Goal: Task Accomplishment & Management: Use online tool/utility

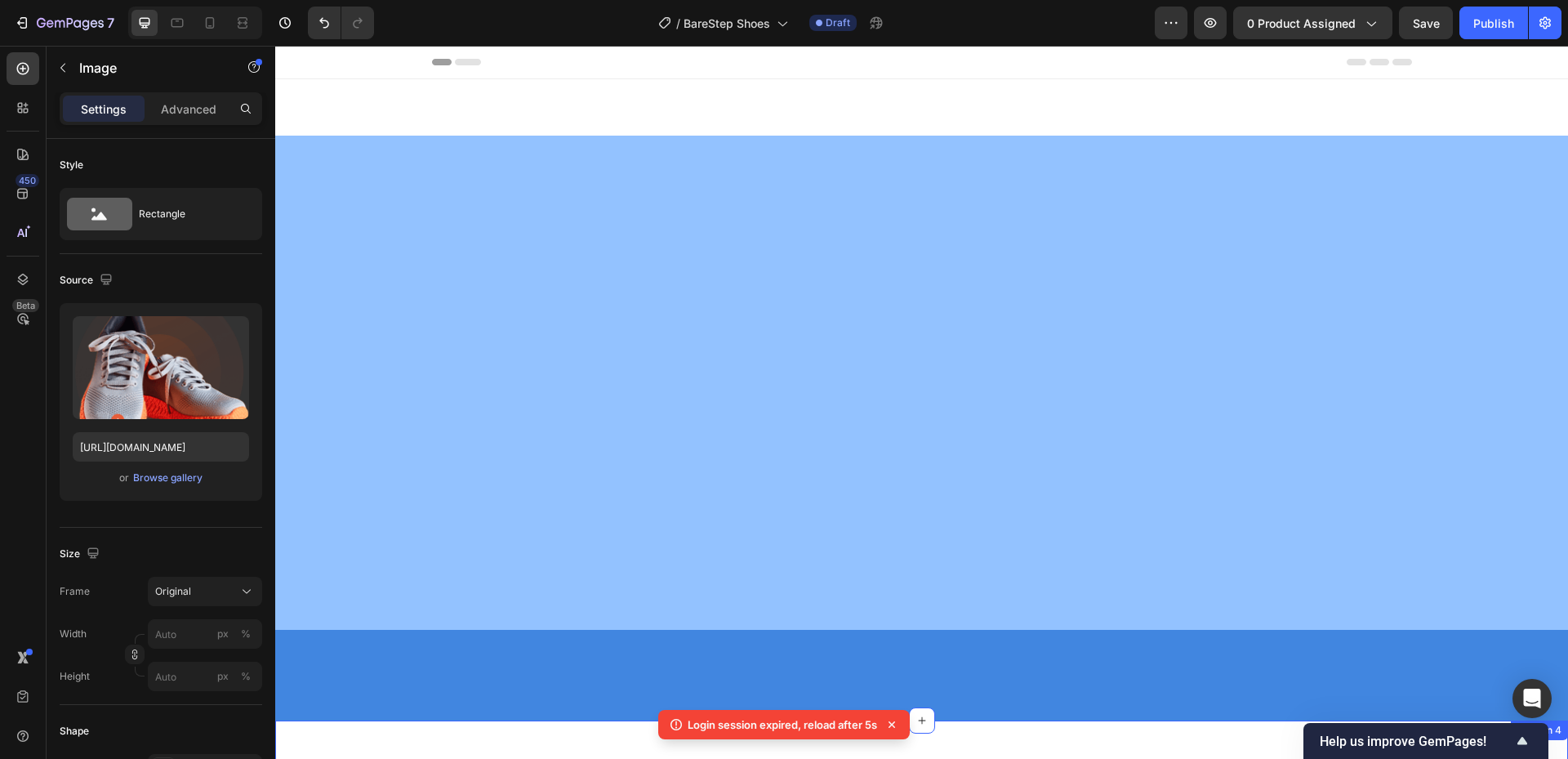
scroll to position [1170, 0]
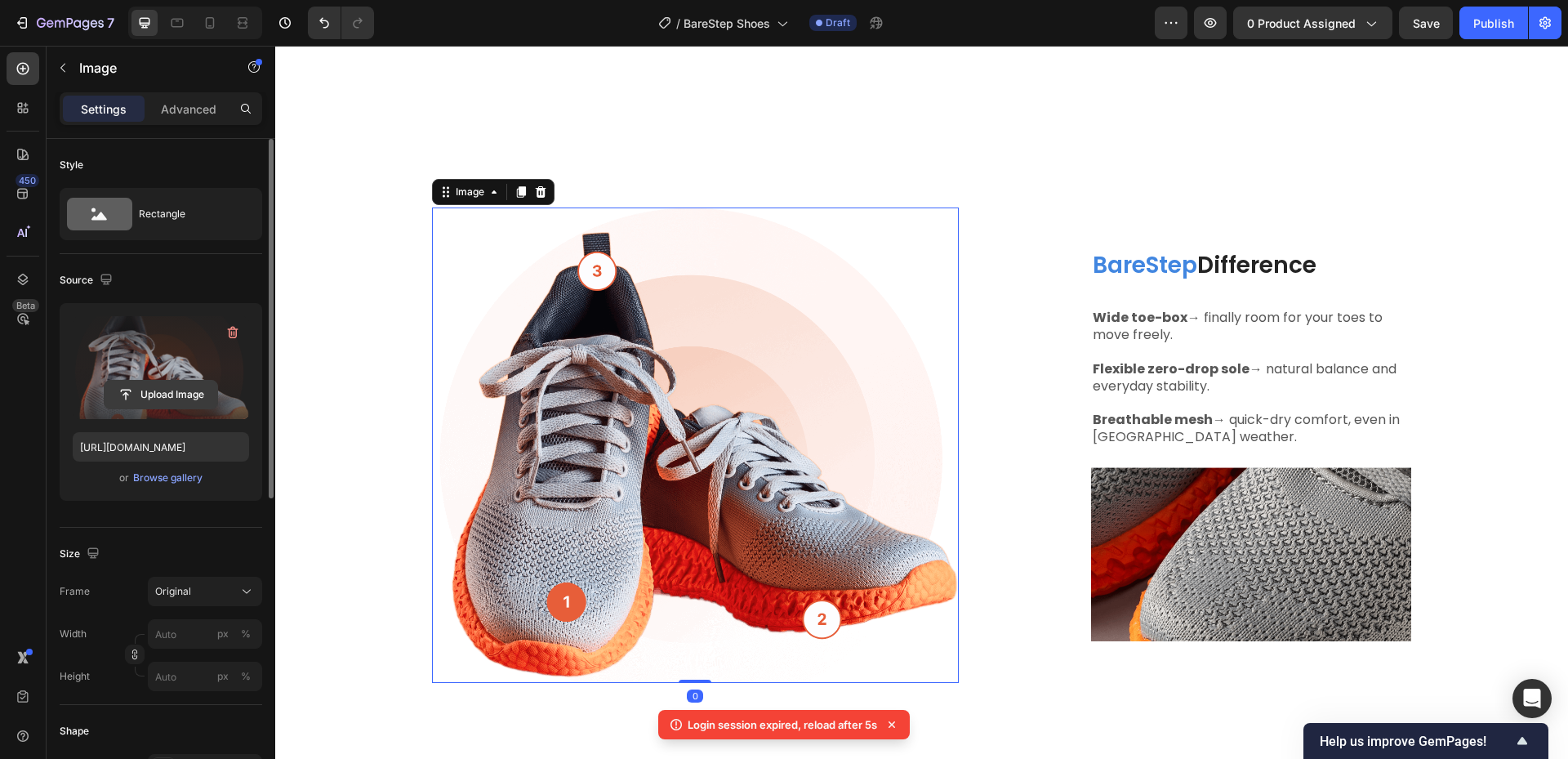
click at [139, 393] on input "file" at bounding box center [161, 395] width 113 height 27
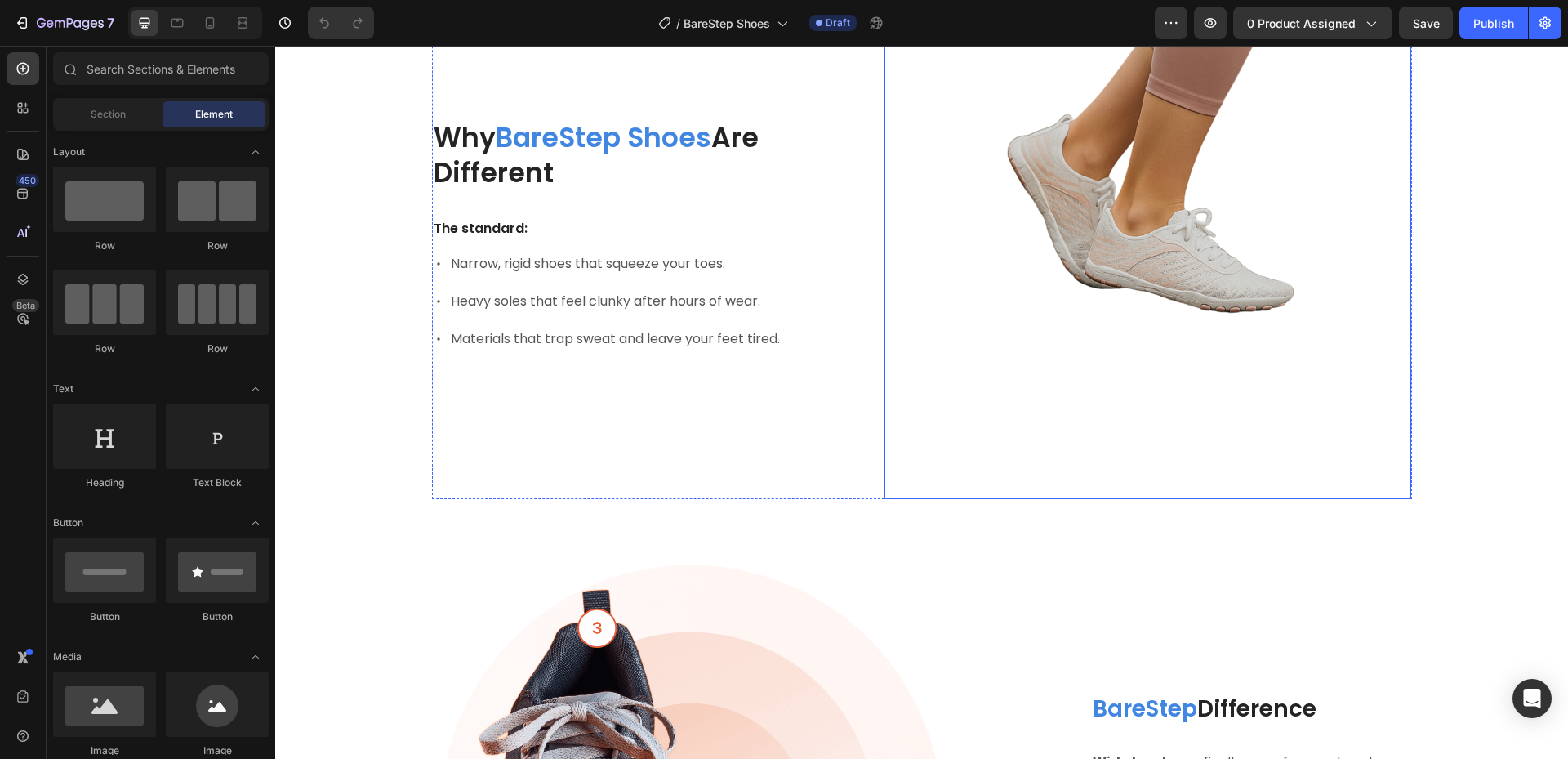
scroll to position [653, 0]
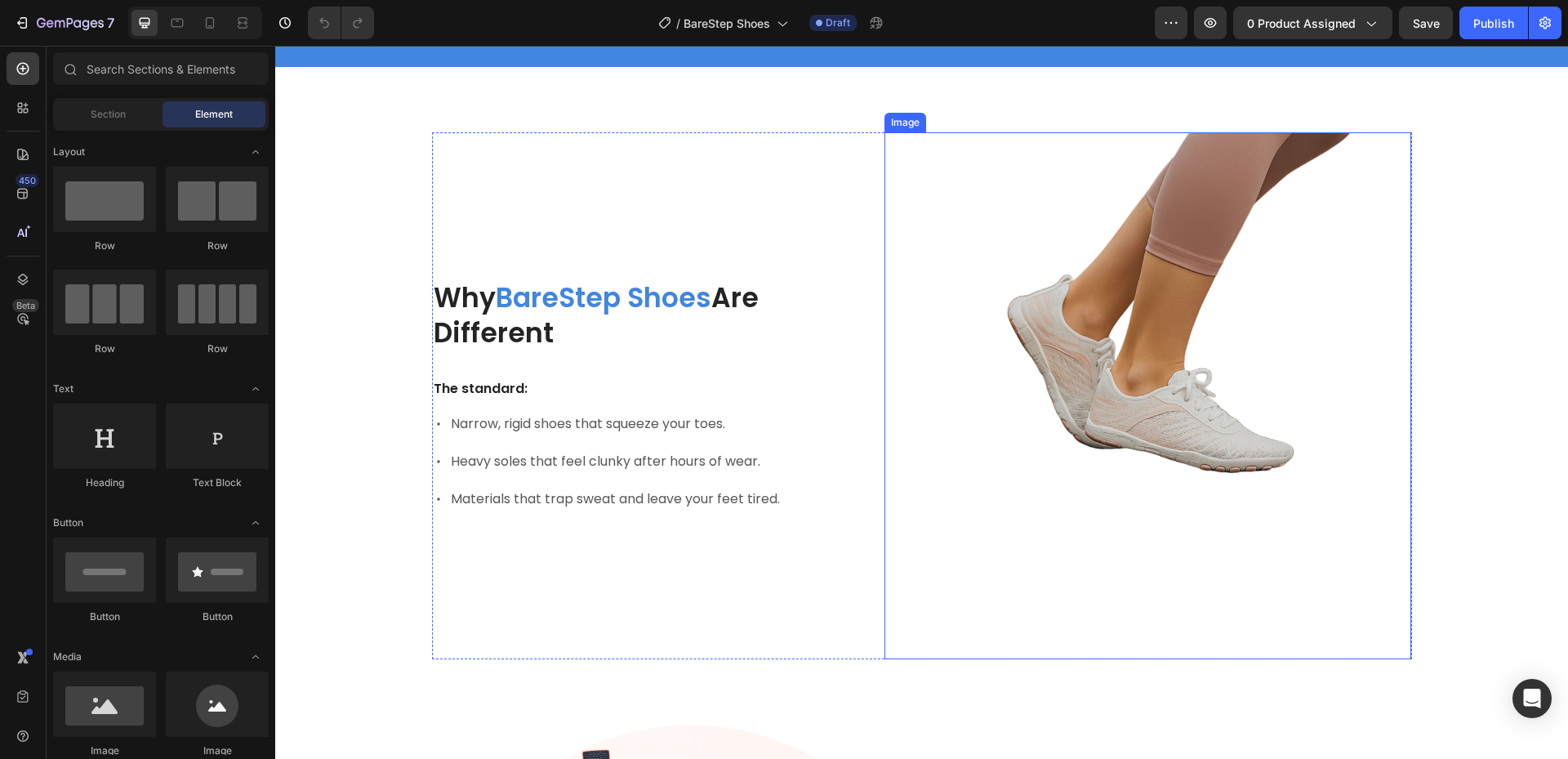
click at [1155, 415] on img at bounding box center [1147, 396] width 527 height 527
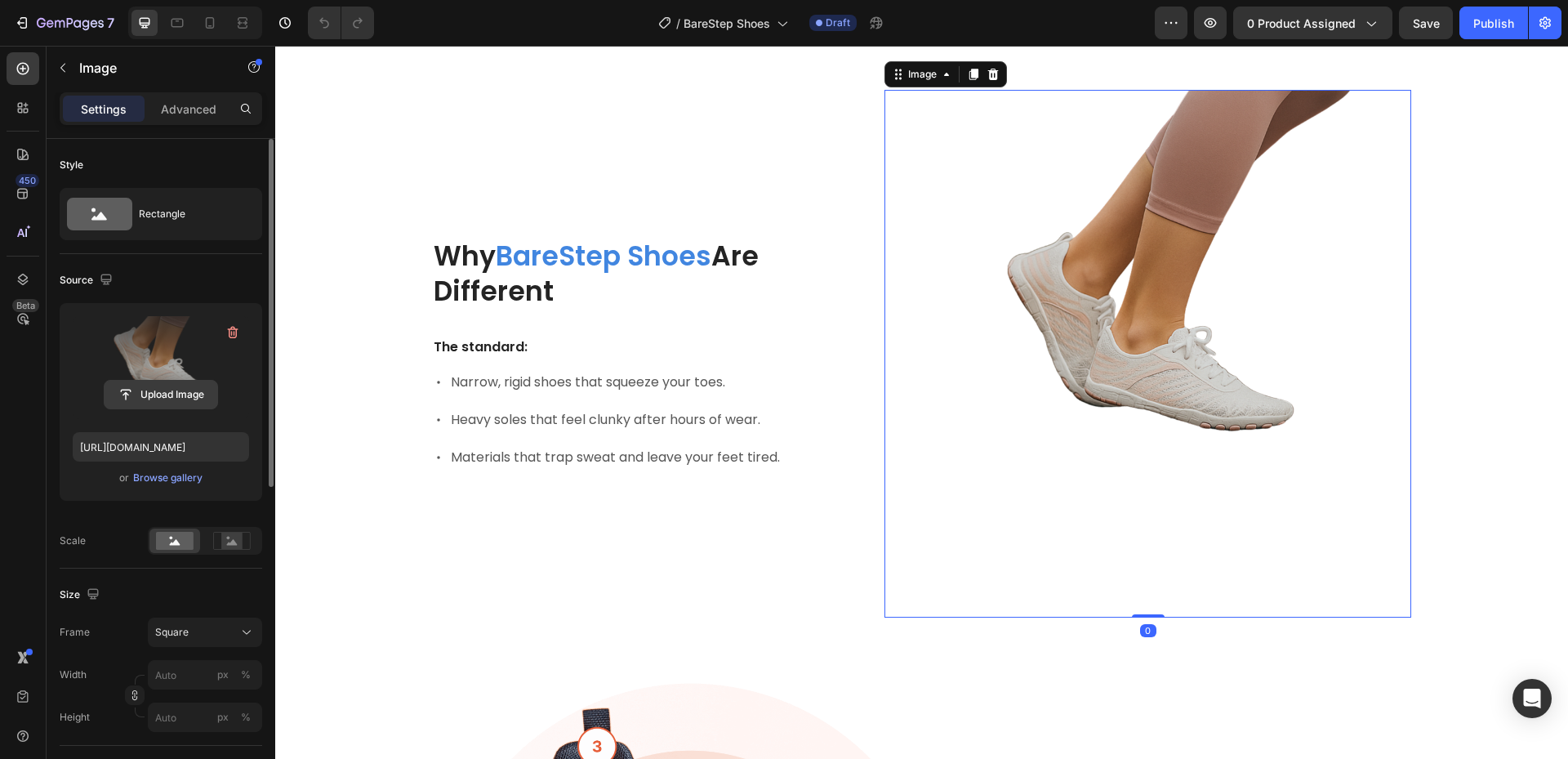
click at [130, 399] on input "file" at bounding box center [161, 395] width 113 height 27
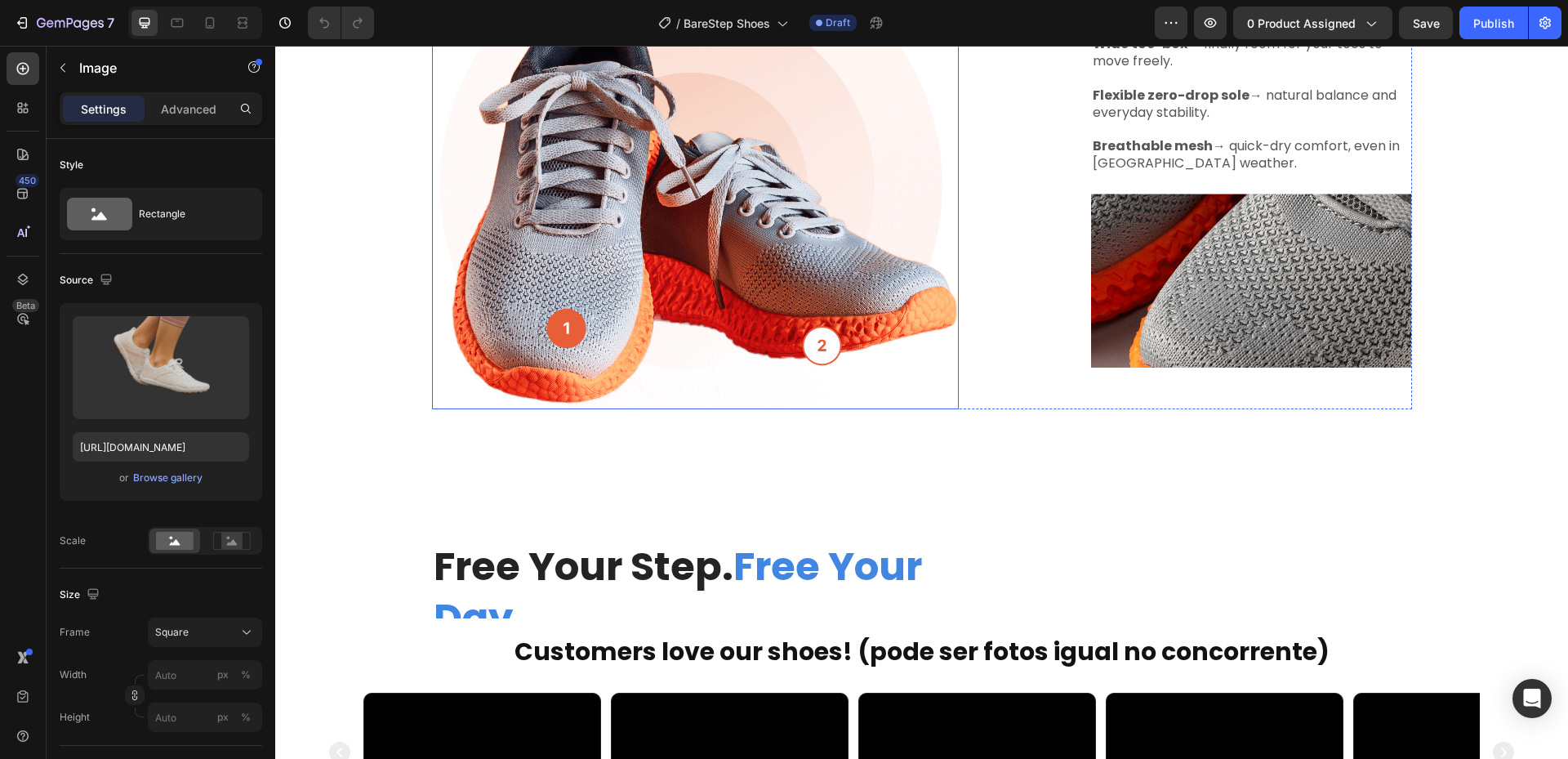
scroll to position [1389, 0]
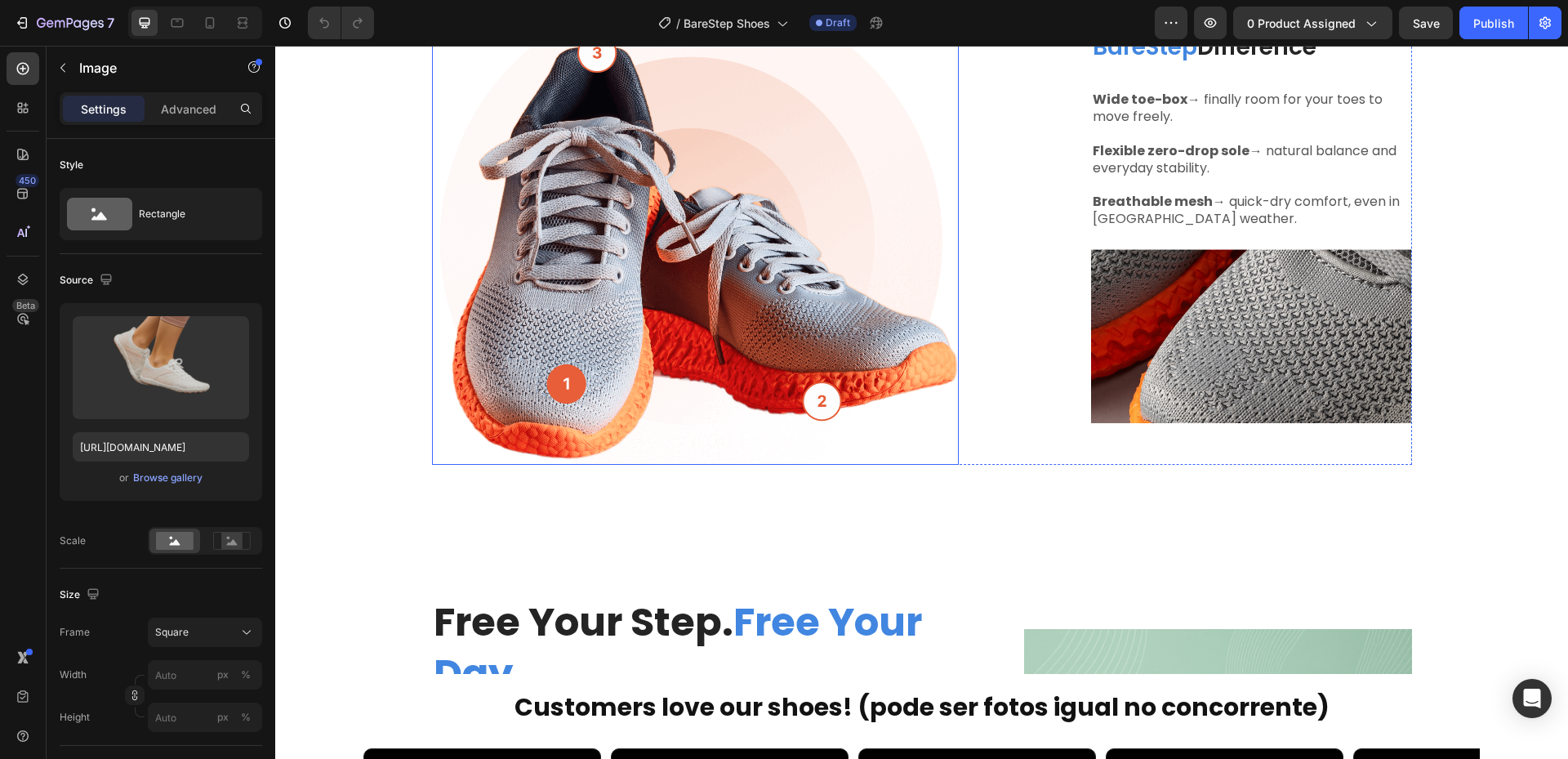
click at [774, 355] on img at bounding box center [695, 226] width 527 height 475
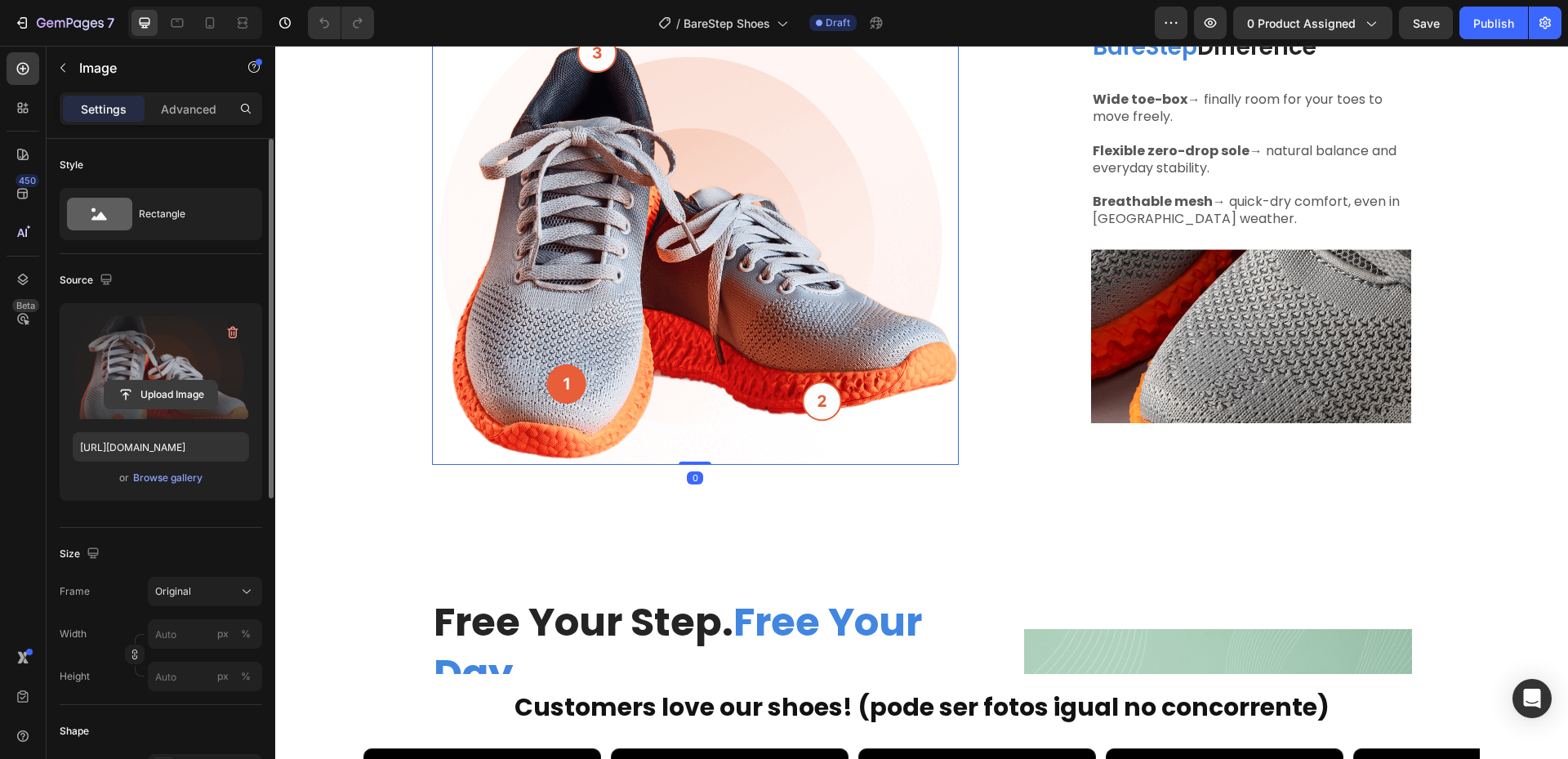
click at [134, 399] on input "file" at bounding box center [161, 395] width 113 height 27
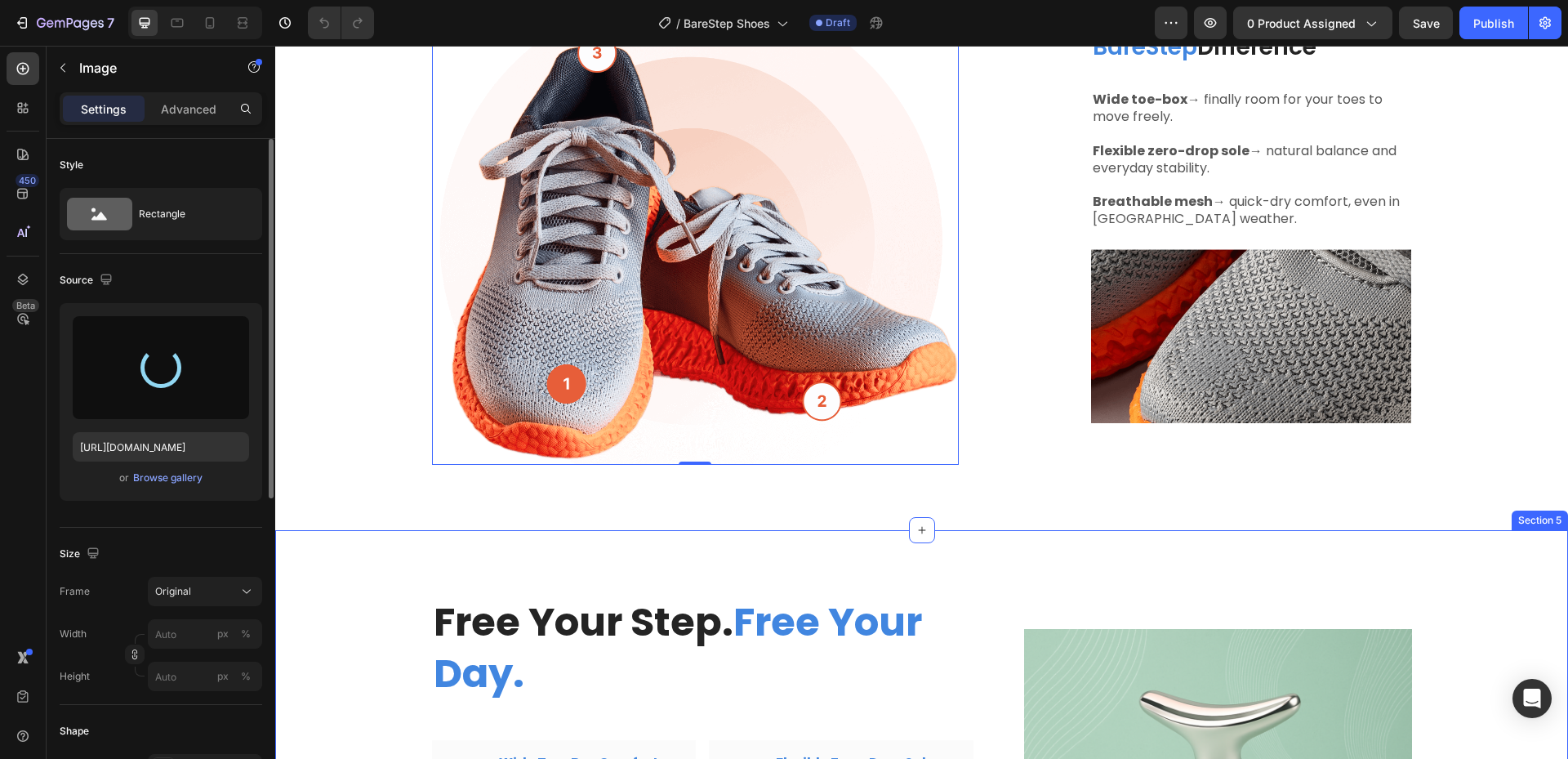
type input "[URL][DOMAIN_NAME]"
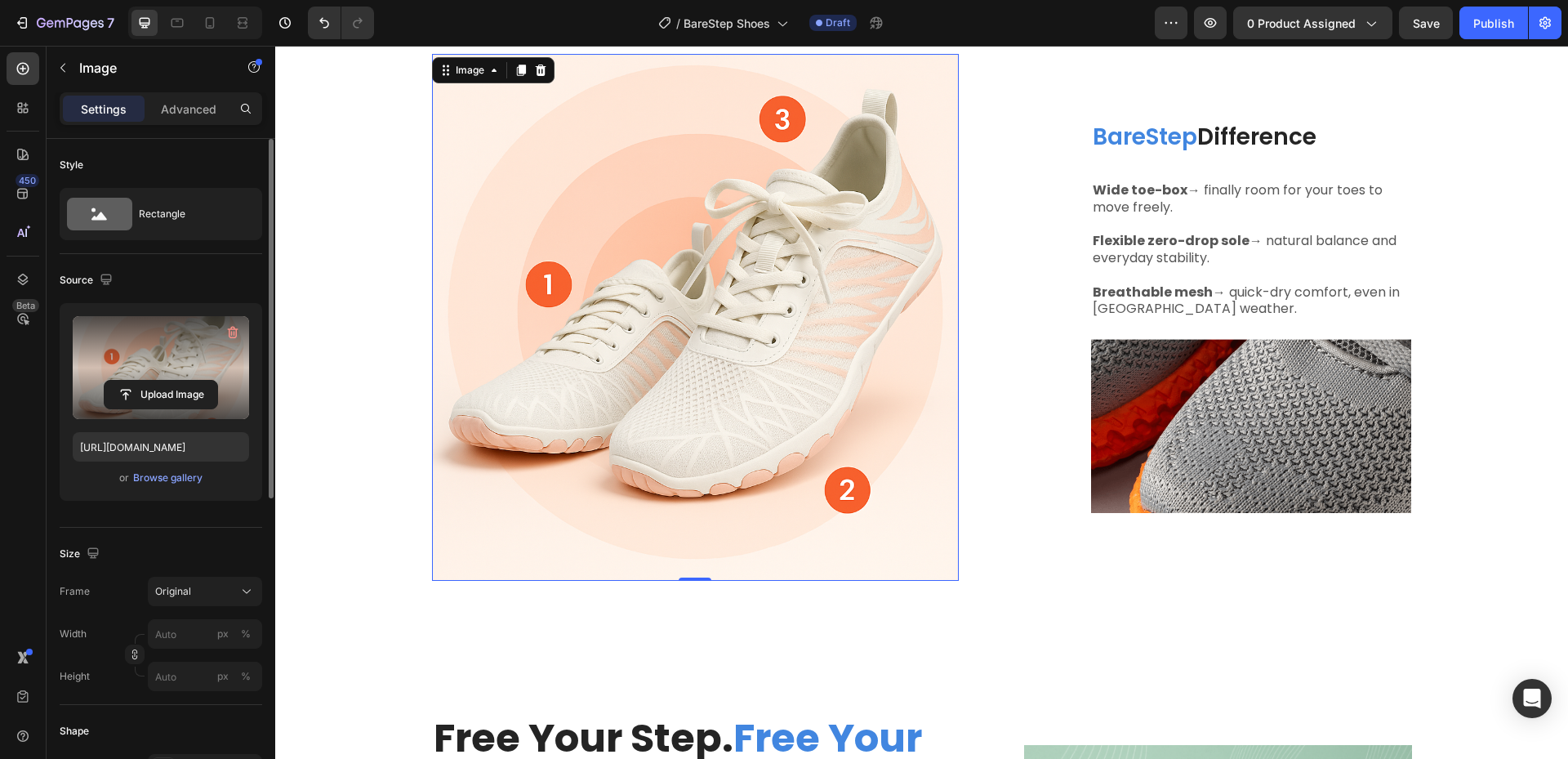
scroll to position [1225, 0]
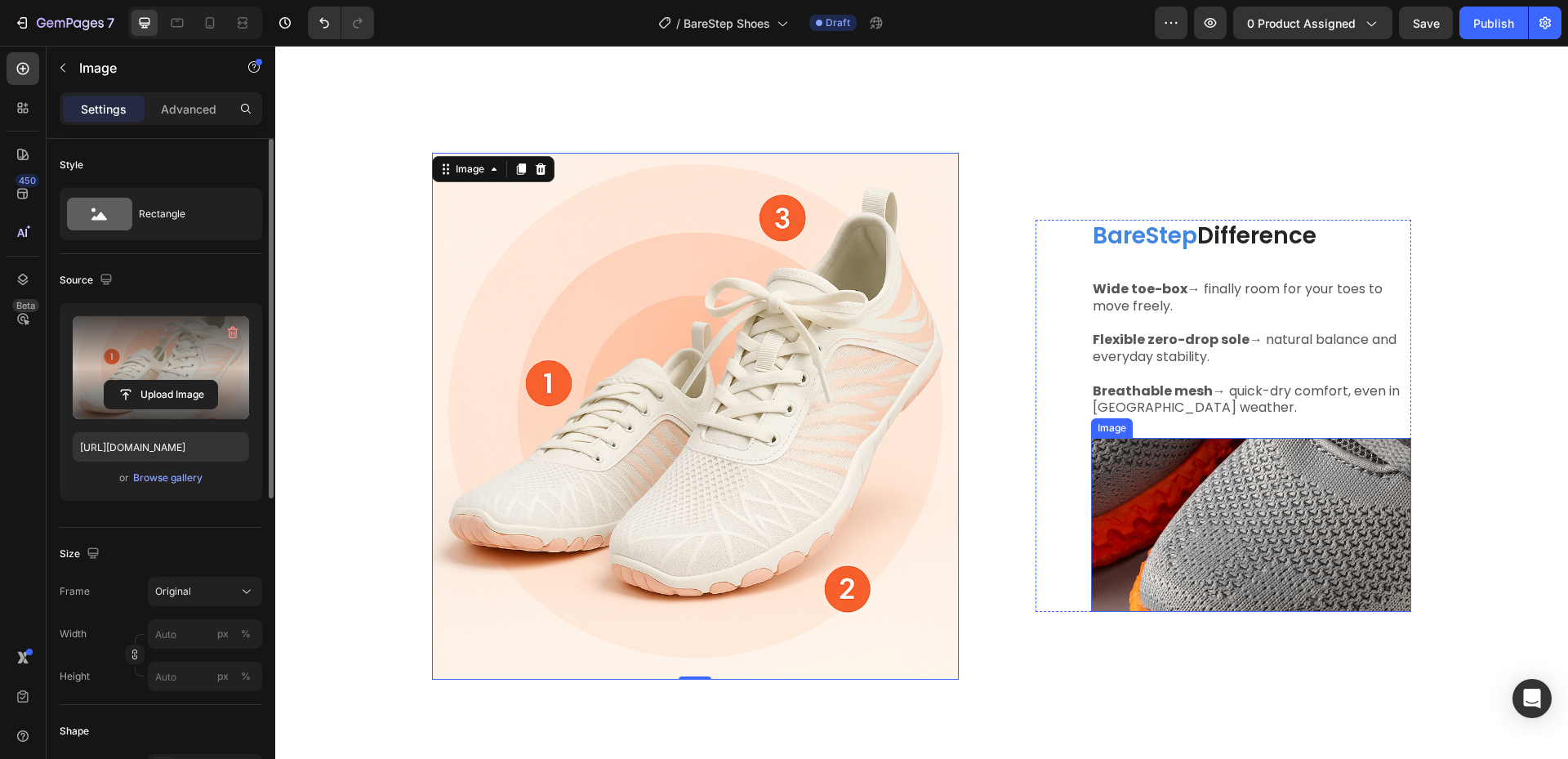
click at [1293, 553] on img at bounding box center [1251, 525] width 321 height 174
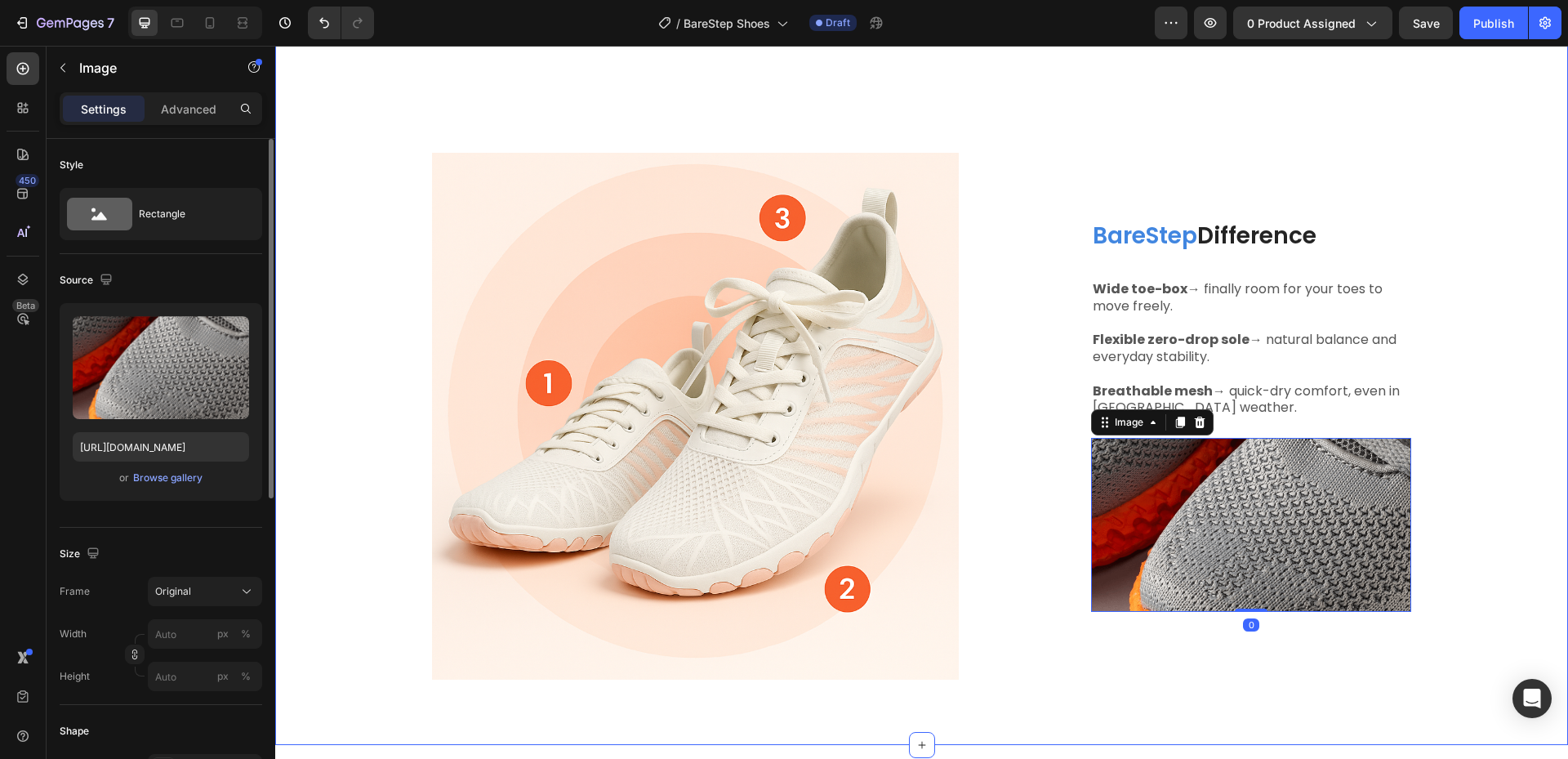
click at [1477, 234] on div "Why BareStep Shoes Are Different Heading The standard: Text Block Narrow, rigid…" at bounding box center [921, 126] width 1268 height 1132
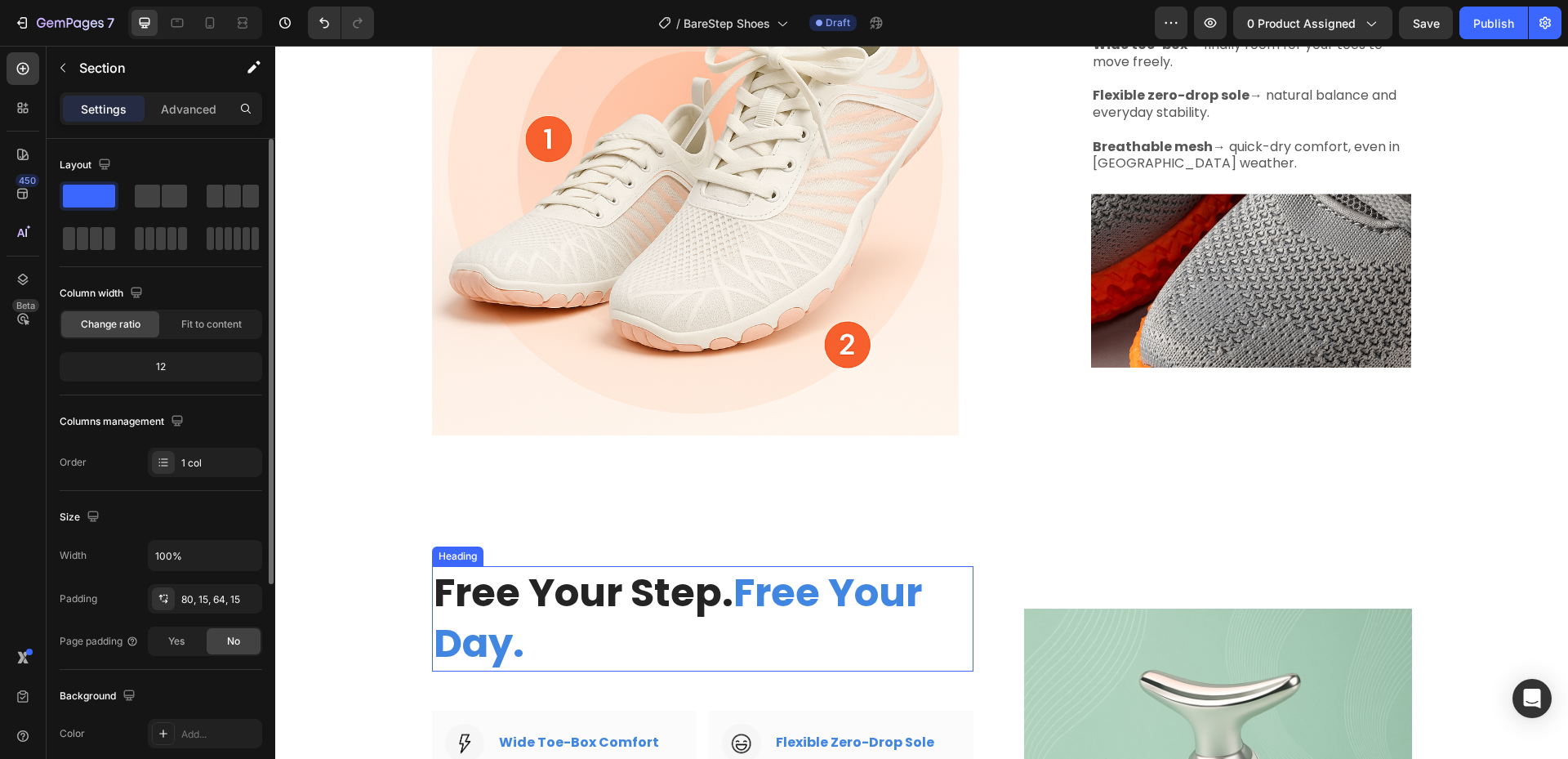
scroll to position [1389, 0]
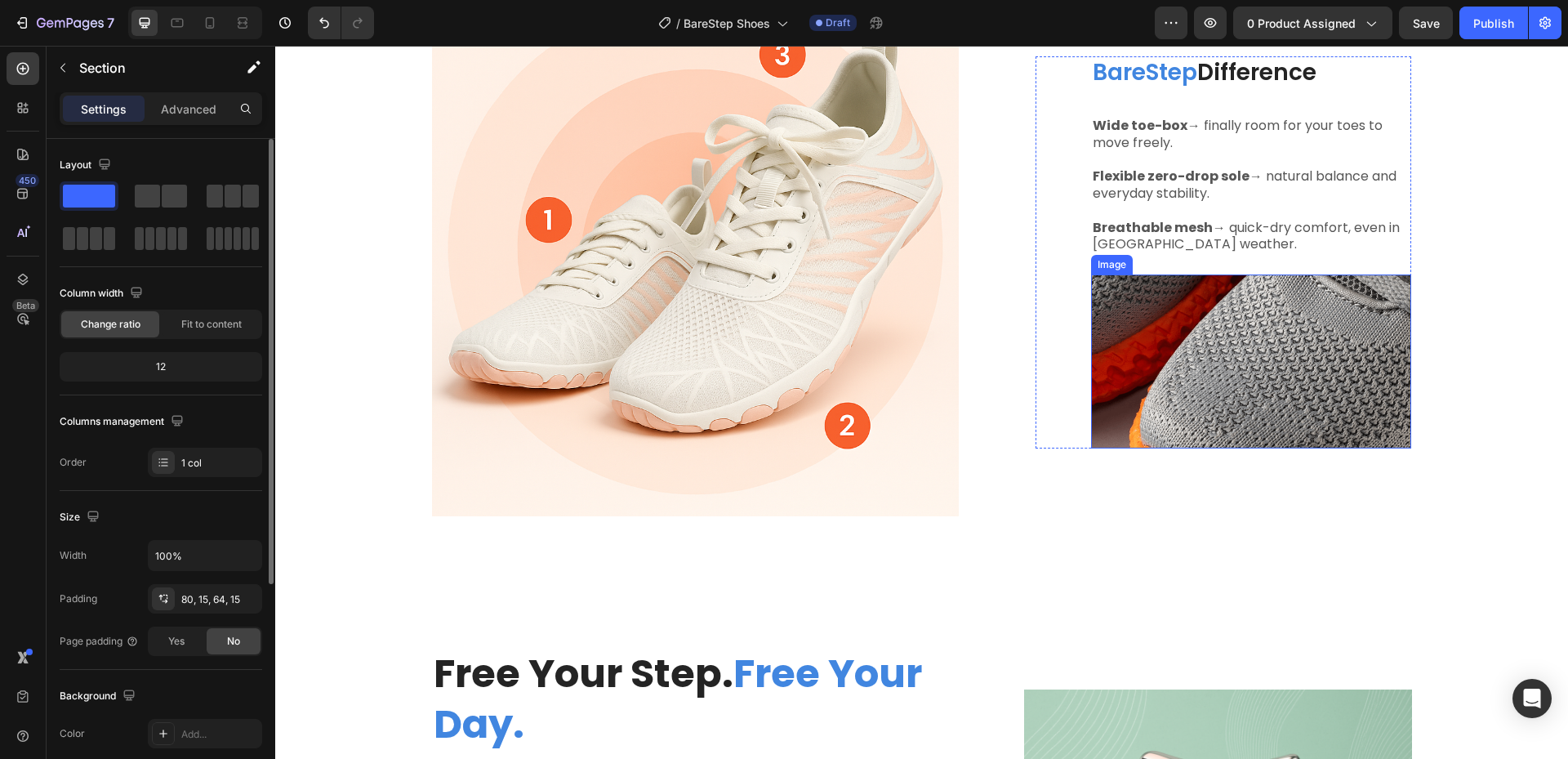
click at [1172, 386] on img at bounding box center [1251, 361] width 321 height 174
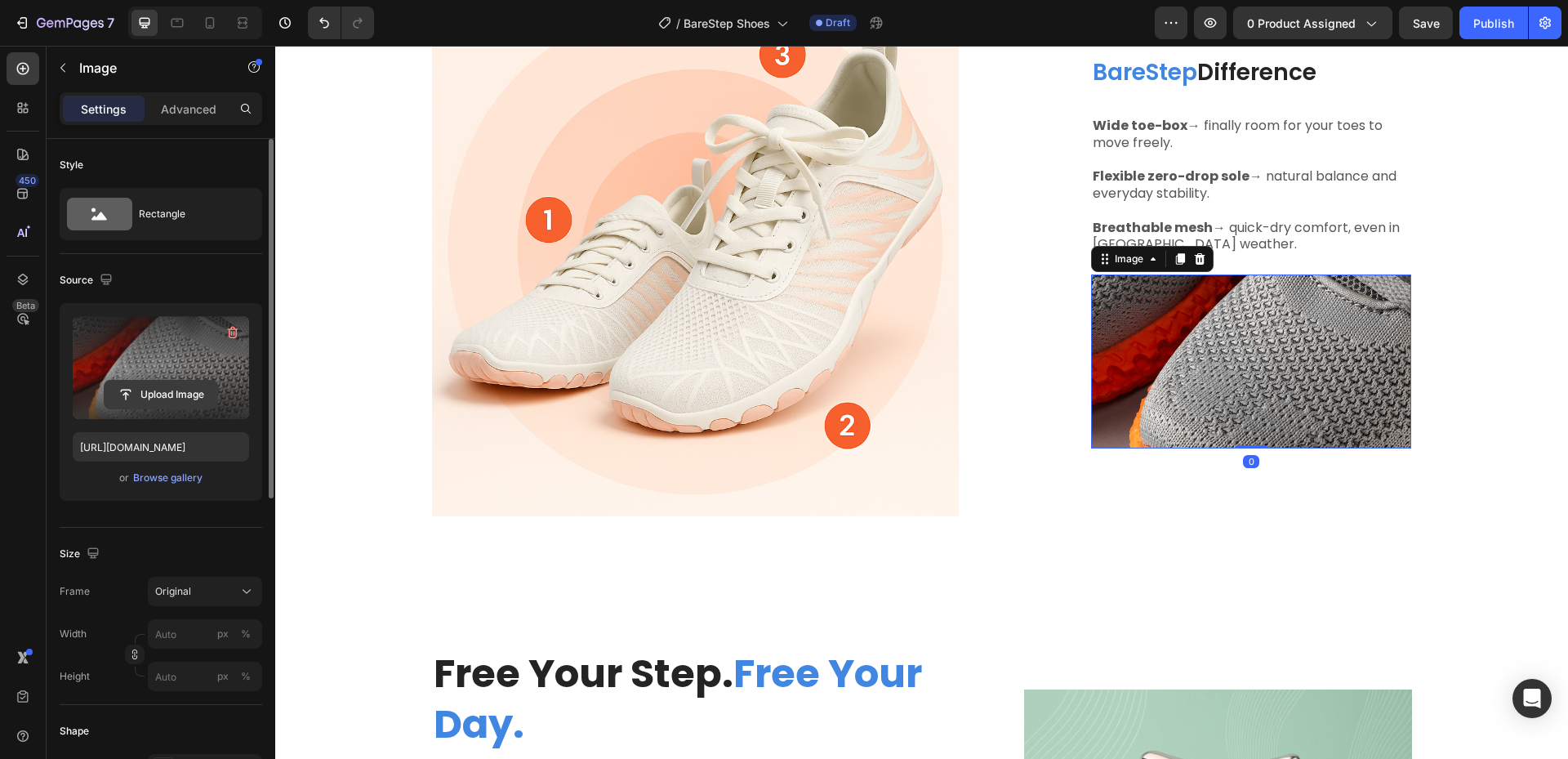
click at [183, 397] on input "file" at bounding box center [161, 395] width 113 height 27
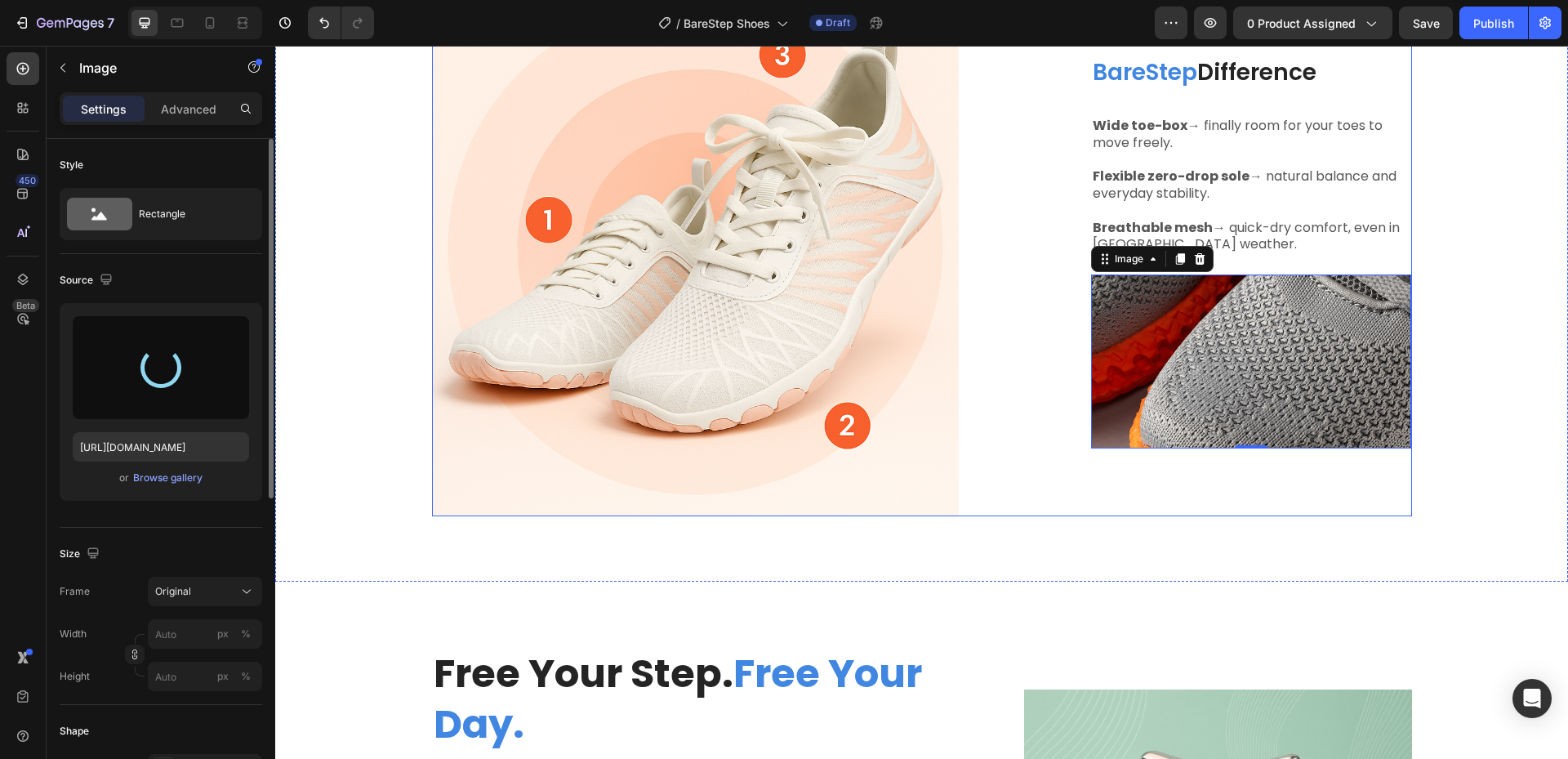
type input "[URL][DOMAIN_NAME]"
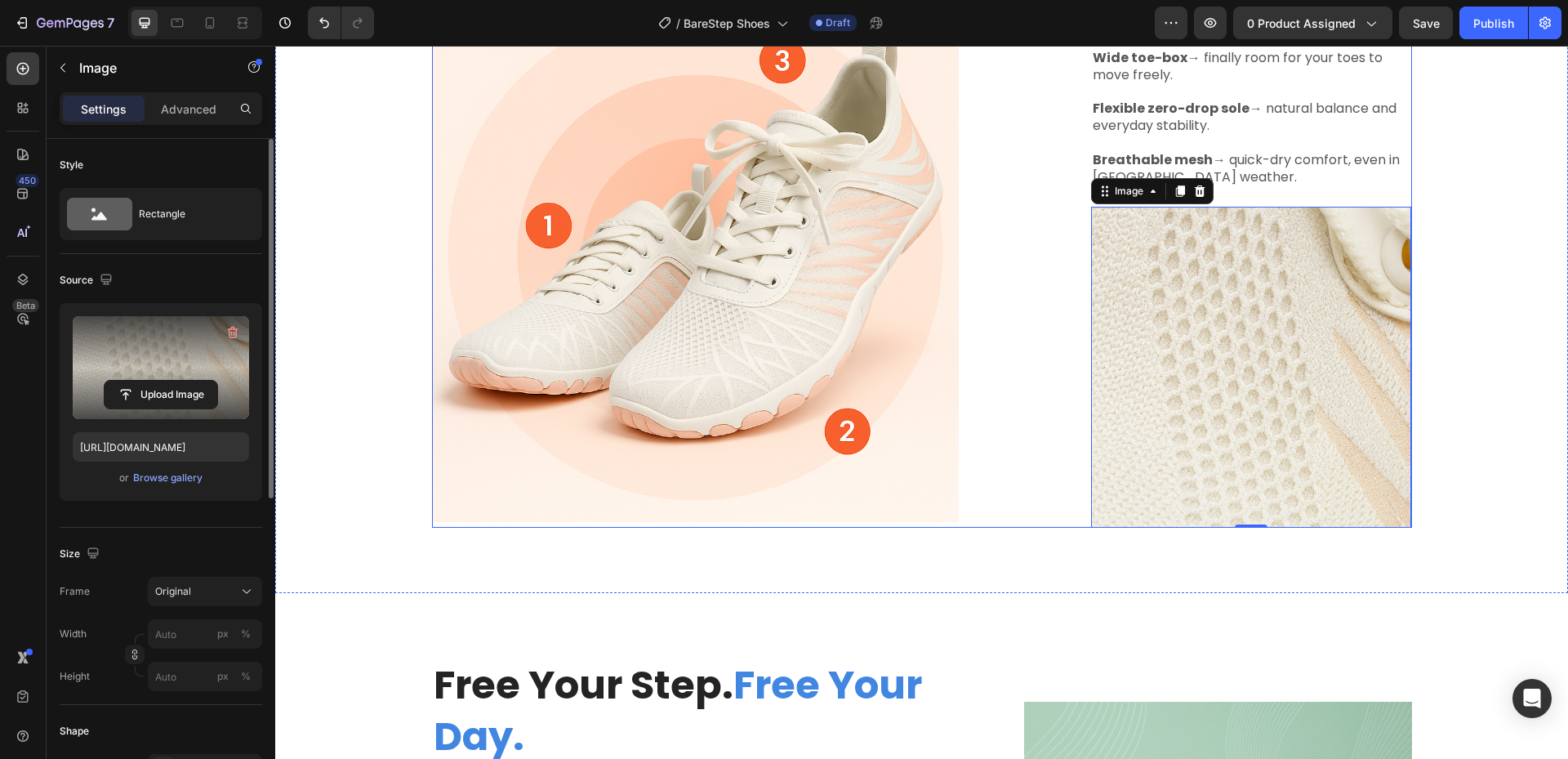
scroll to position [1395, 0]
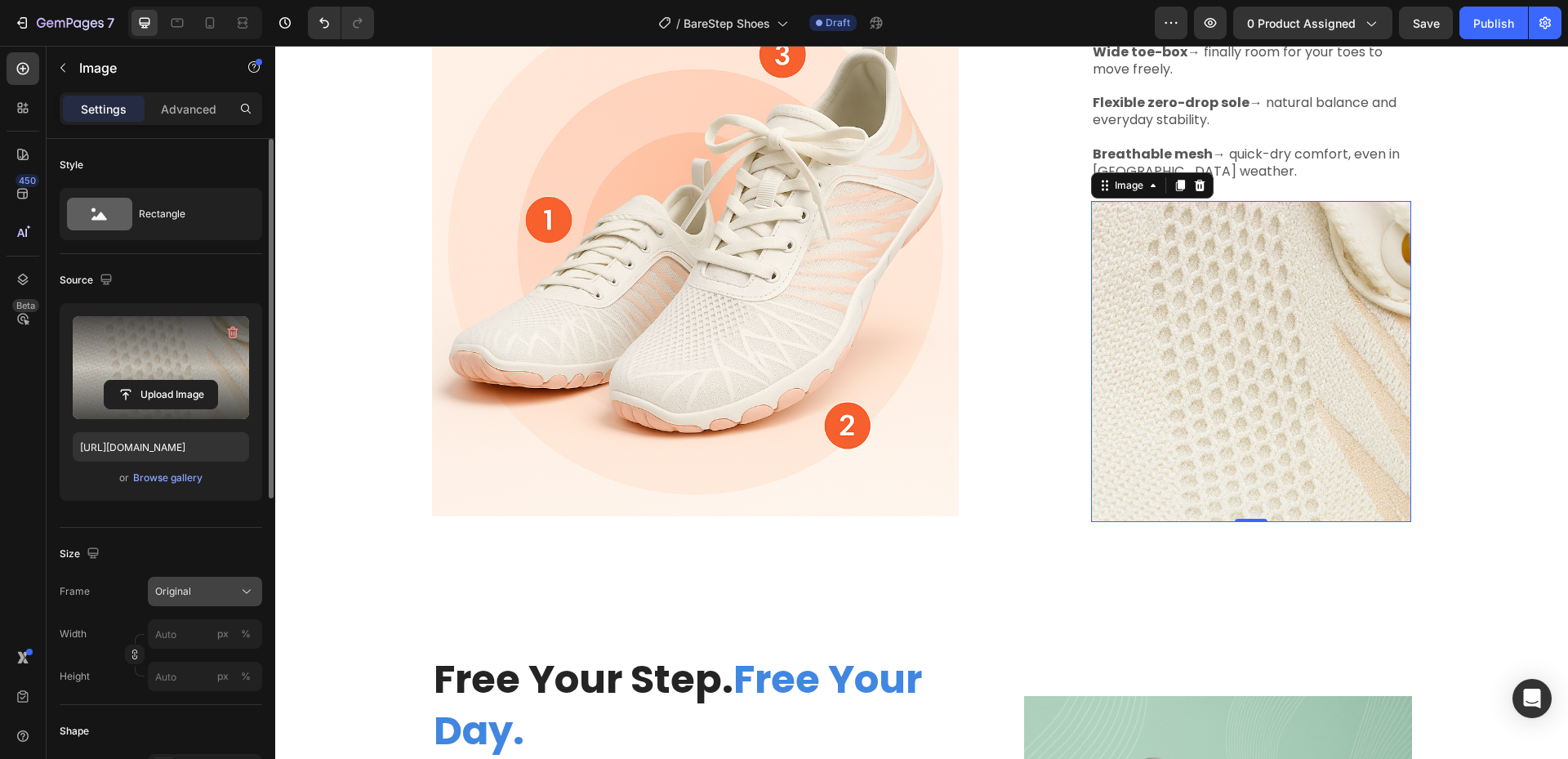
click at [172, 598] on div "Original" at bounding box center [205, 592] width 100 height 17
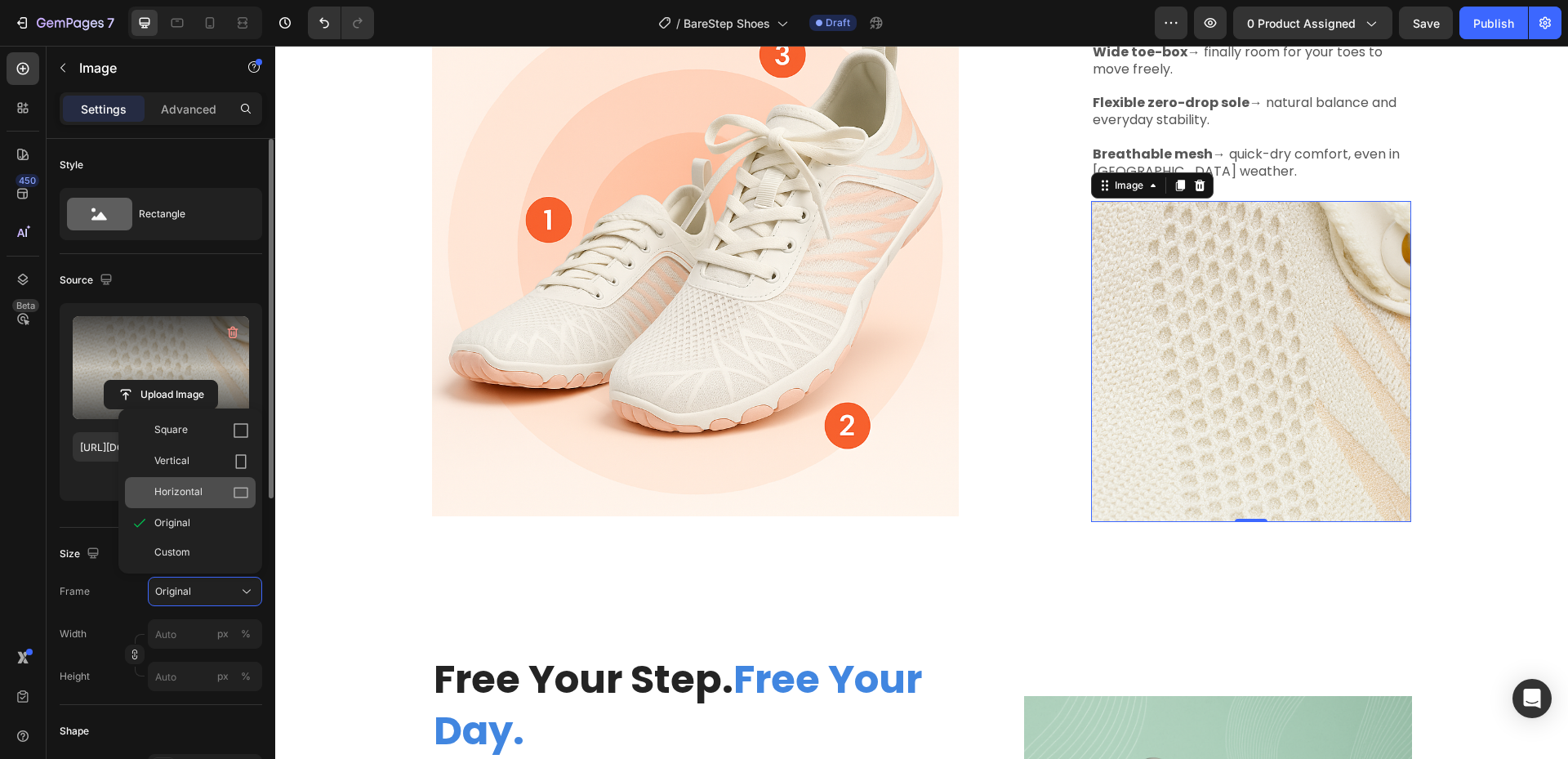
click at [219, 498] on div "Horizontal" at bounding box center [202, 493] width 95 height 17
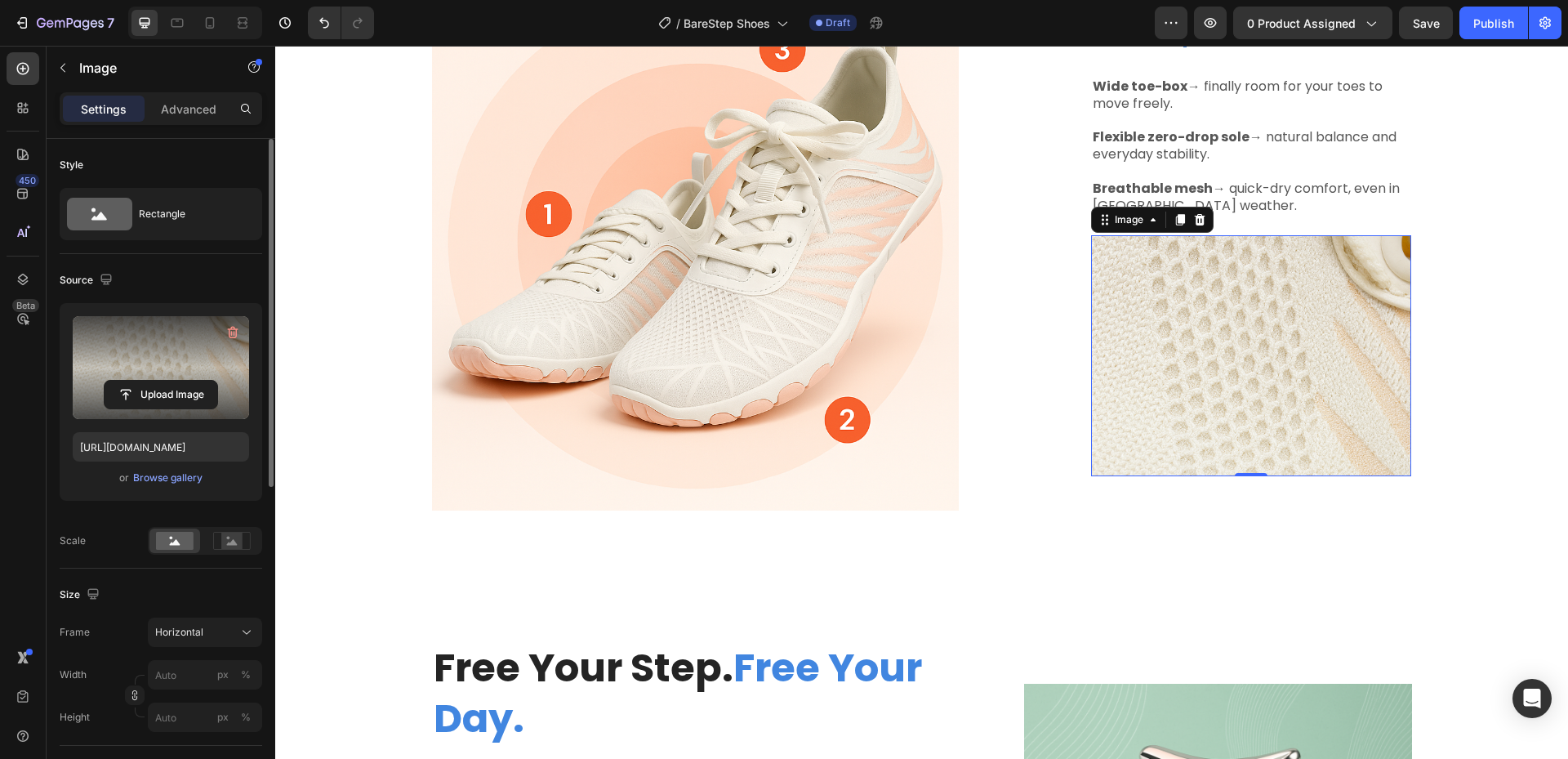
scroll to position [1389, 0]
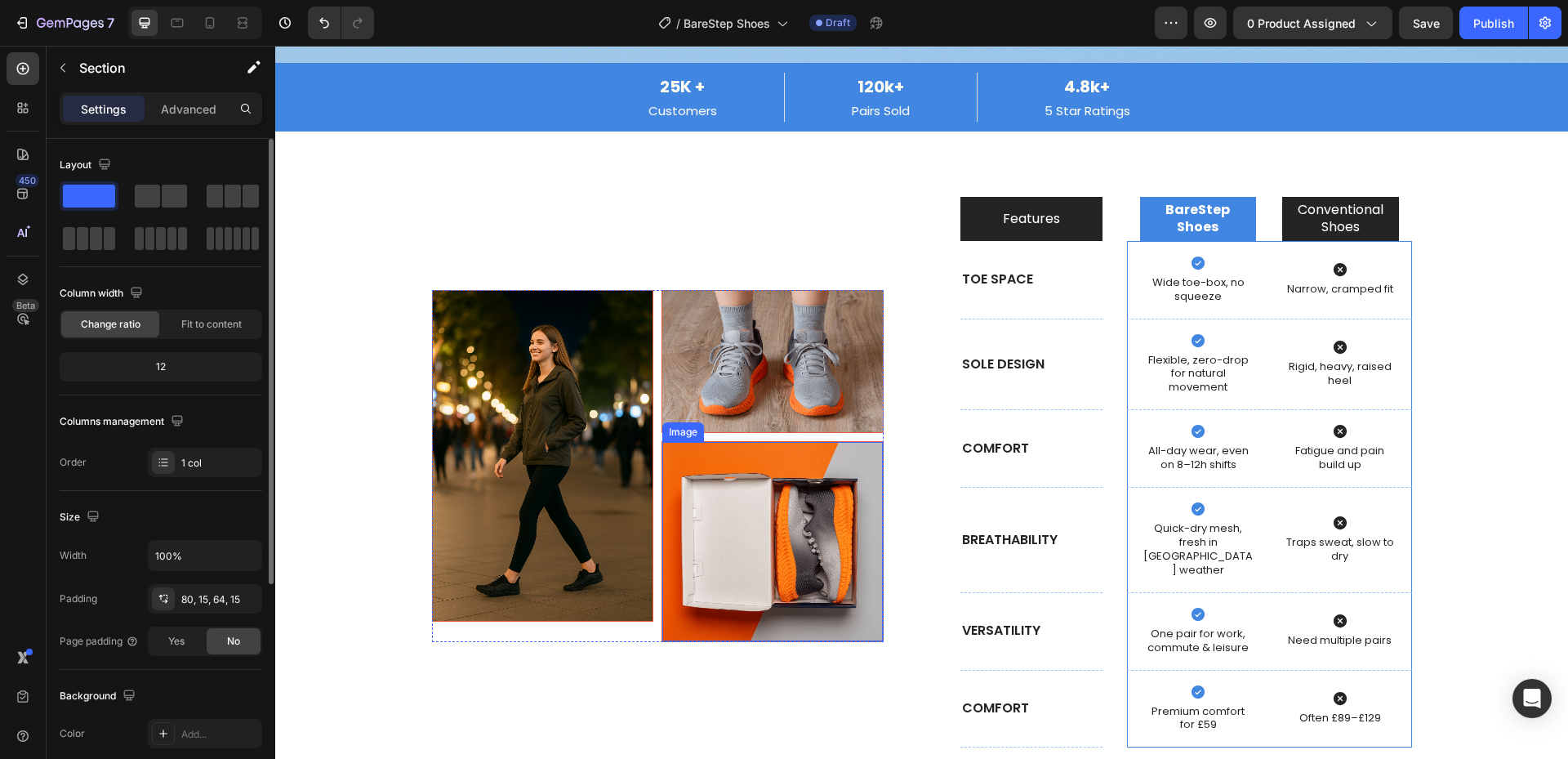
scroll to position [4586, 0]
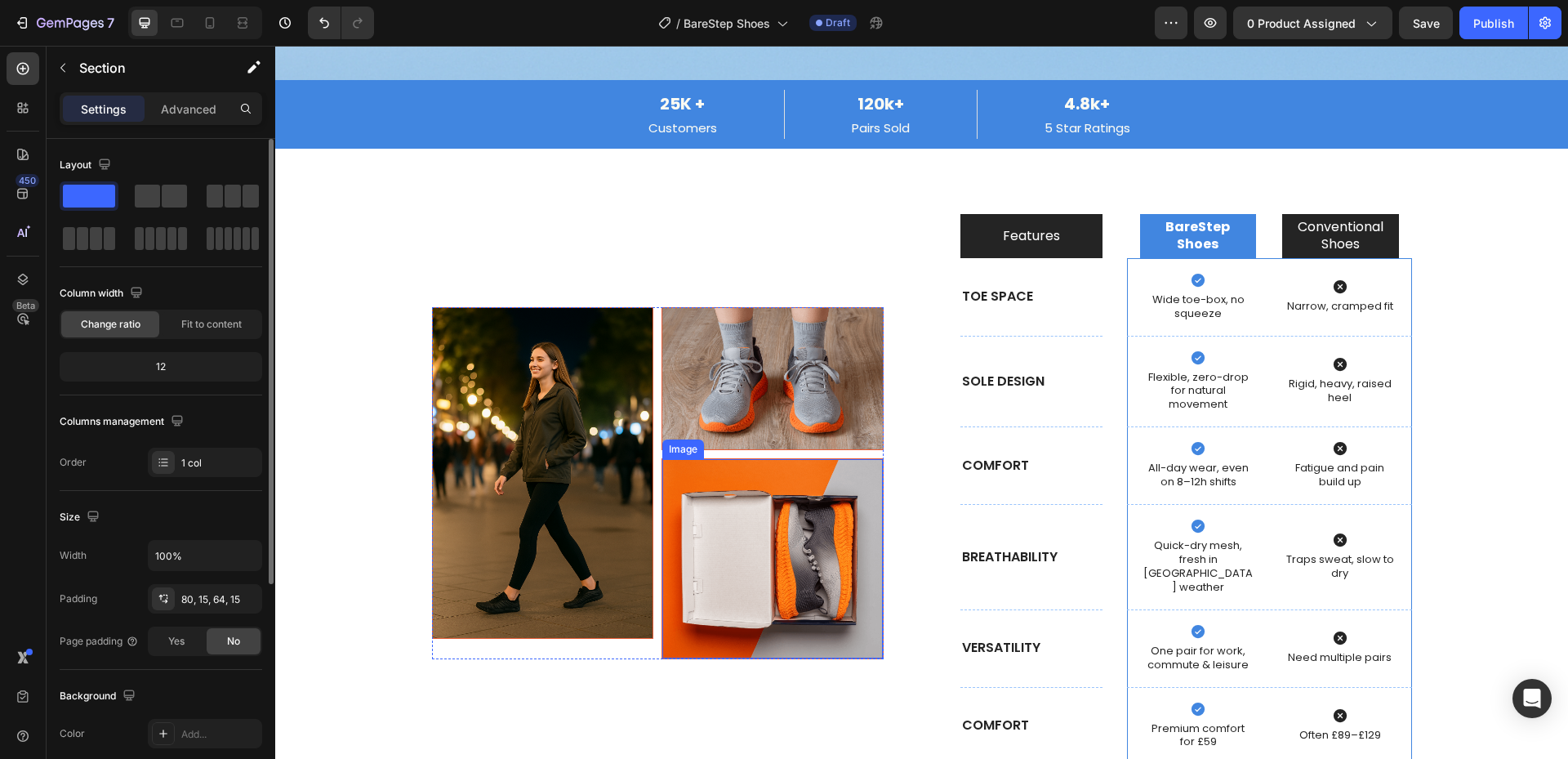
click at [818, 524] on img at bounding box center [772, 559] width 220 height 200
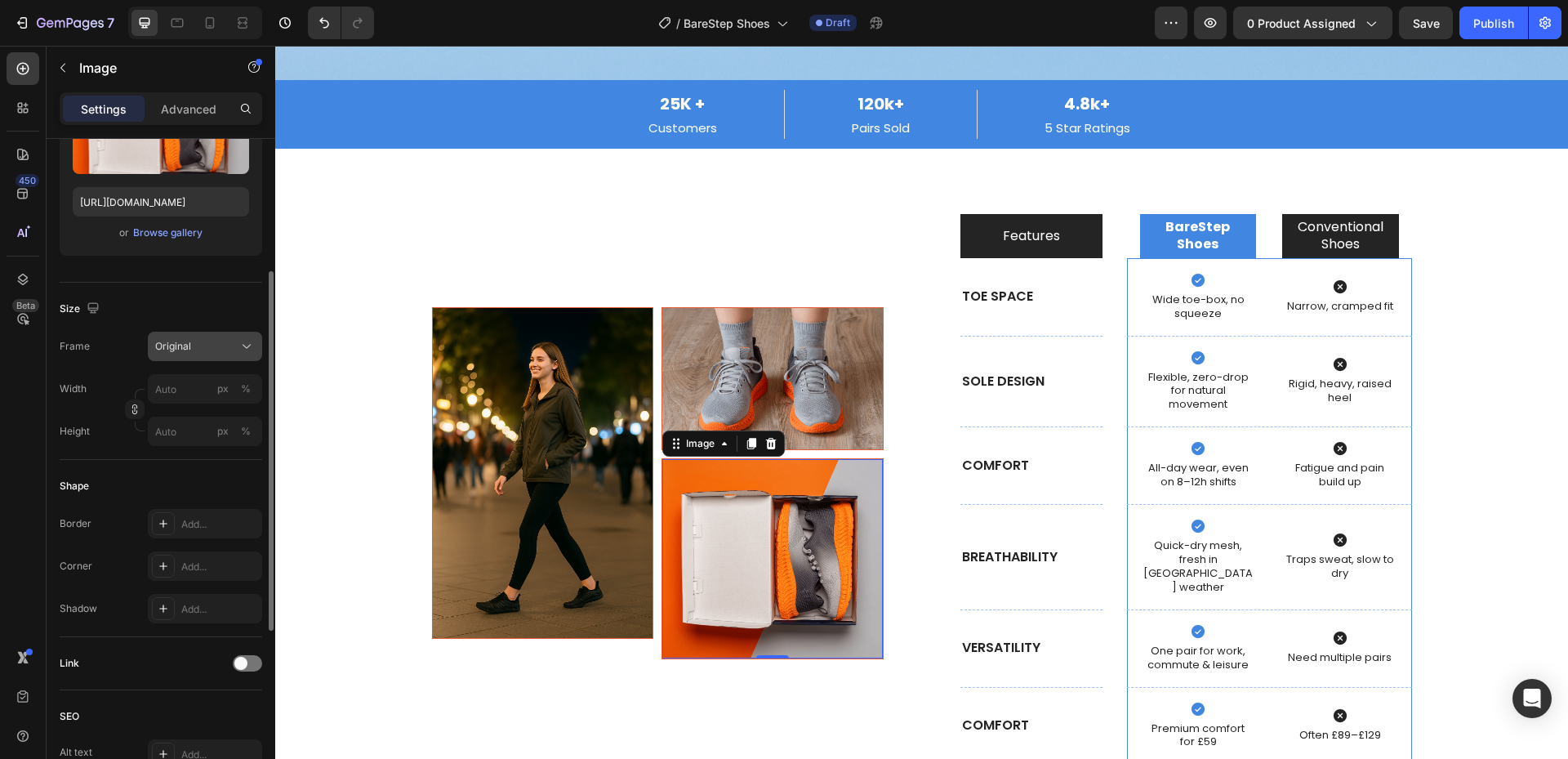
scroll to position [0, 0]
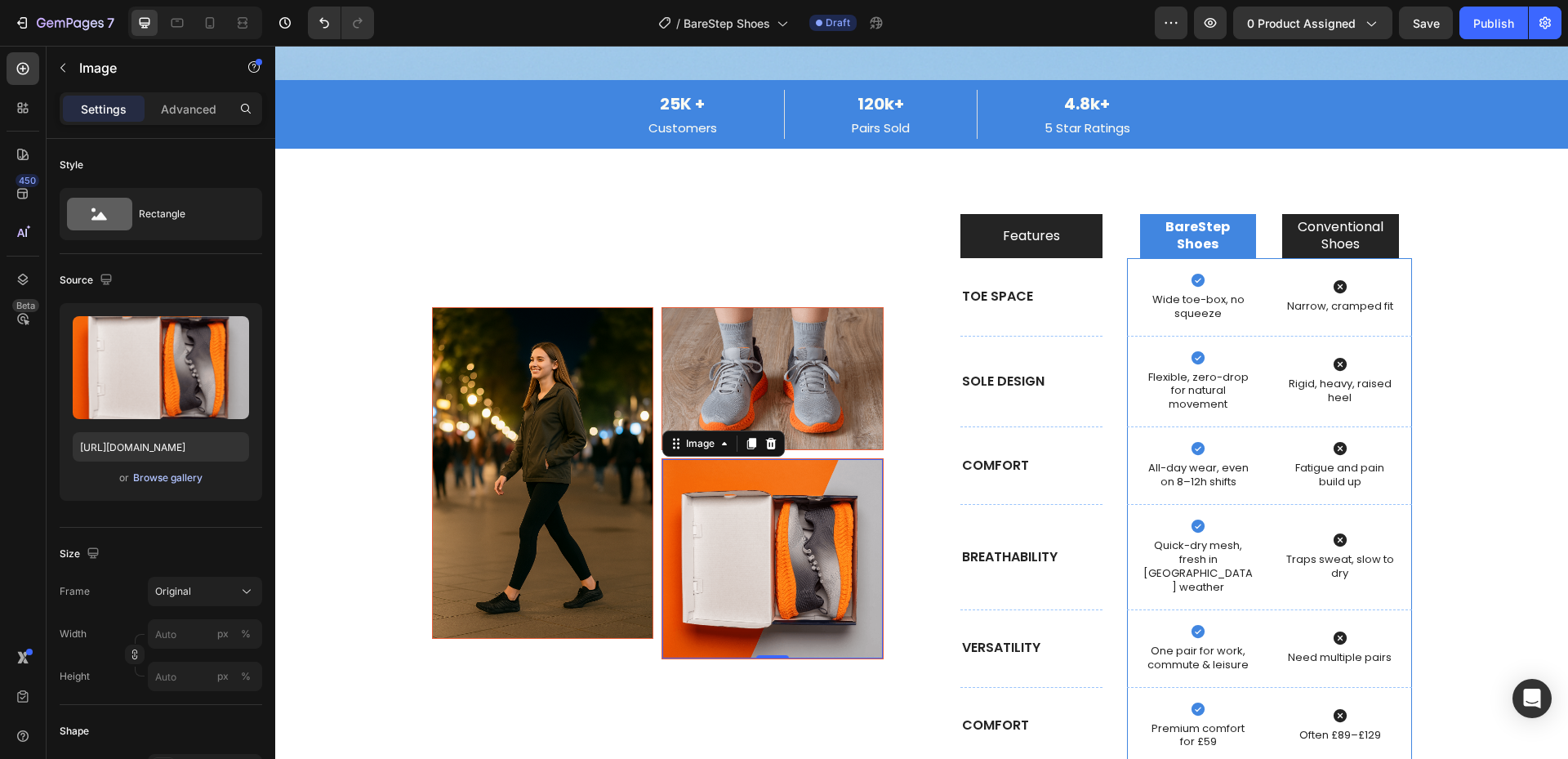
click at [190, 473] on div "Browse gallery" at bounding box center [167, 477] width 69 height 15
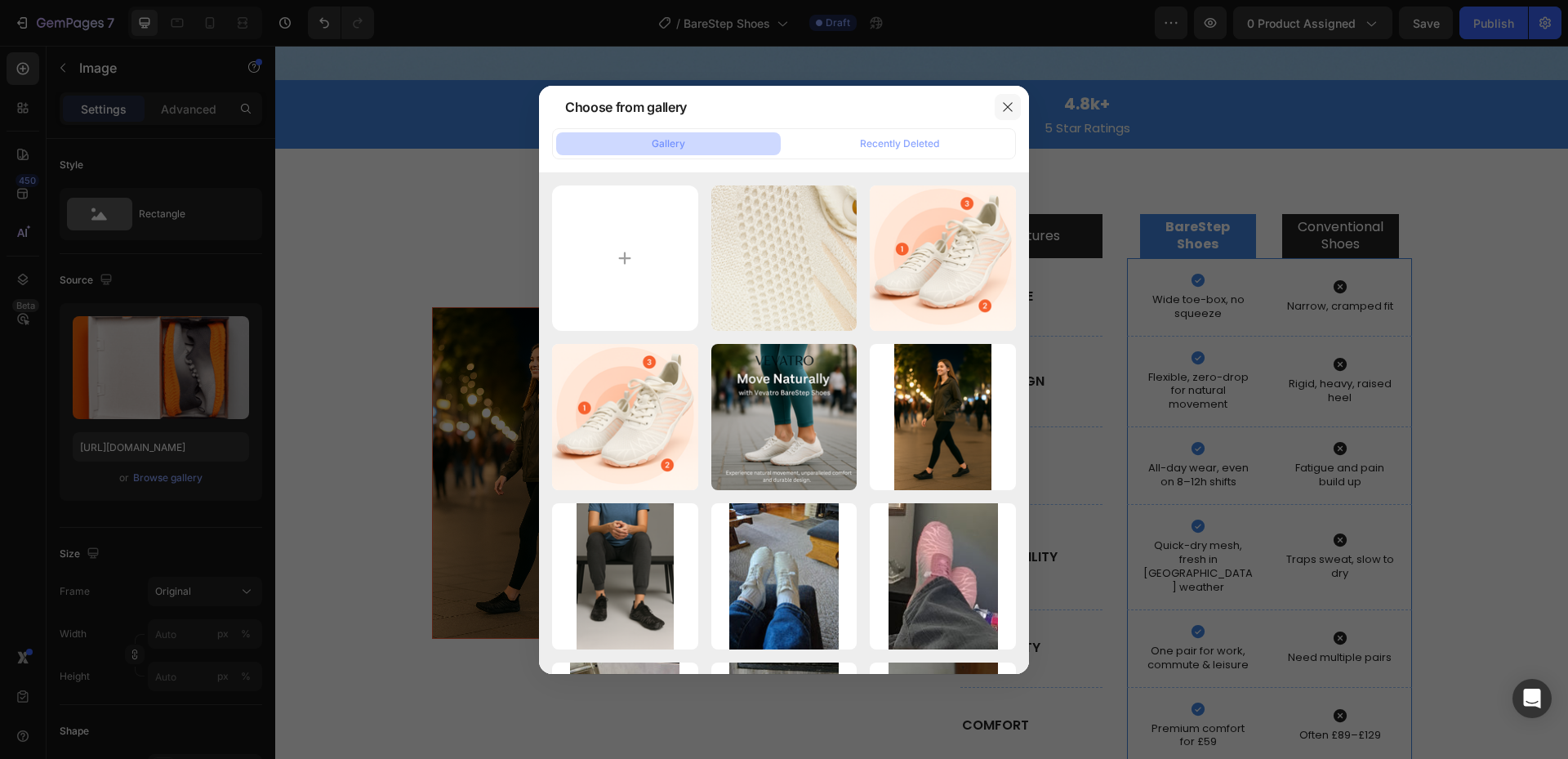
click at [1010, 108] on icon "button" at bounding box center [1007, 107] width 13 height 13
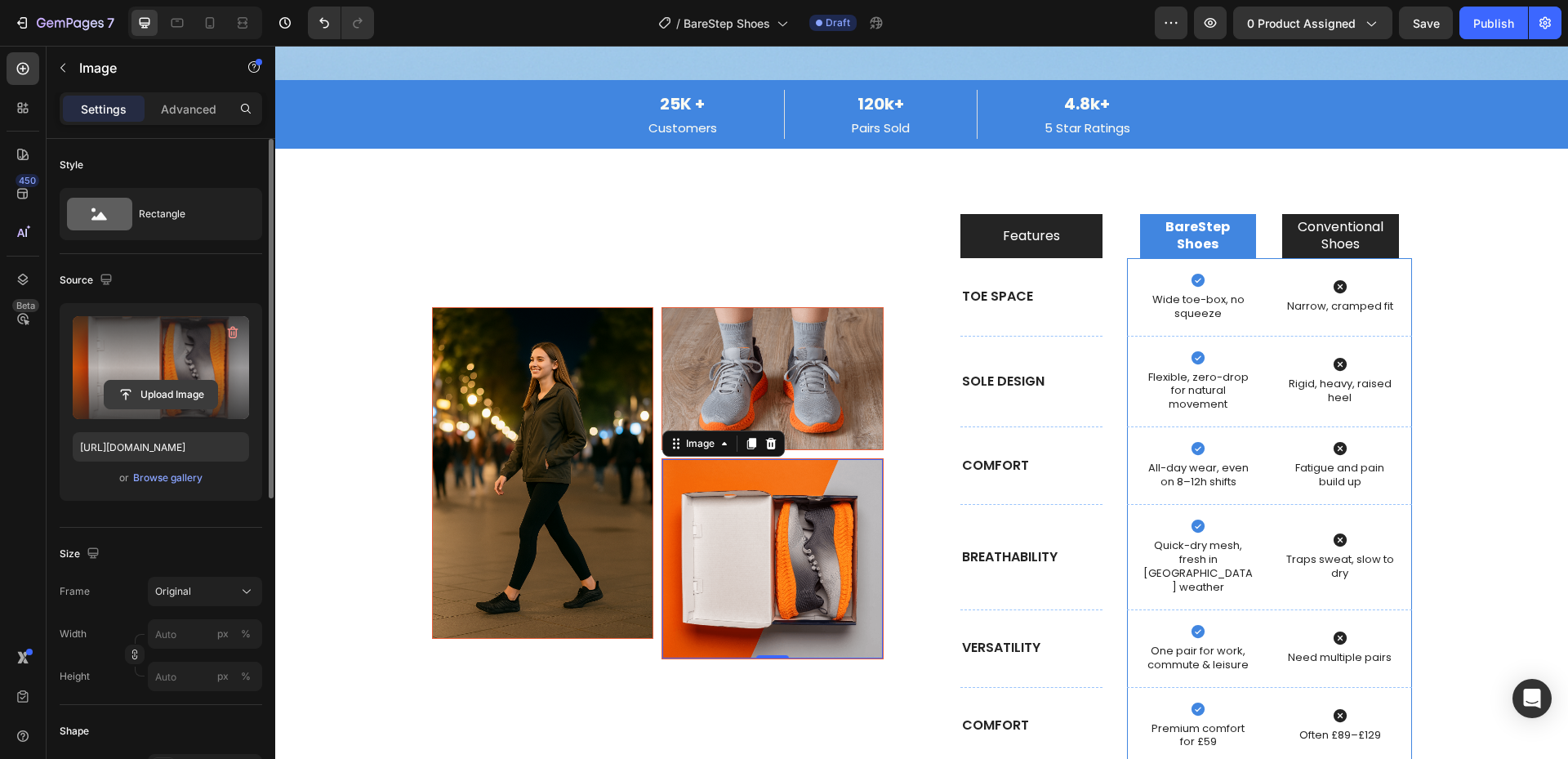
click at [150, 382] on input "file" at bounding box center [161, 395] width 113 height 27
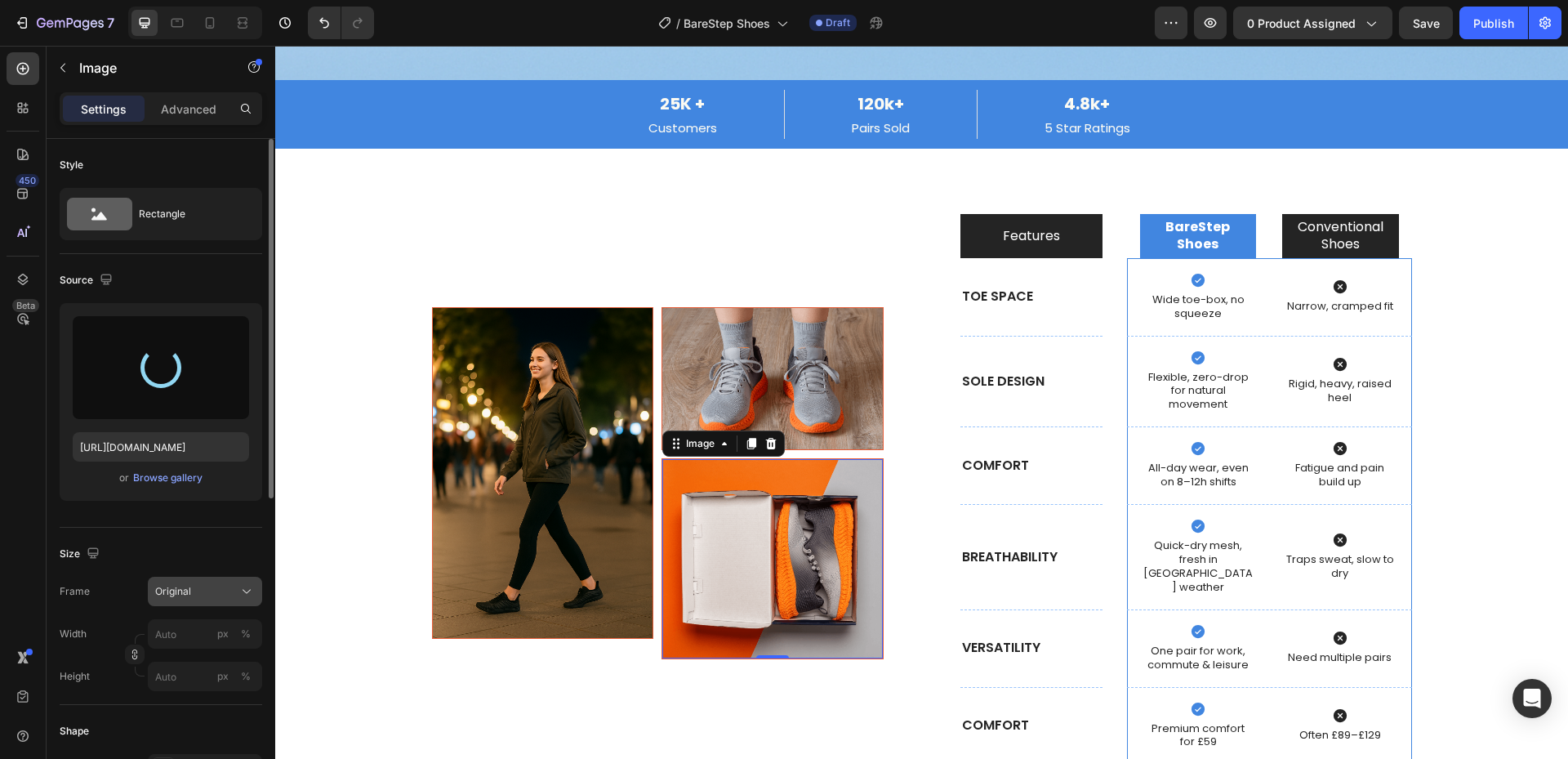
click at [220, 593] on div "Original" at bounding box center [195, 591] width 80 height 15
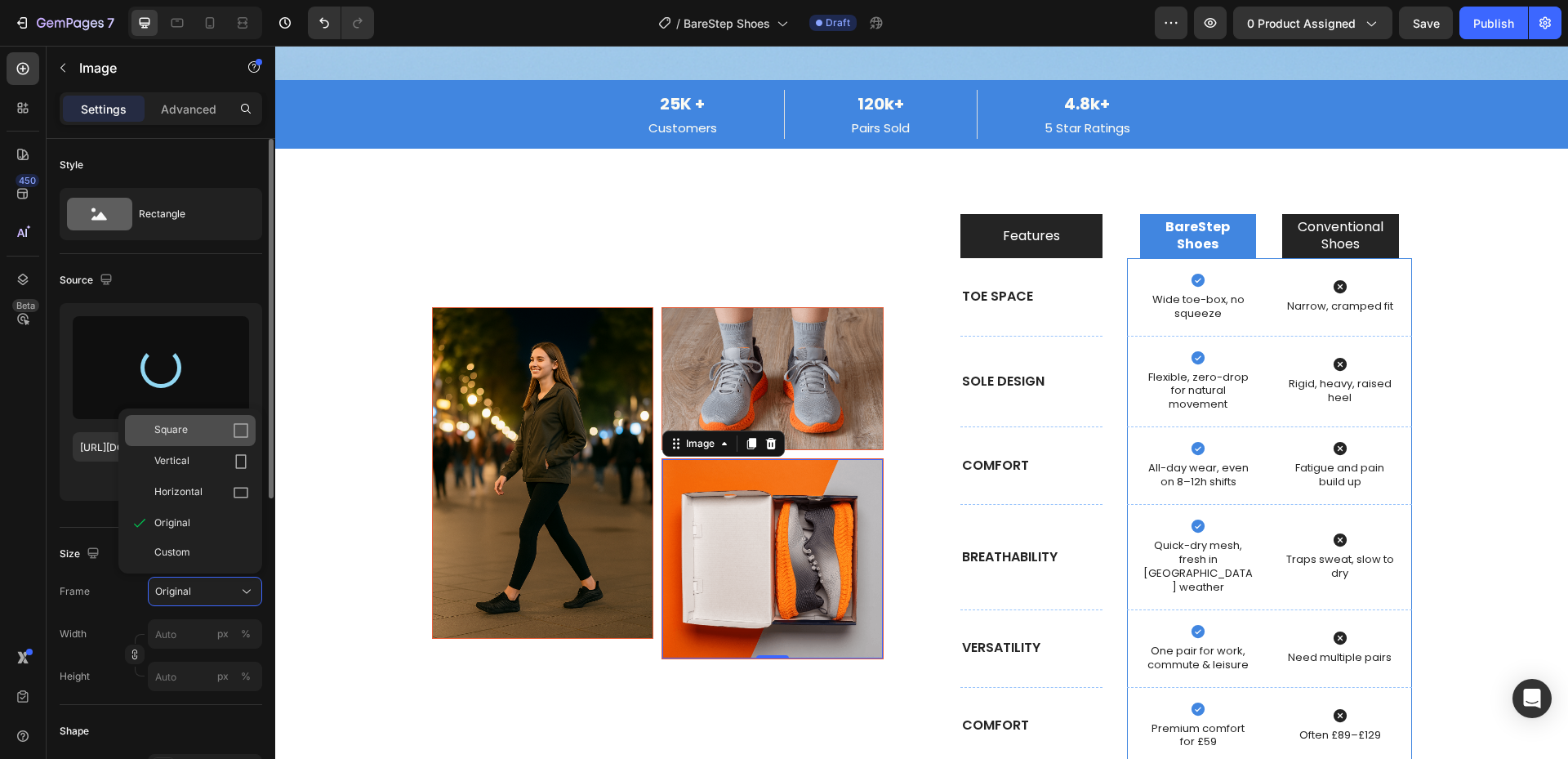
type input "[URL][DOMAIN_NAME]"
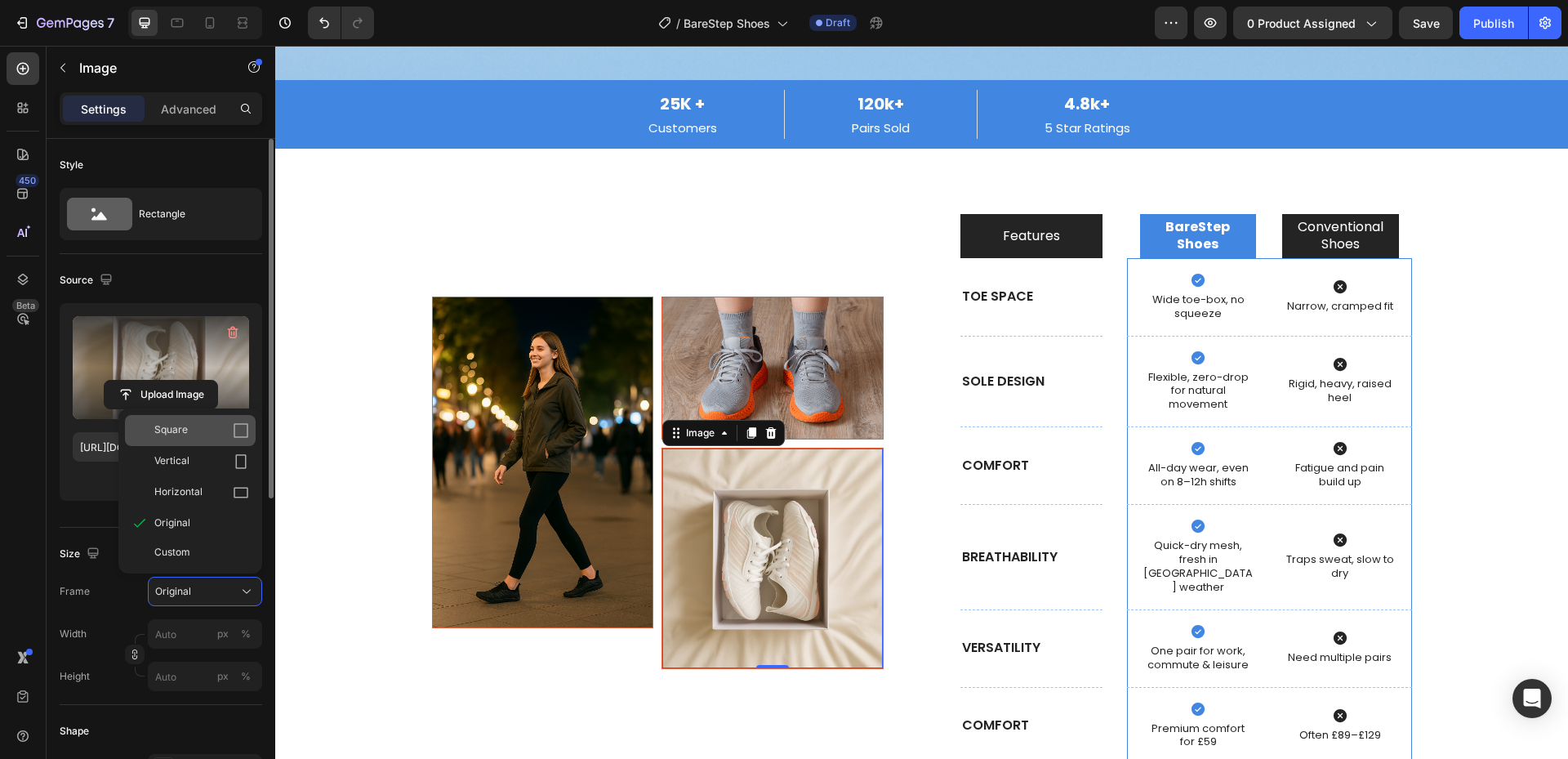
click at [219, 426] on div "Square" at bounding box center [202, 430] width 95 height 17
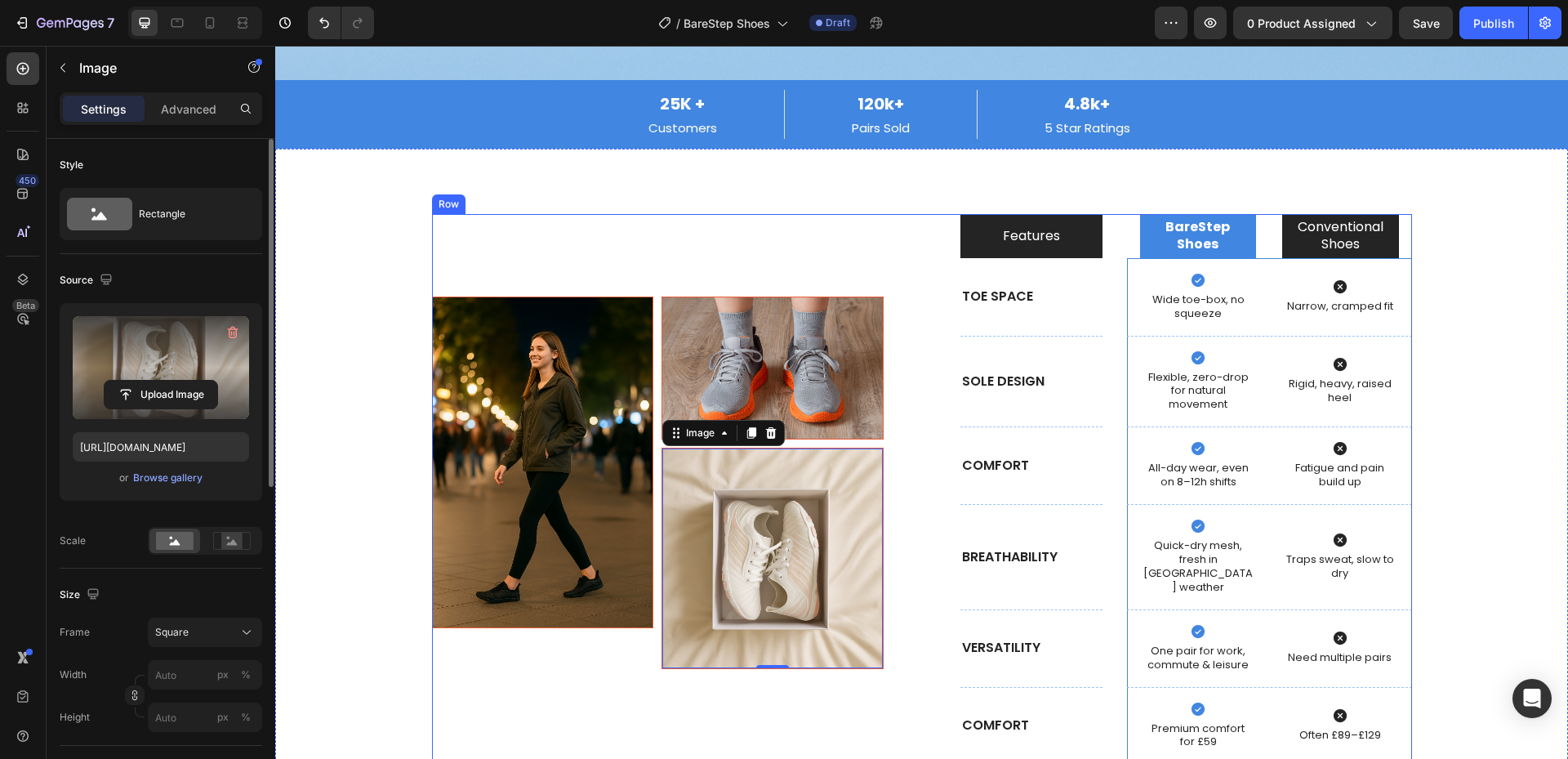
click at [840, 228] on div "Image Image Image 0 Row" at bounding box center [657, 490] width 451 height 550
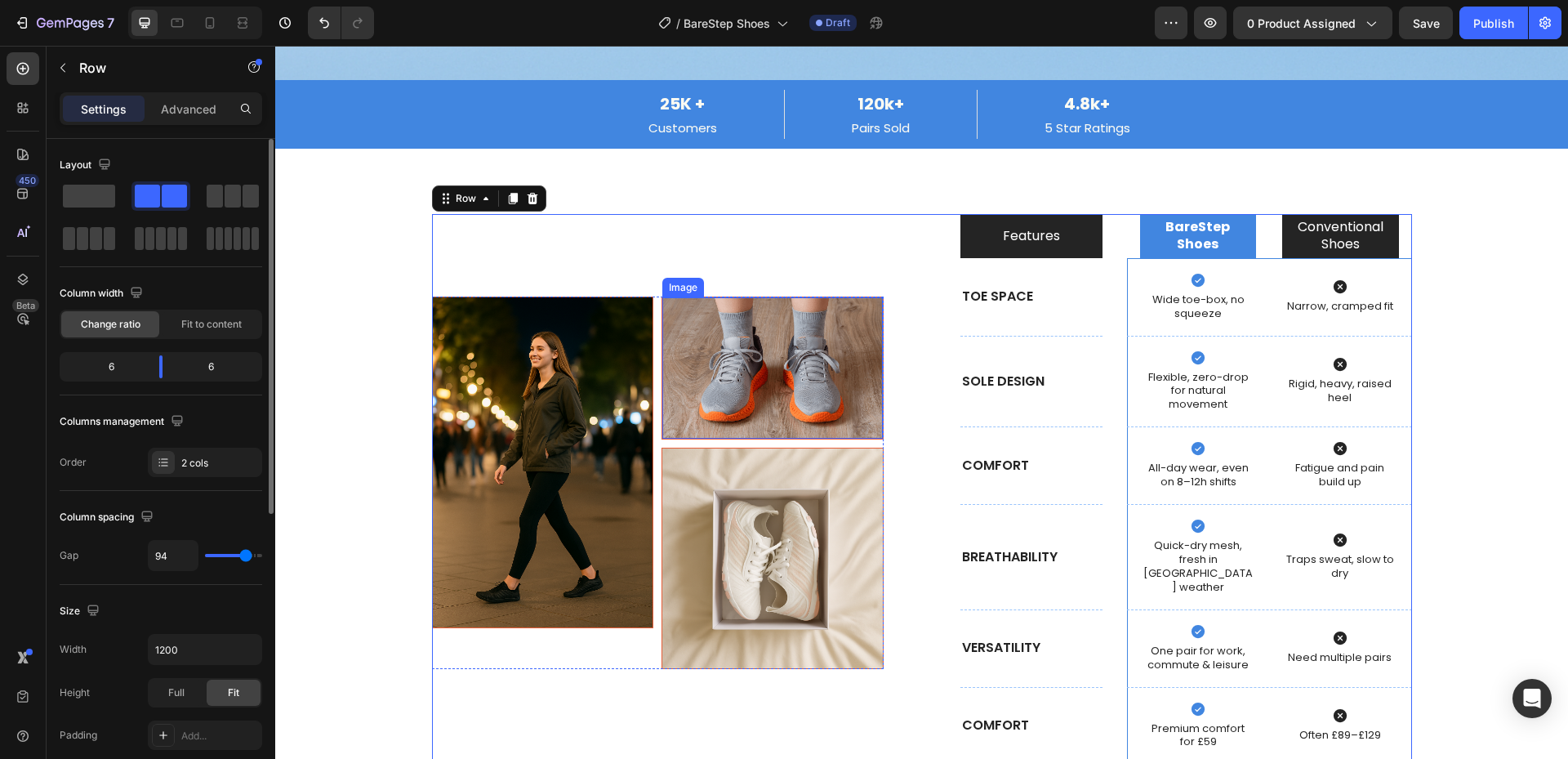
click at [807, 362] on img at bounding box center [772, 368] width 220 height 141
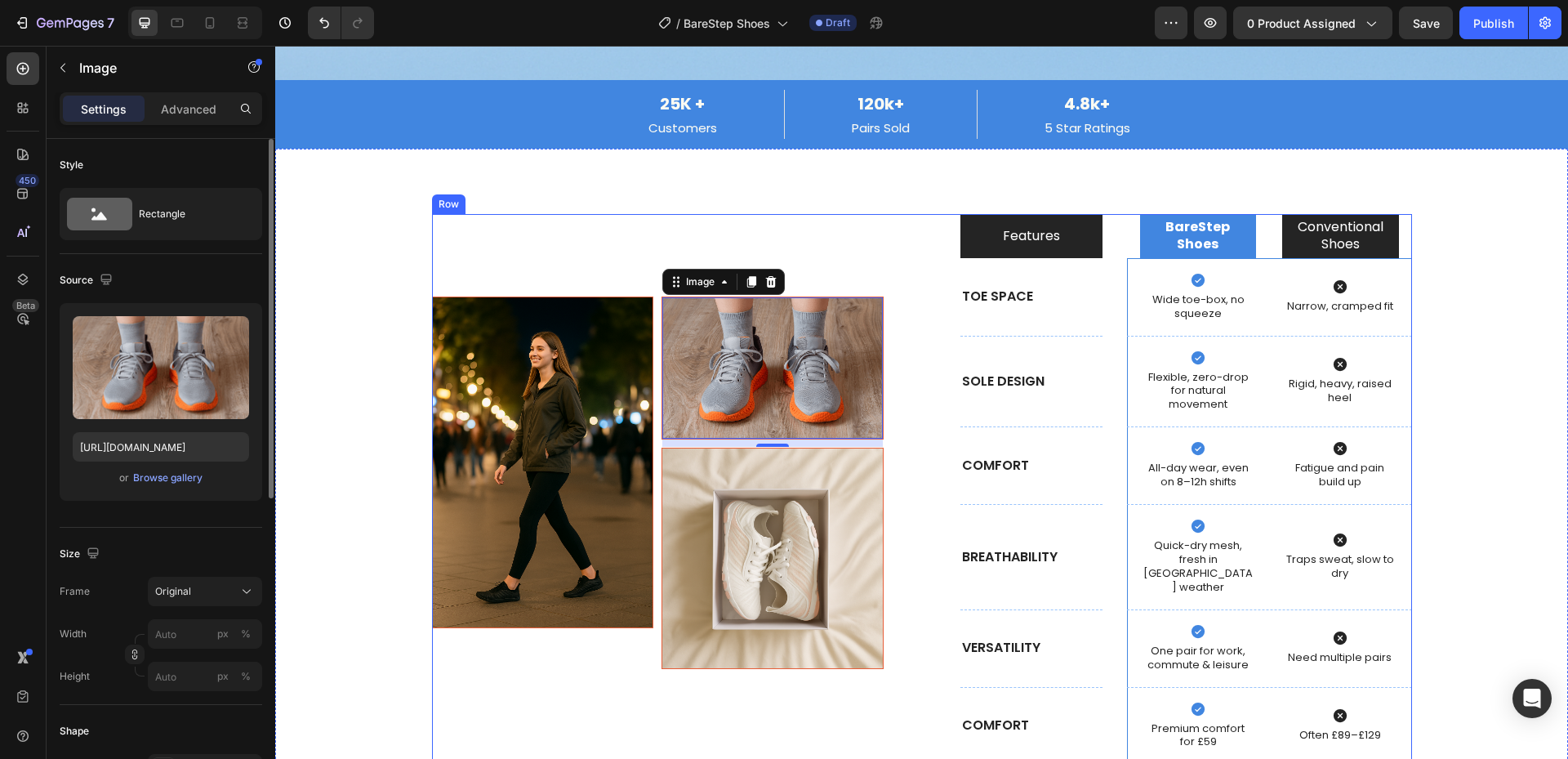
click at [928, 229] on div "Image Image 10 Image Row Features Text Block Hero Banner BareStep Shoes Text Bl…" at bounding box center [921, 490] width 980 height 550
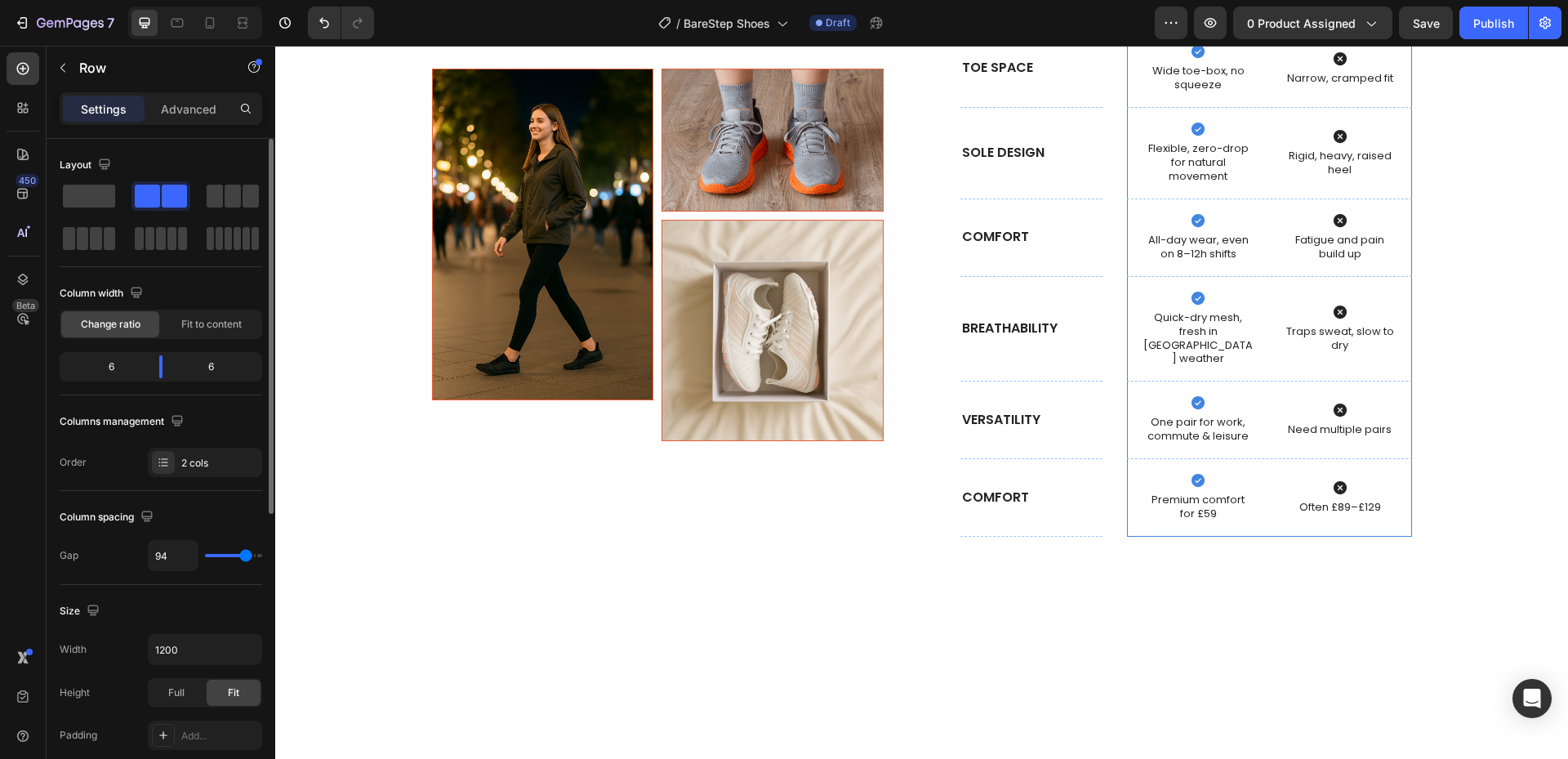
scroll to position [5077, 0]
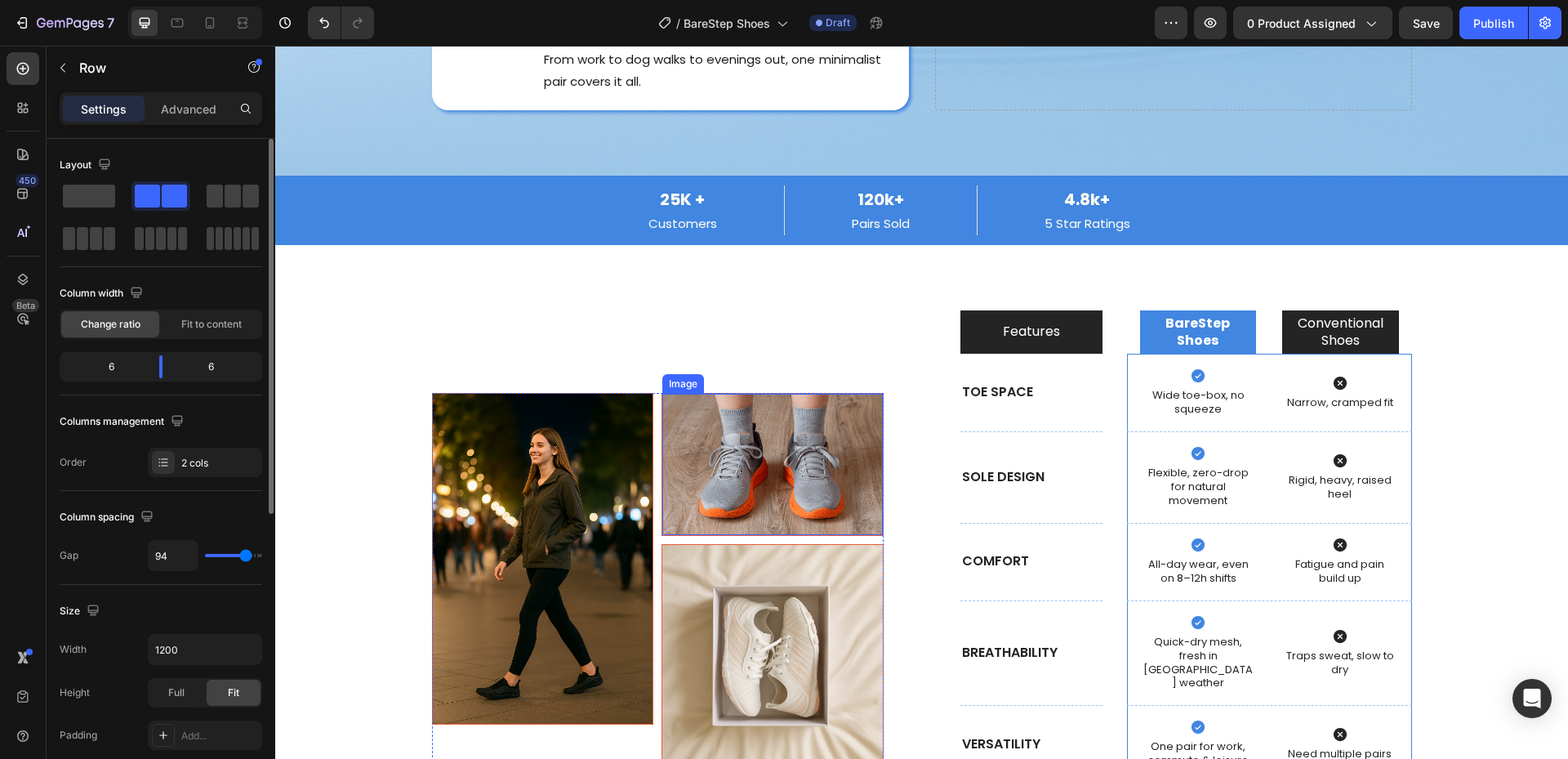
click at [758, 401] on img at bounding box center [772, 464] width 220 height 141
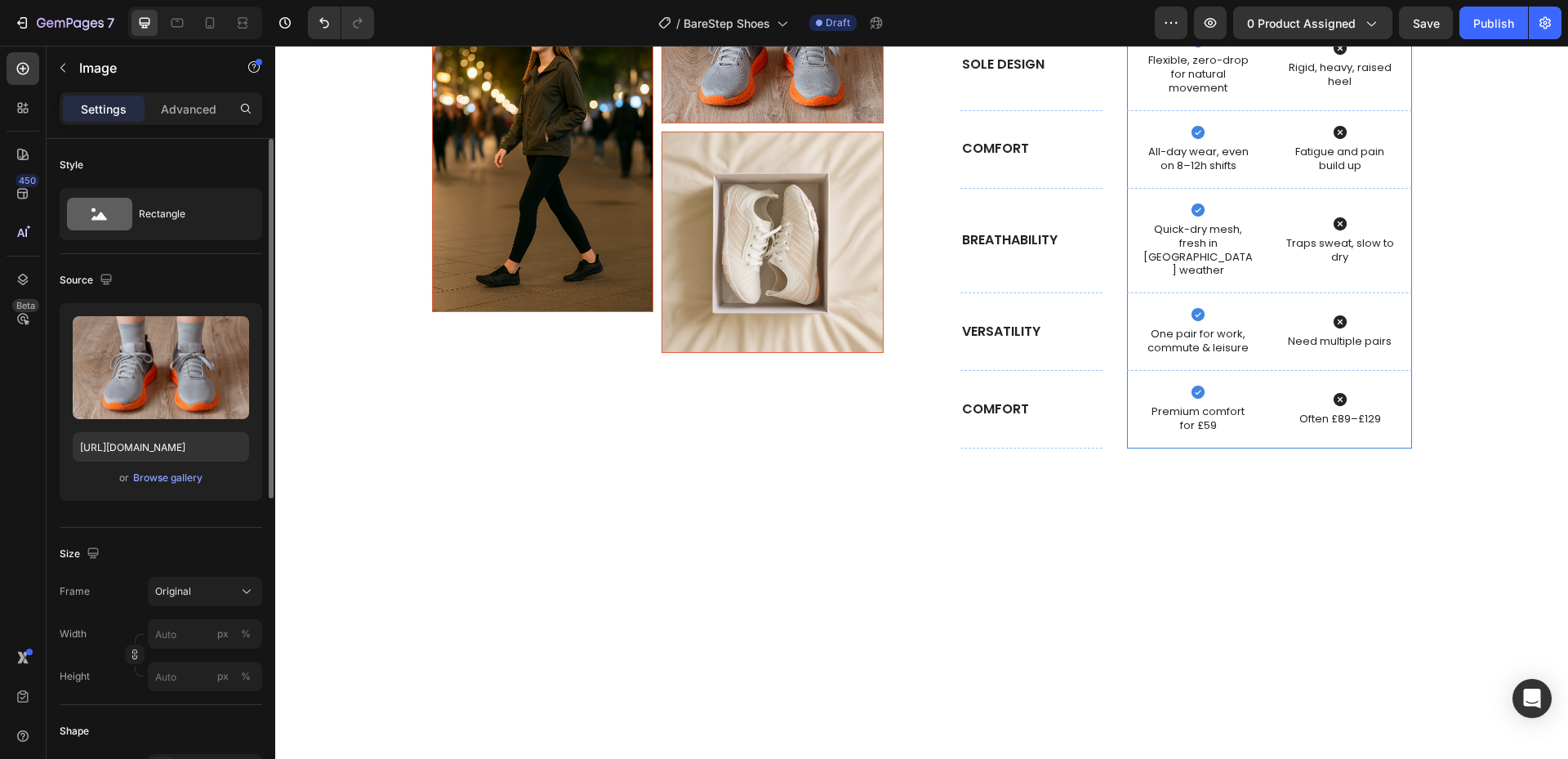
scroll to position [5158, 0]
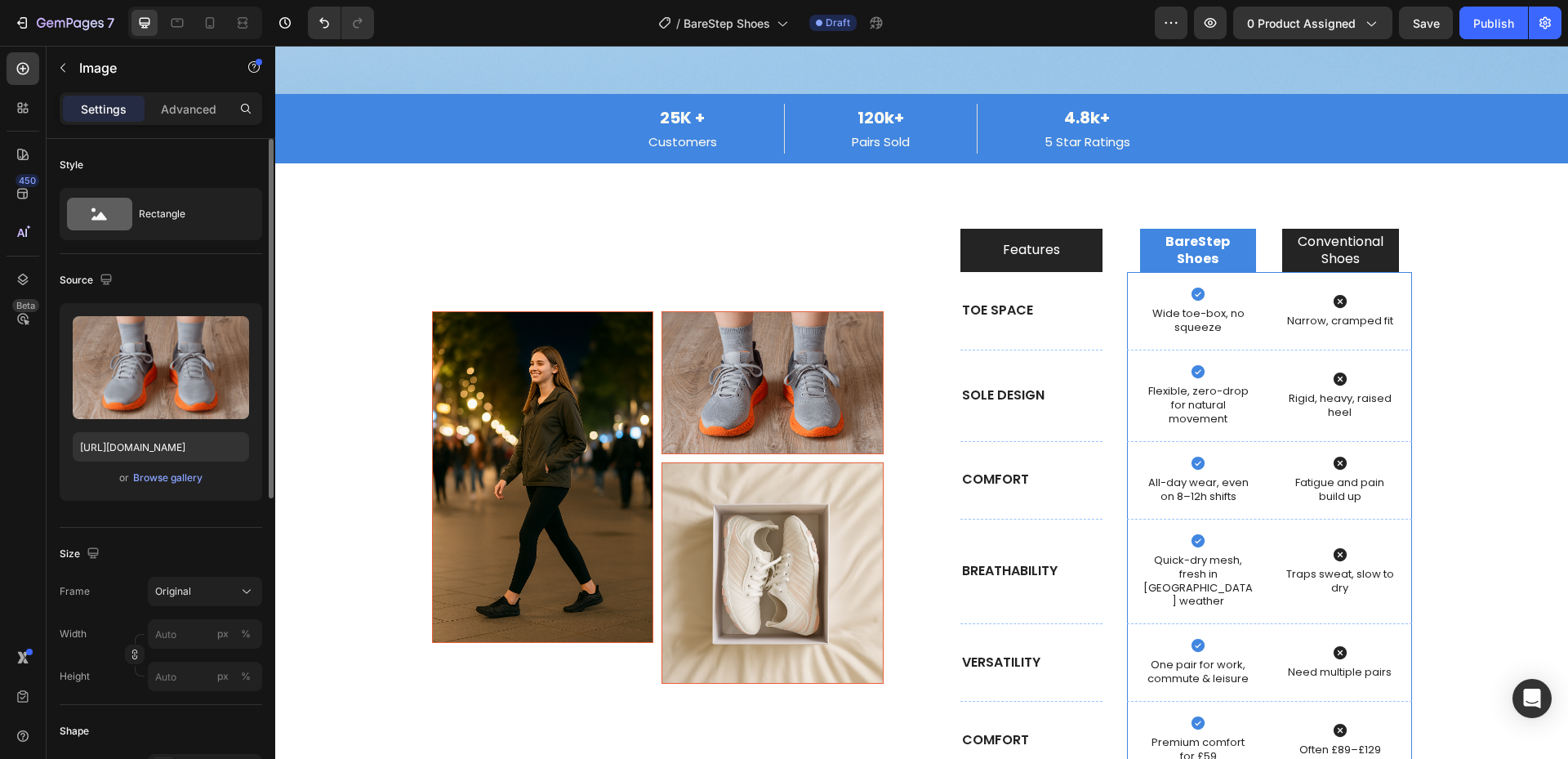
click at [833, 377] on img at bounding box center [772, 383] width 220 height 141
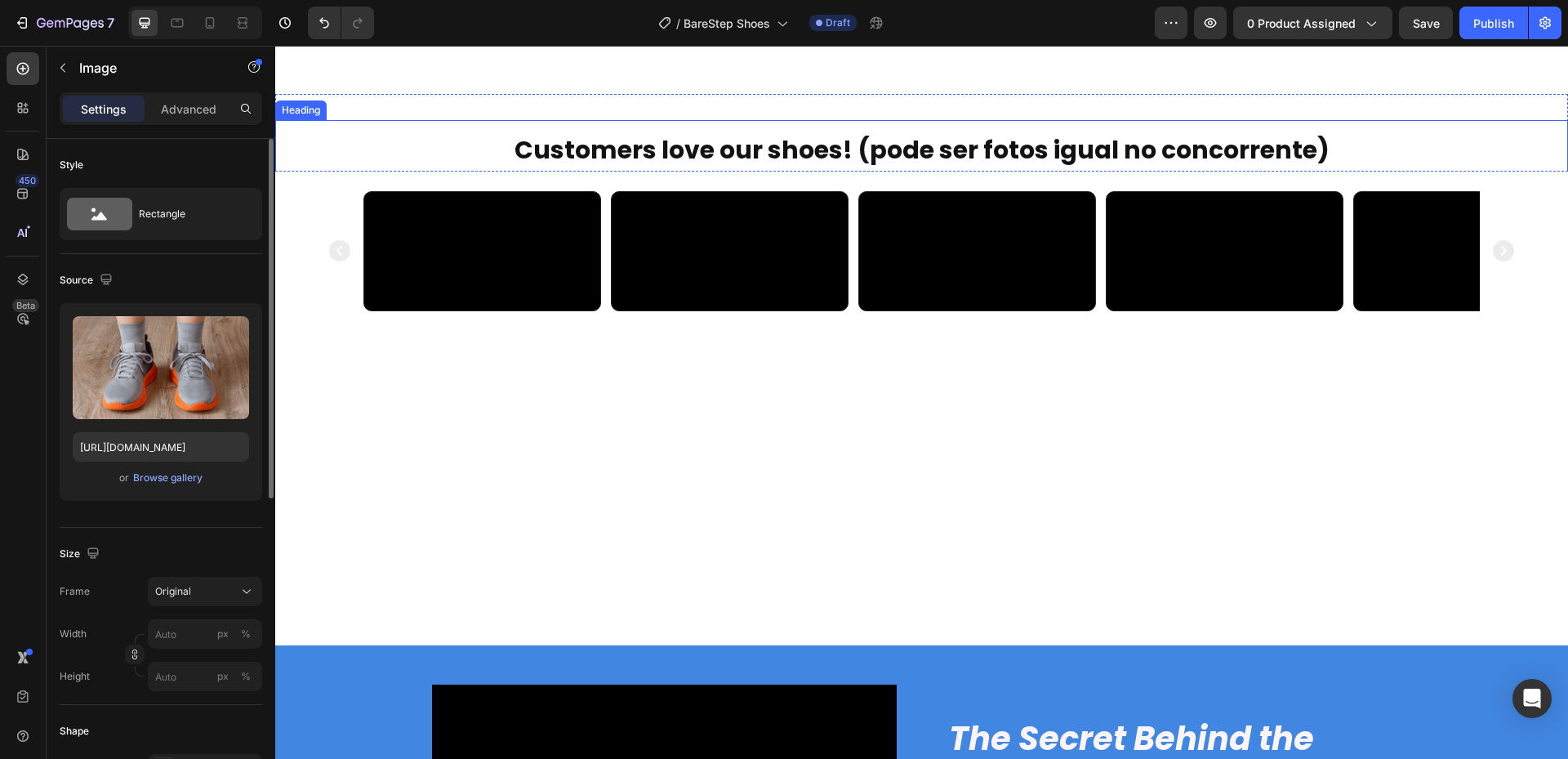
scroll to position [2462, 0]
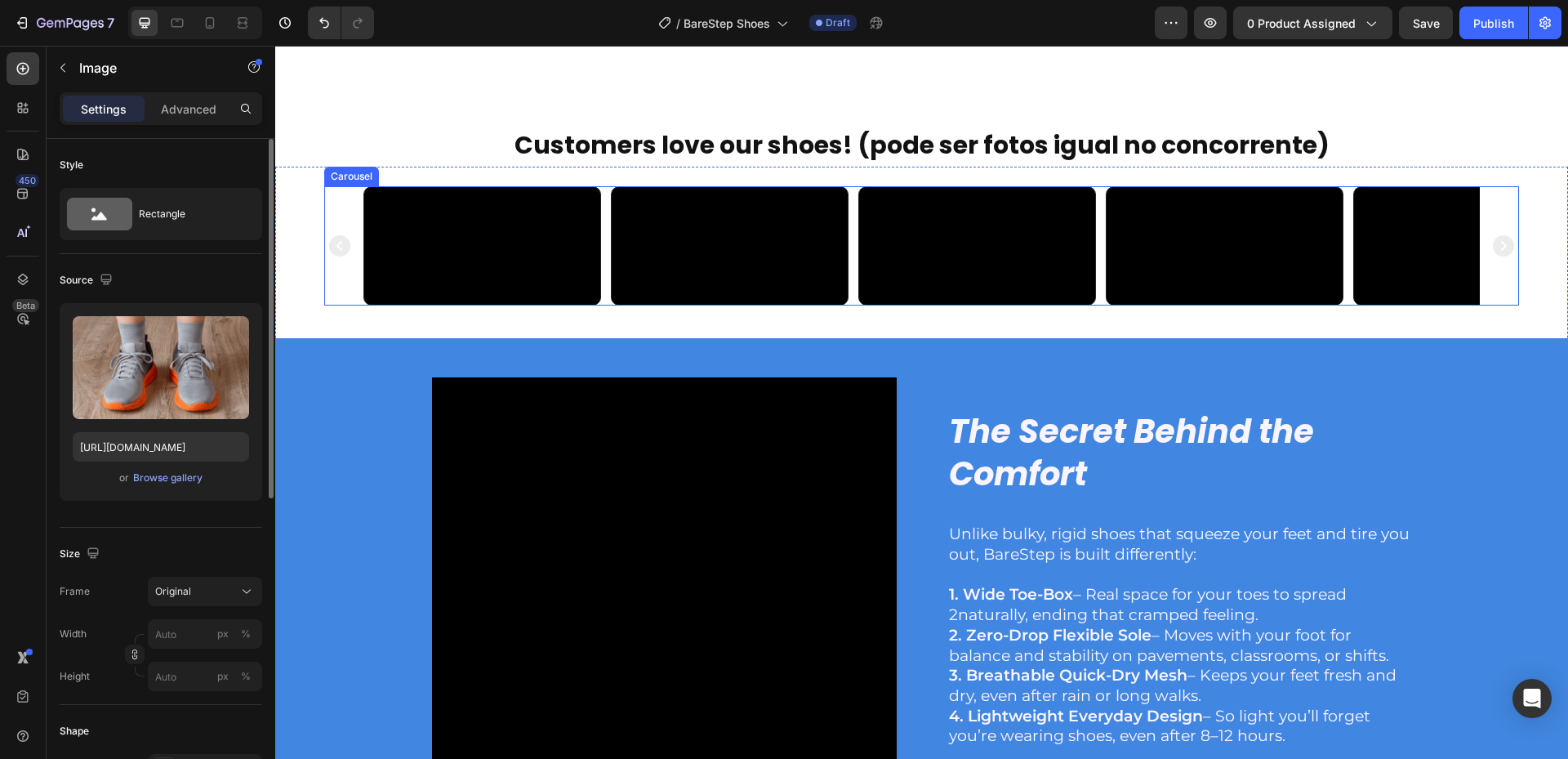
click at [1494, 270] on icon "Carousel Next Arrow" at bounding box center [1502, 246] width 26 height 49
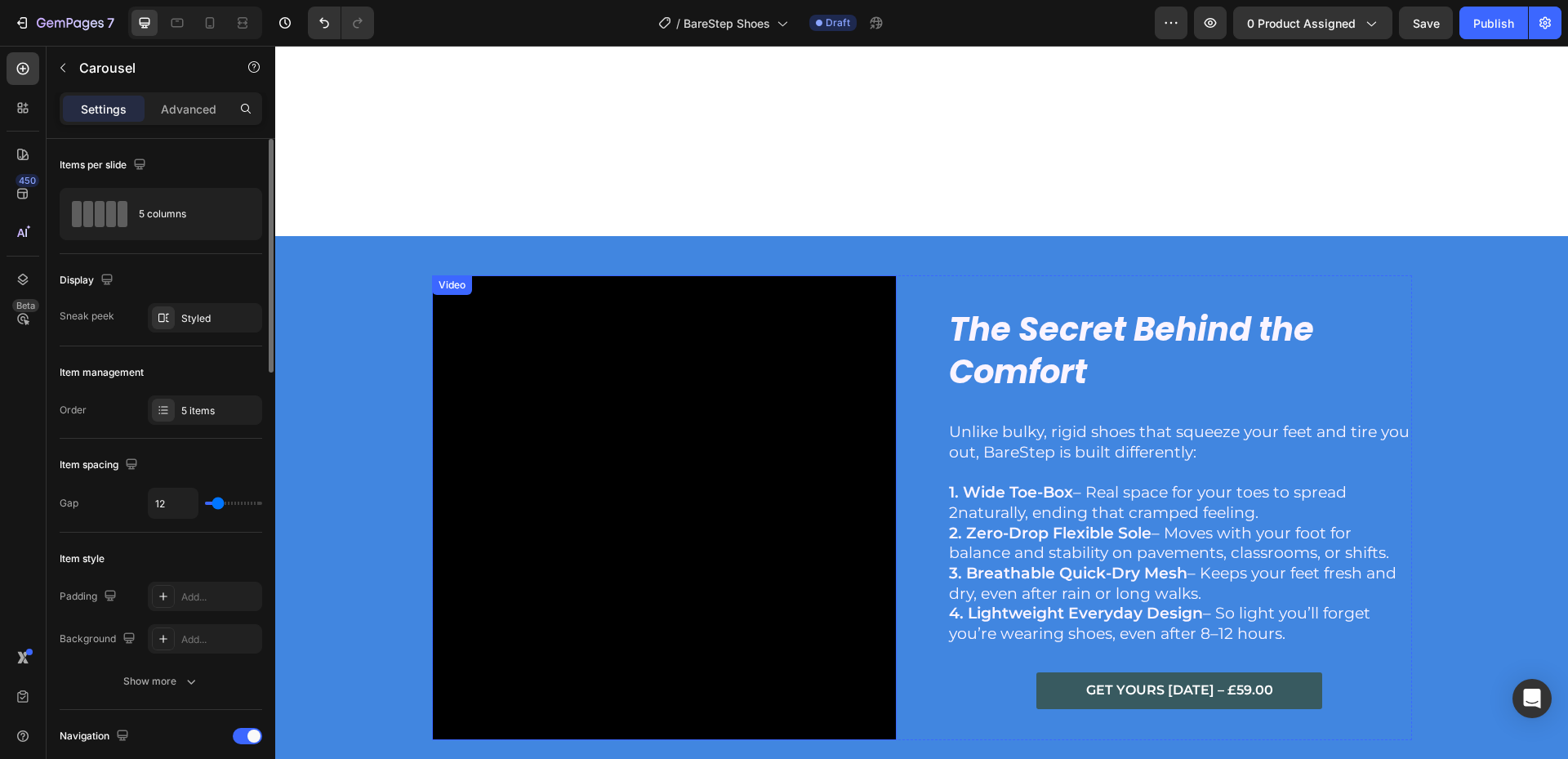
scroll to position [2544, 0]
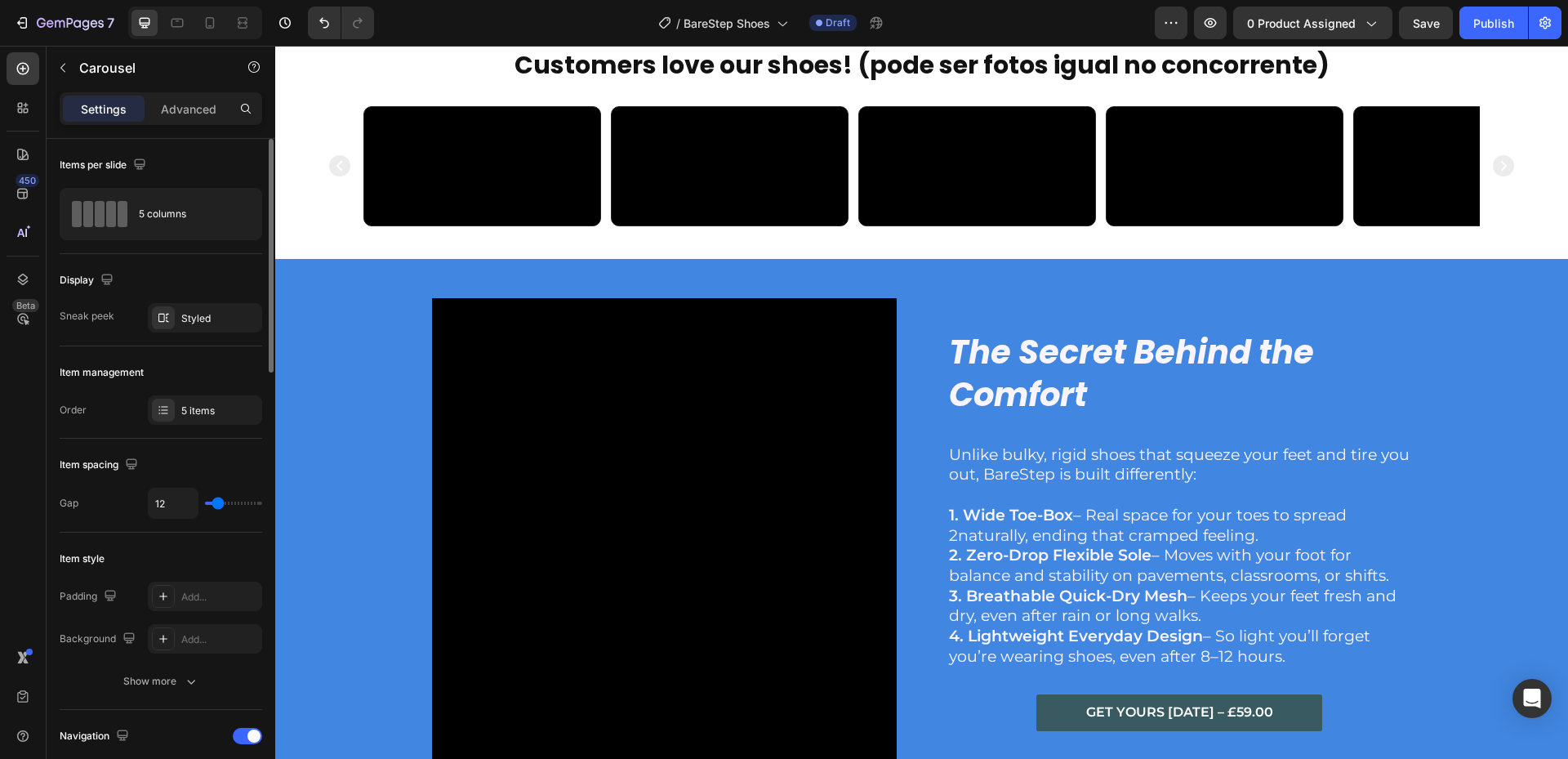
click at [1495, 176] on icon "Carousel Next Arrow" at bounding box center [1503, 166] width 22 height 22
click at [1494, 176] on icon "Carousel Next Arrow" at bounding box center [1503, 166] width 22 height 22
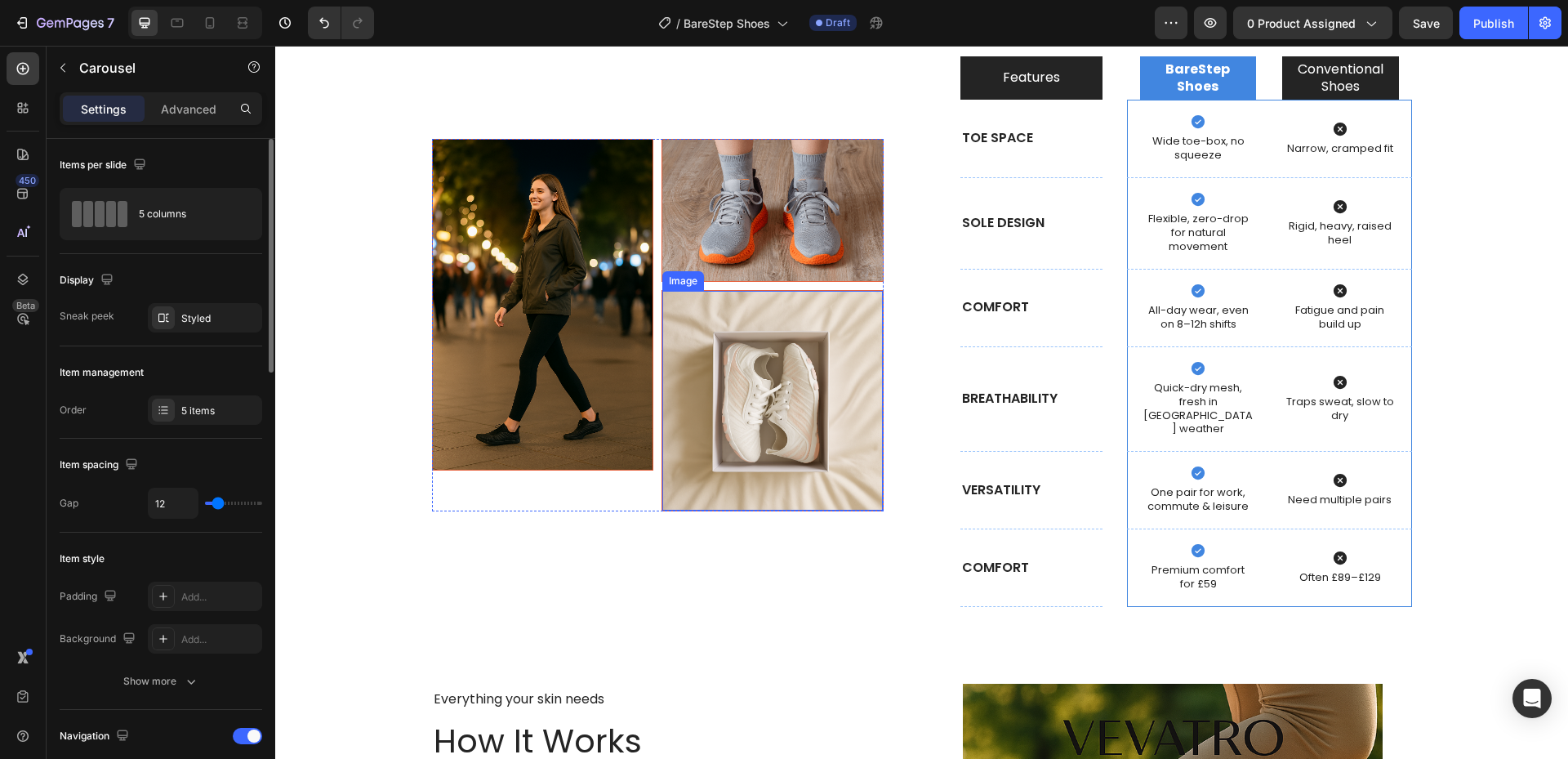
scroll to position [5241, 0]
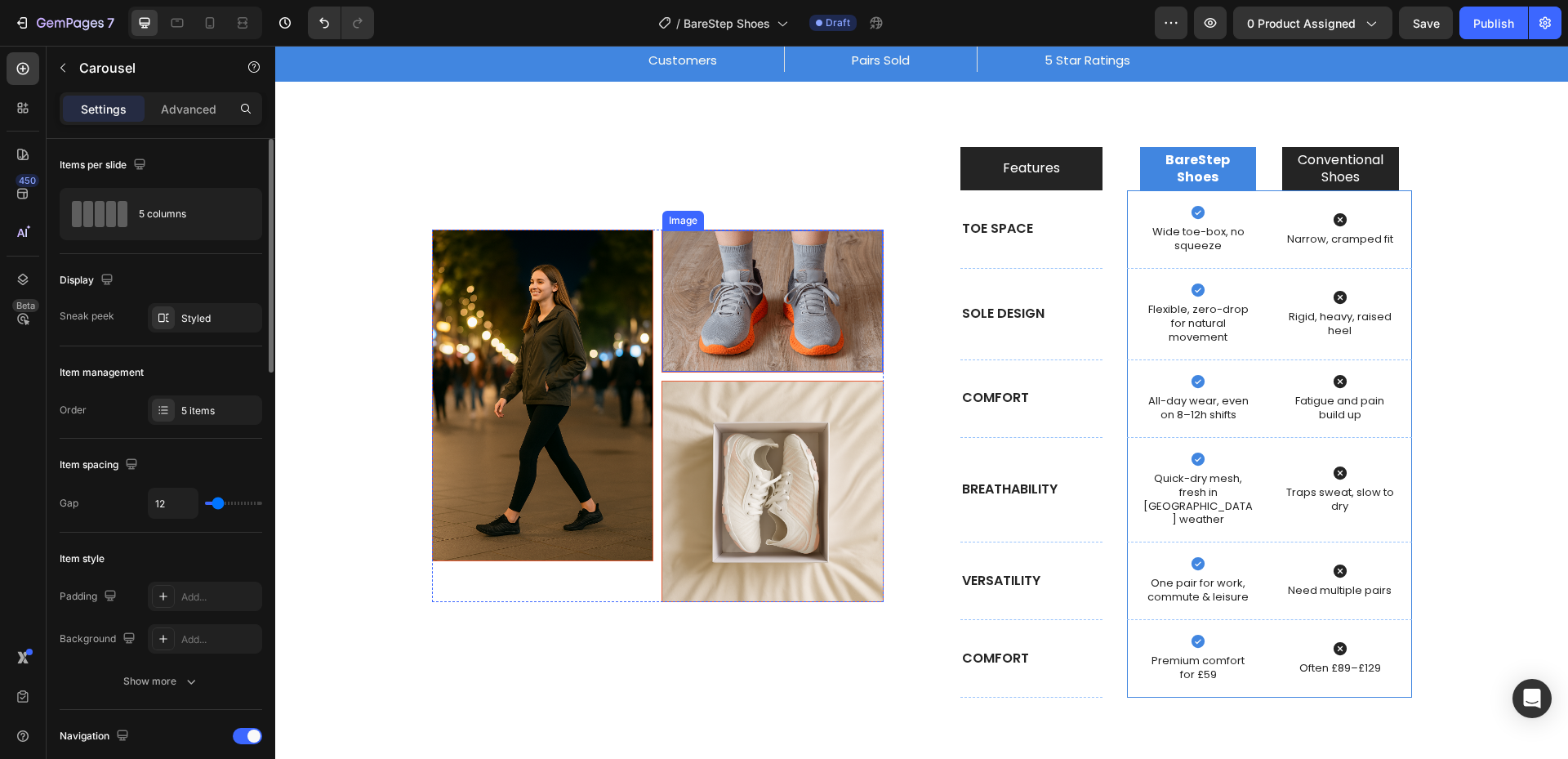
click at [786, 334] on img at bounding box center [772, 301] width 220 height 141
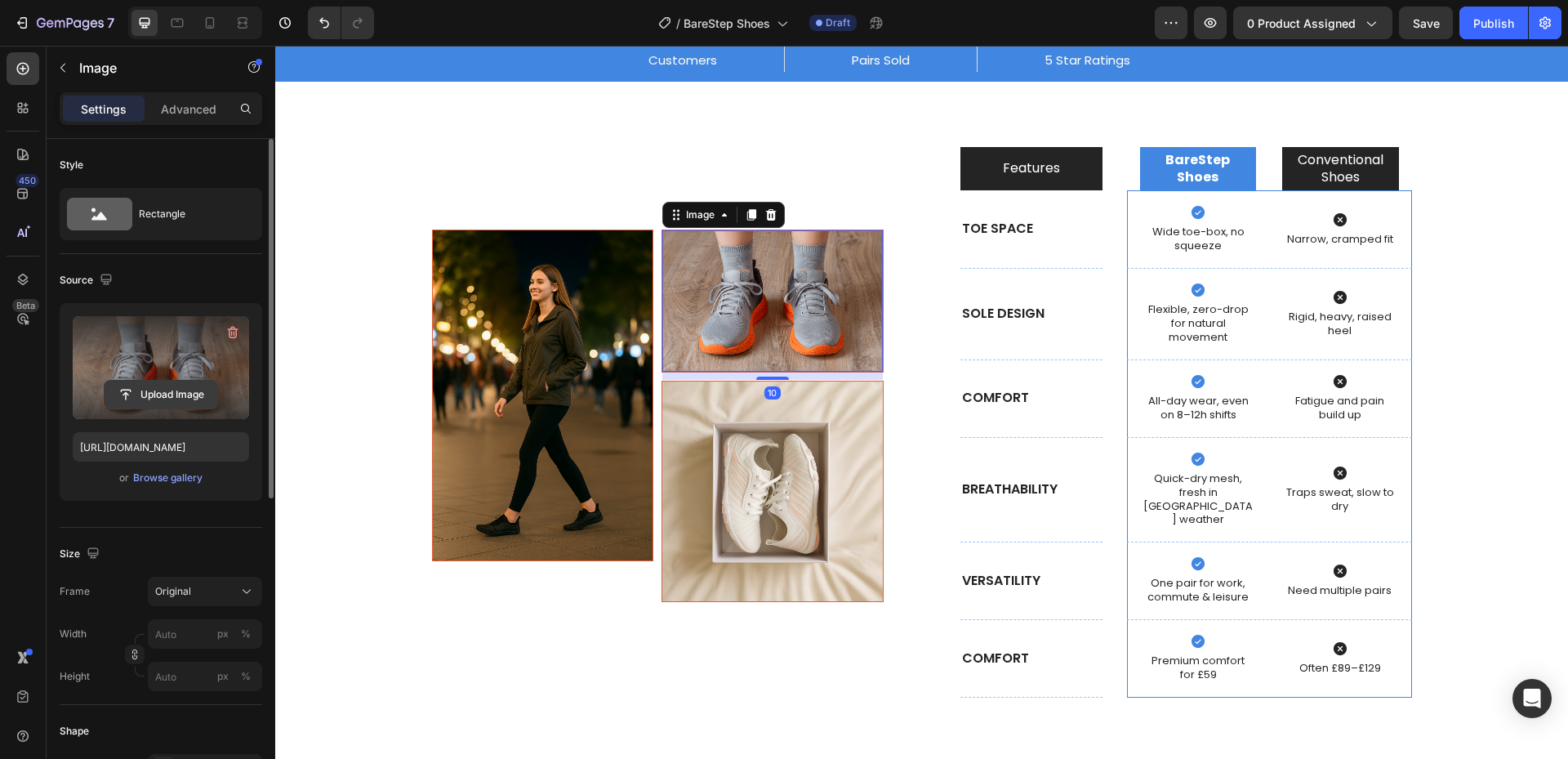
click at [156, 389] on input "file" at bounding box center [161, 395] width 113 height 27
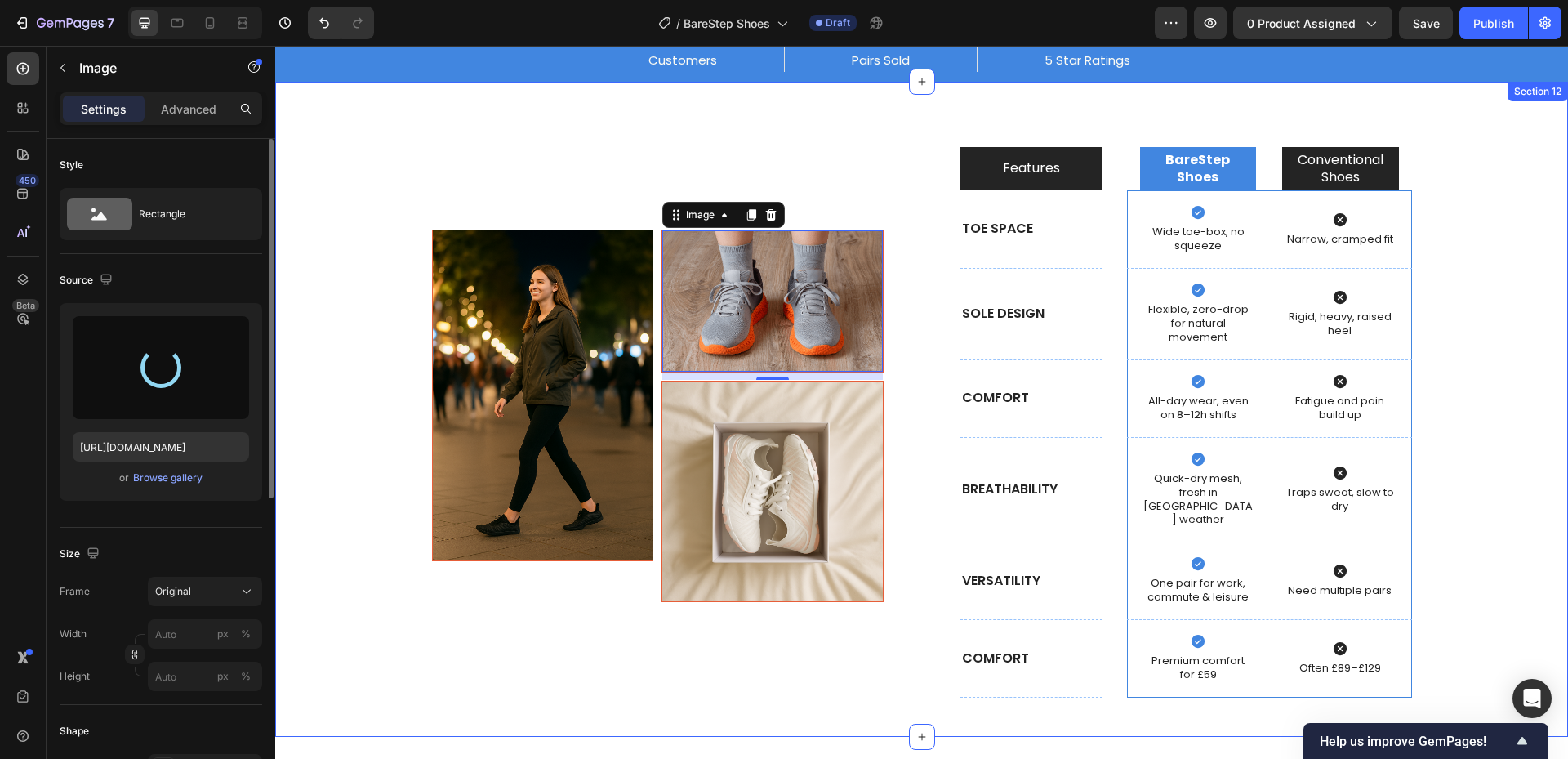
type input "[URL][DOMAIN_NAME]"
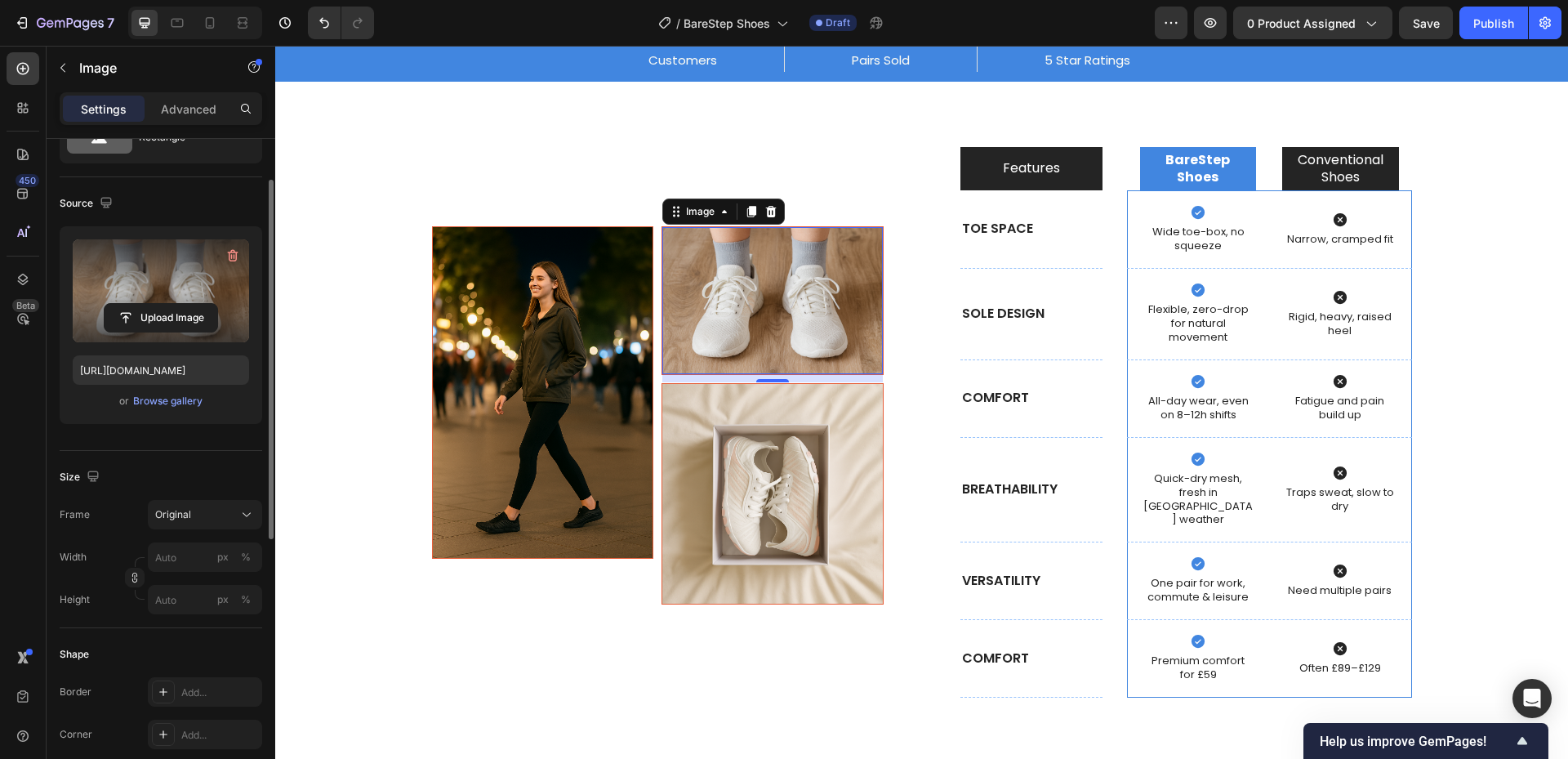
scroll to position [0, 0]
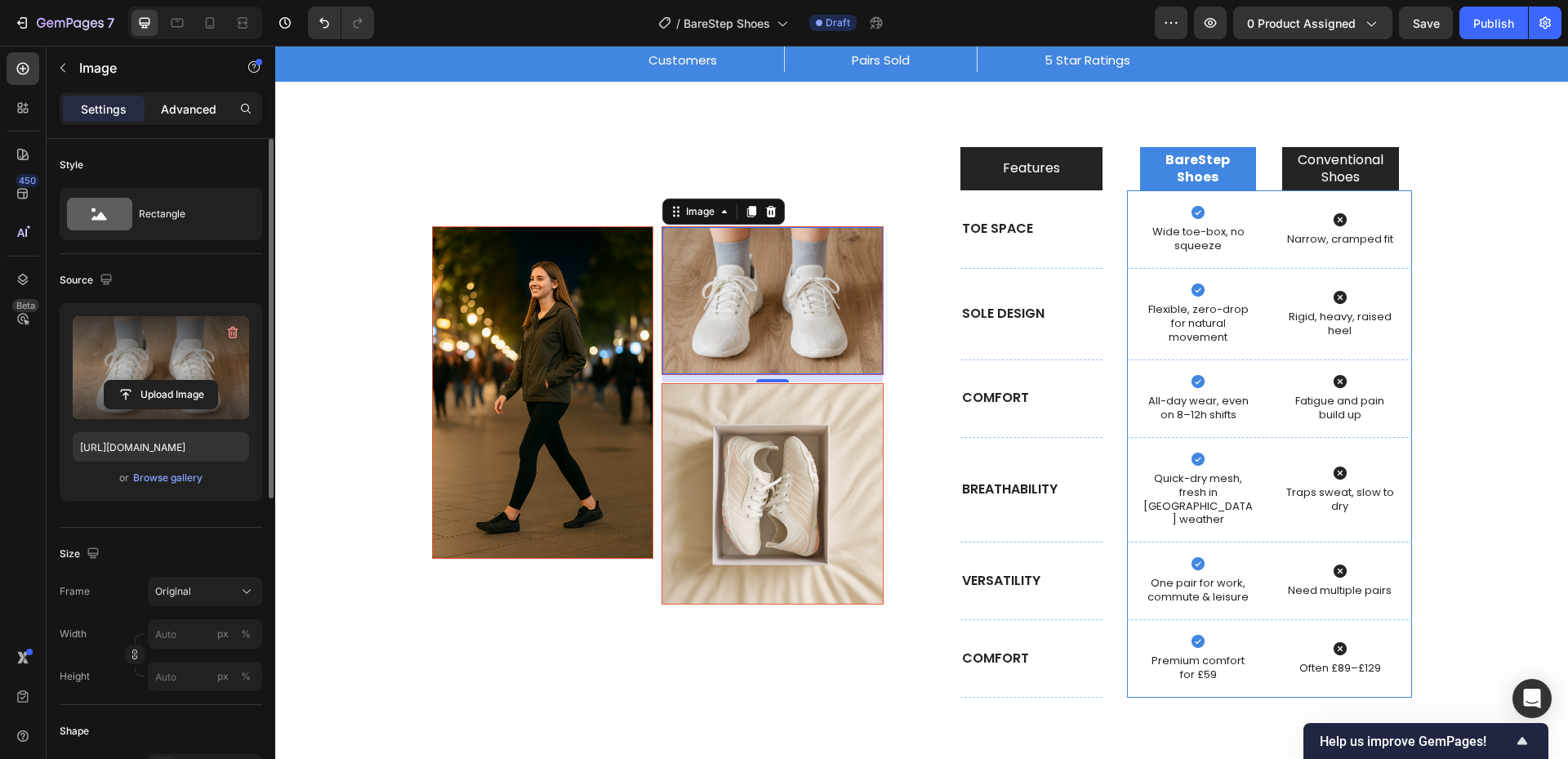
click at [192, 103] on p "Advanced" at bounding box center [188, 110] width 56 height 18
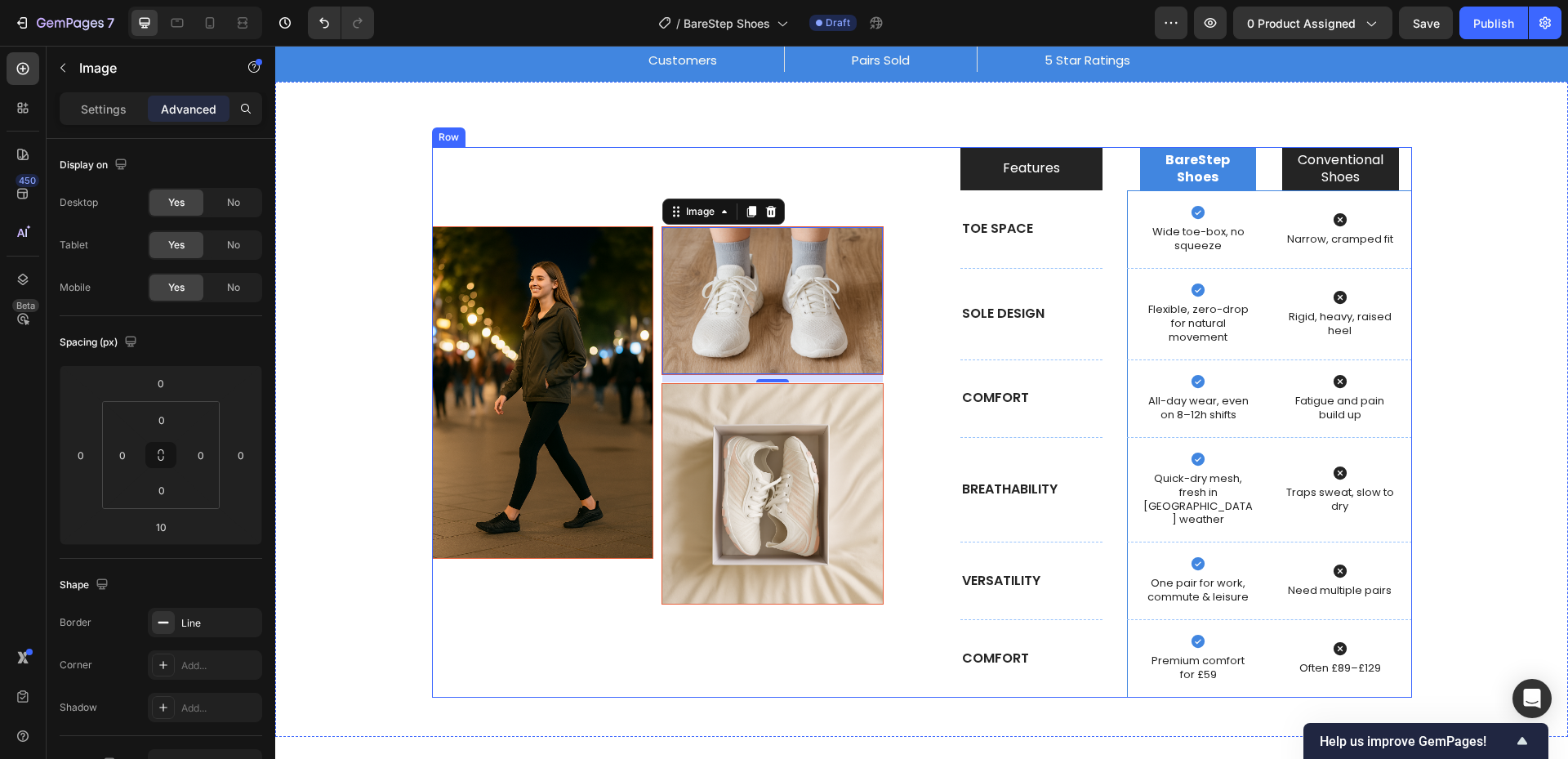
click at [853, 211] on div "Image Image 10 Image Row" at bounding box center [657, 422] width 451 height 550
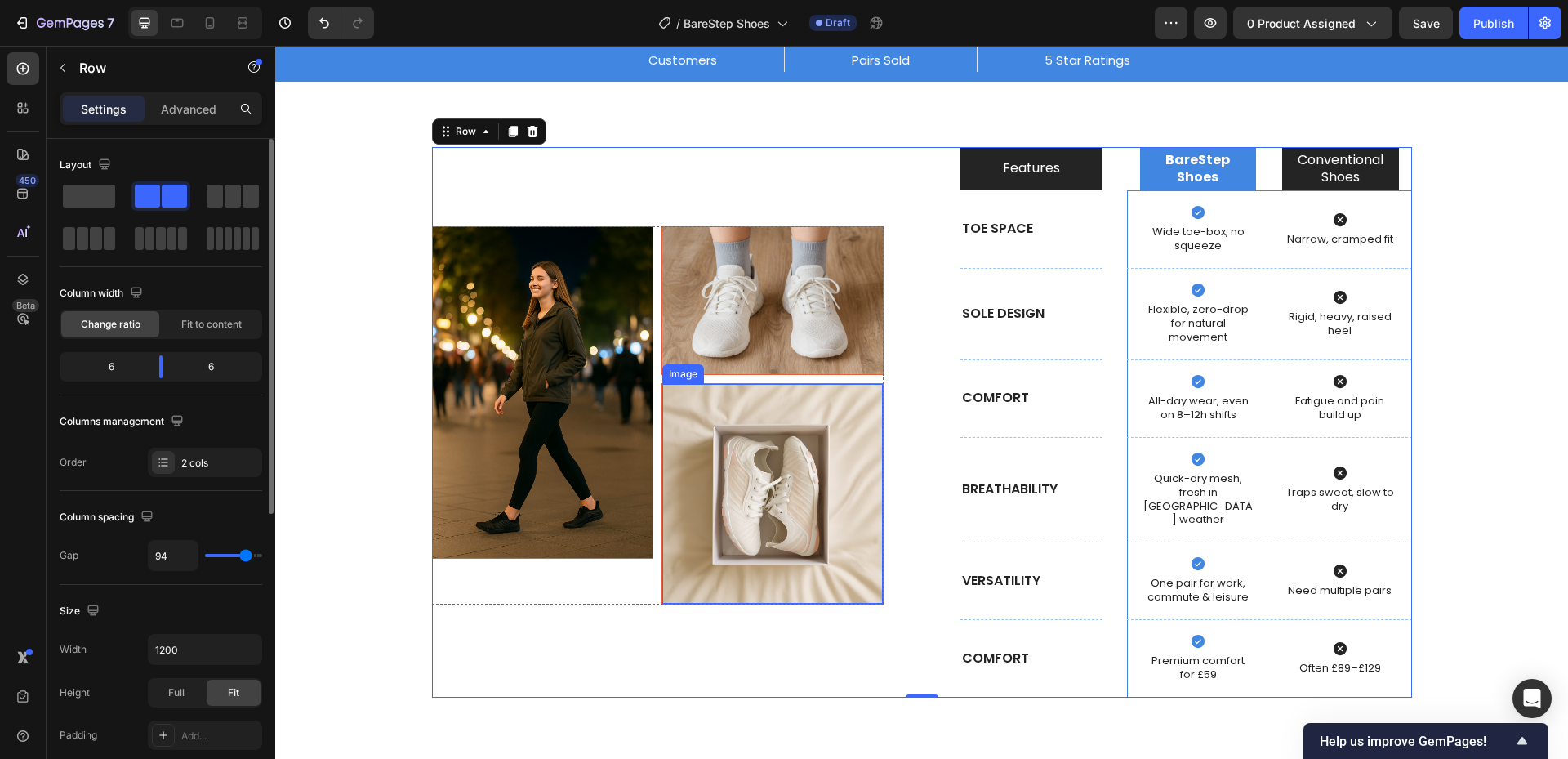
click at [772, 441] on img at bounding box center [772, 494] width 220 height 220
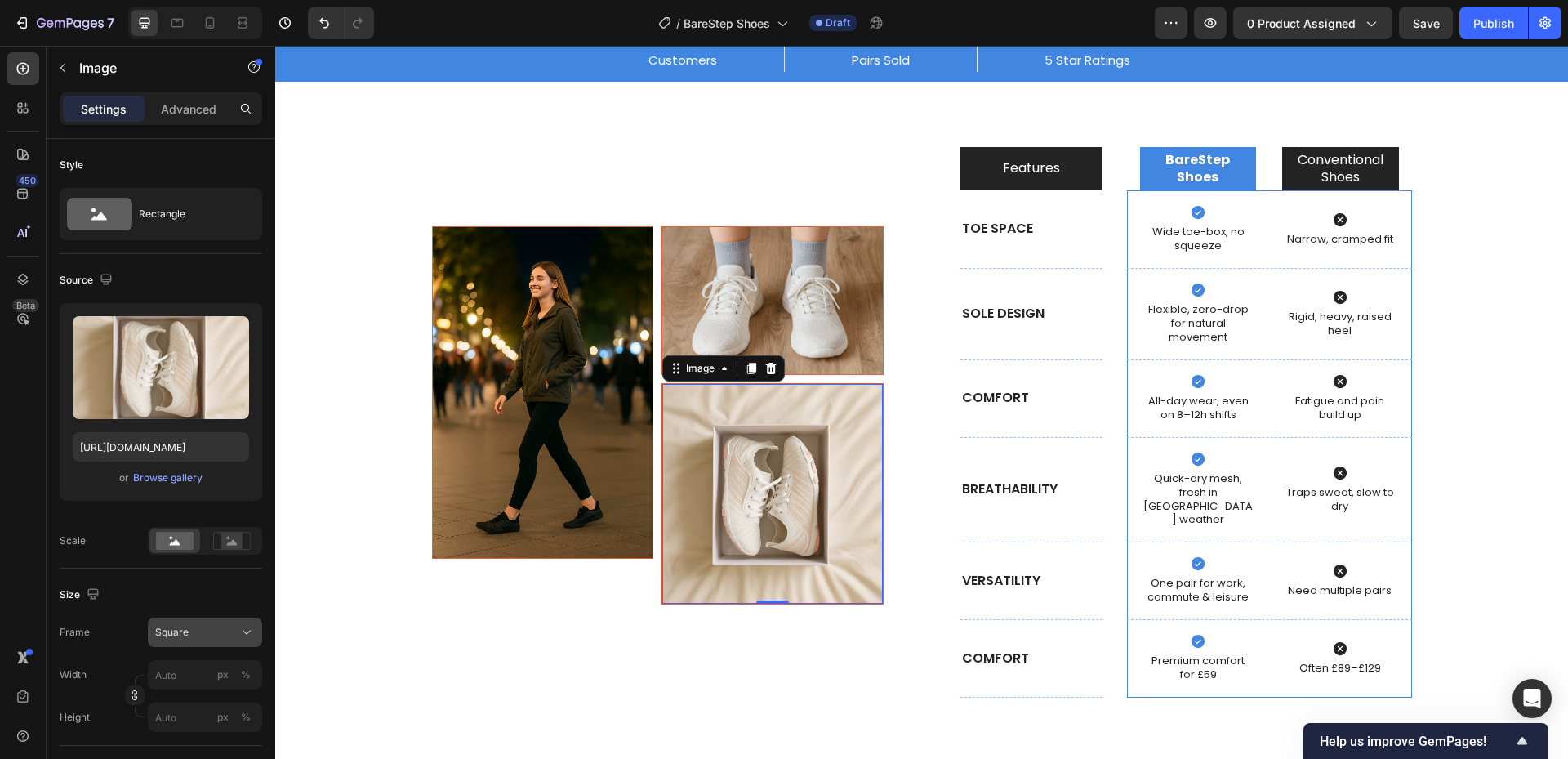
click at [193, 631] on div "Square" at bounding box center [195, 632] width 80 height 15
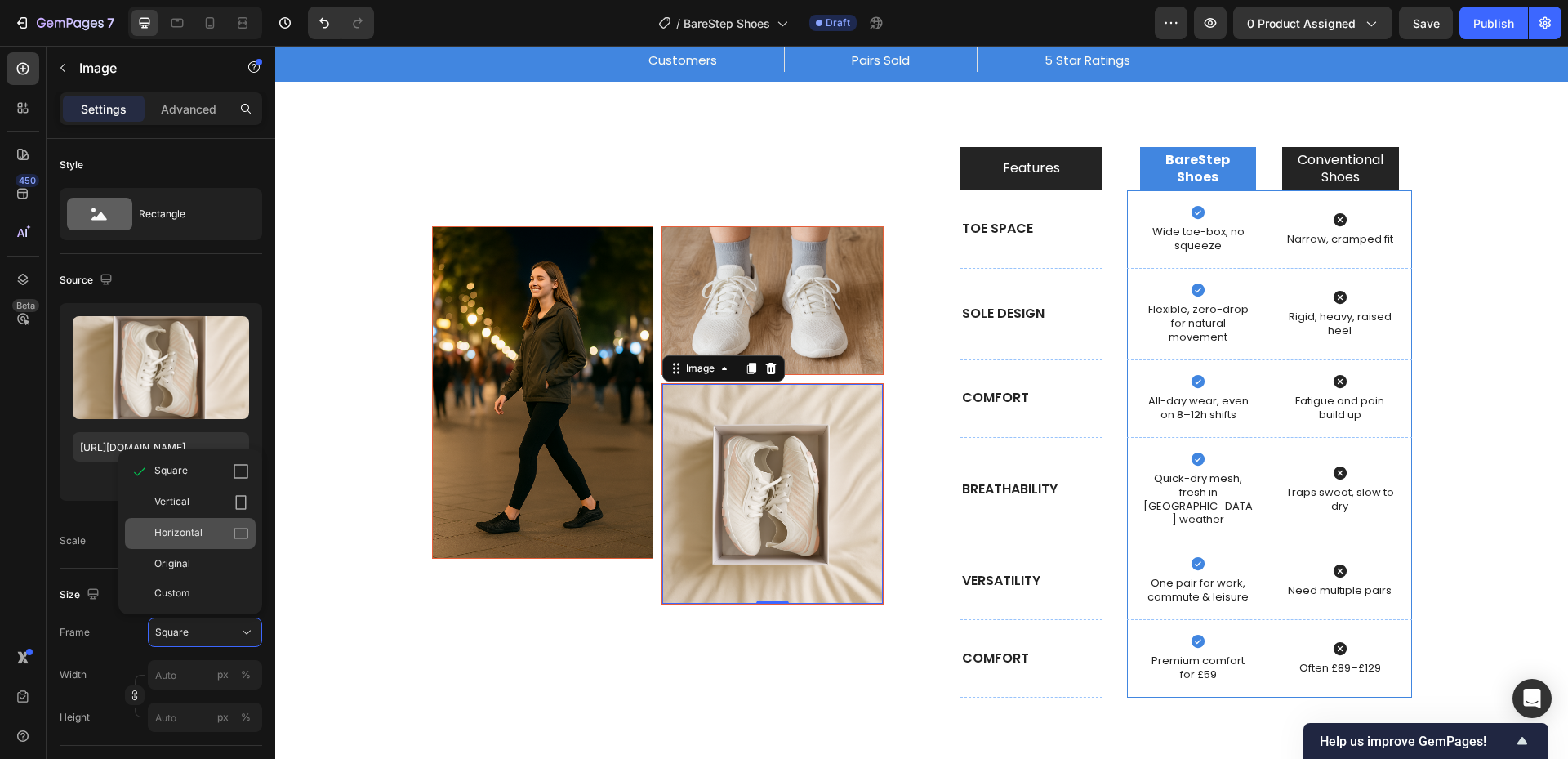
click at [233, 529] on icon at bounding box center [241, 533] width 17 height 17
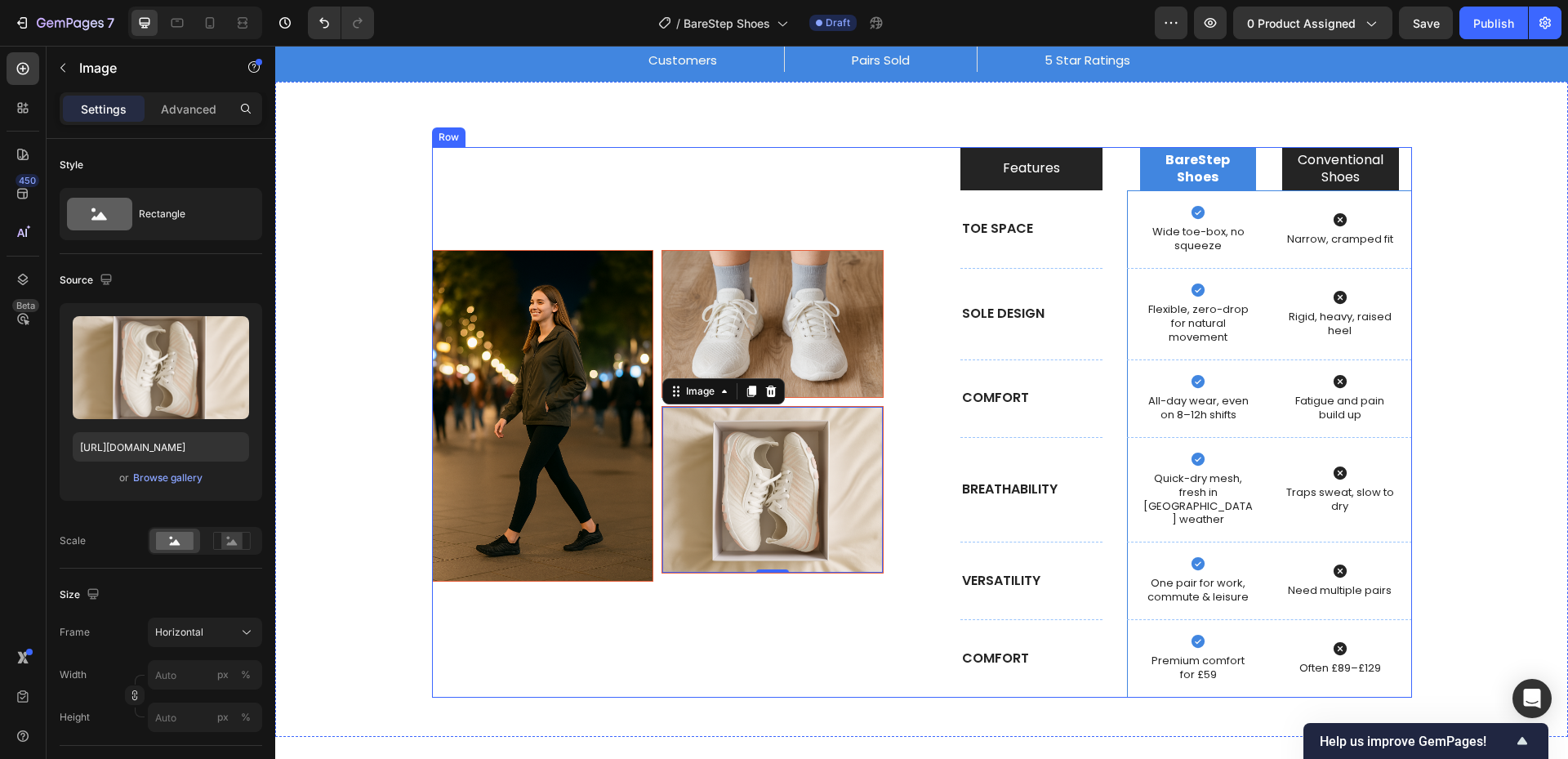
click at [702, 659] on div "Image Image Image 0 Row" at bounding box center [657, 422] width 451 height 550
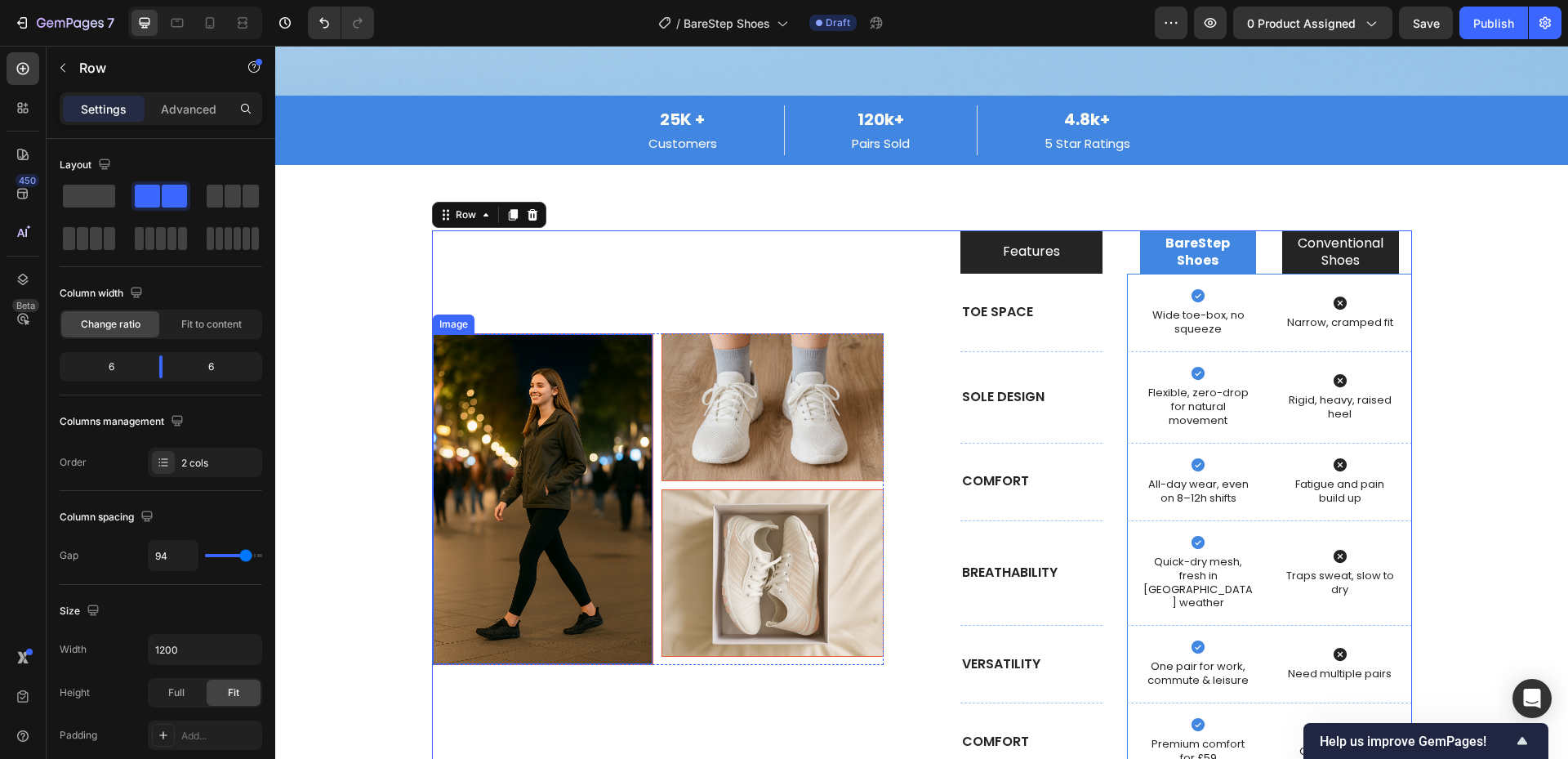
scroll to position [5241, 0]
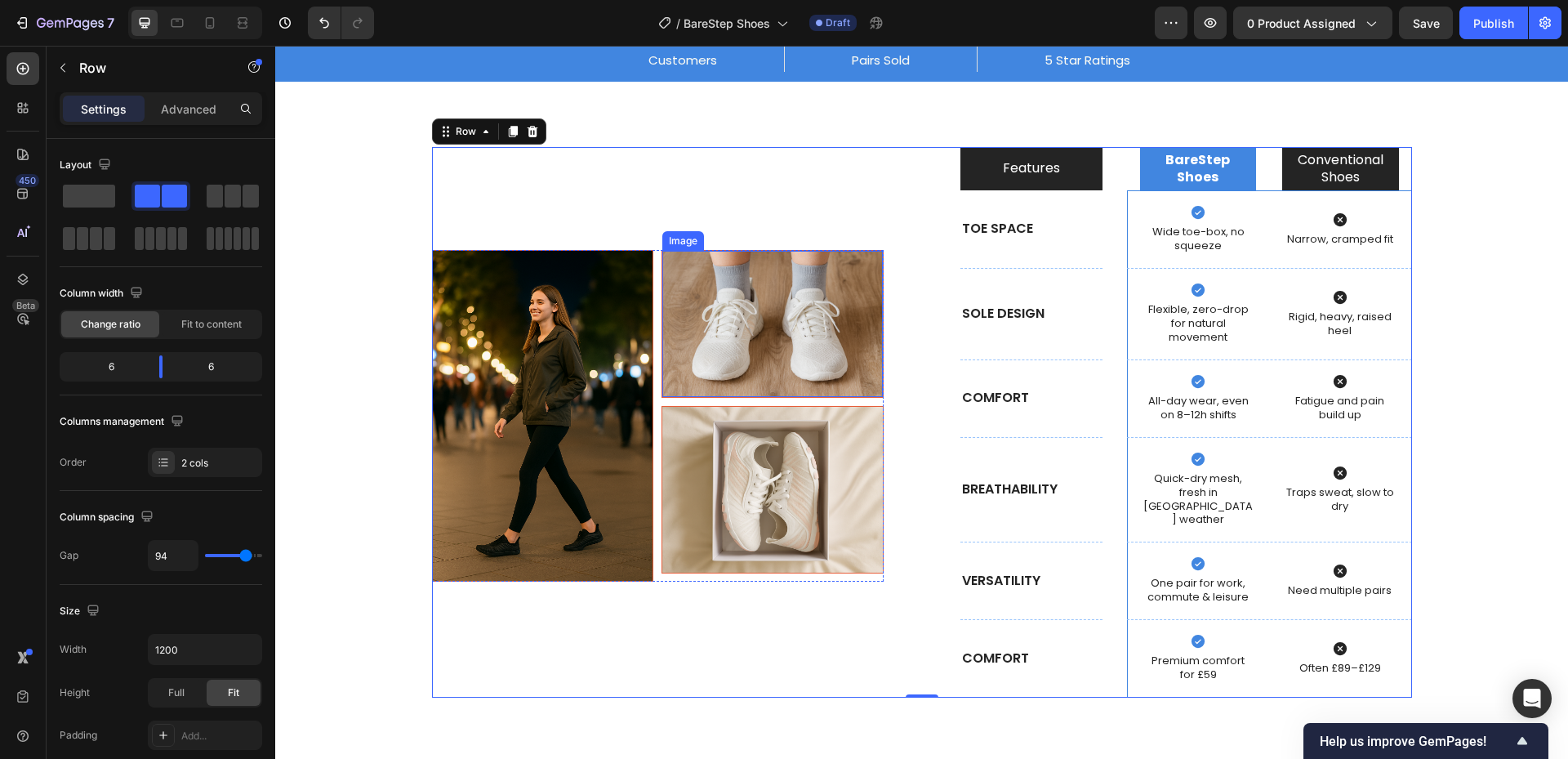
click at [788, 313] on img at bounding box center [772, 324] width 220 height 147
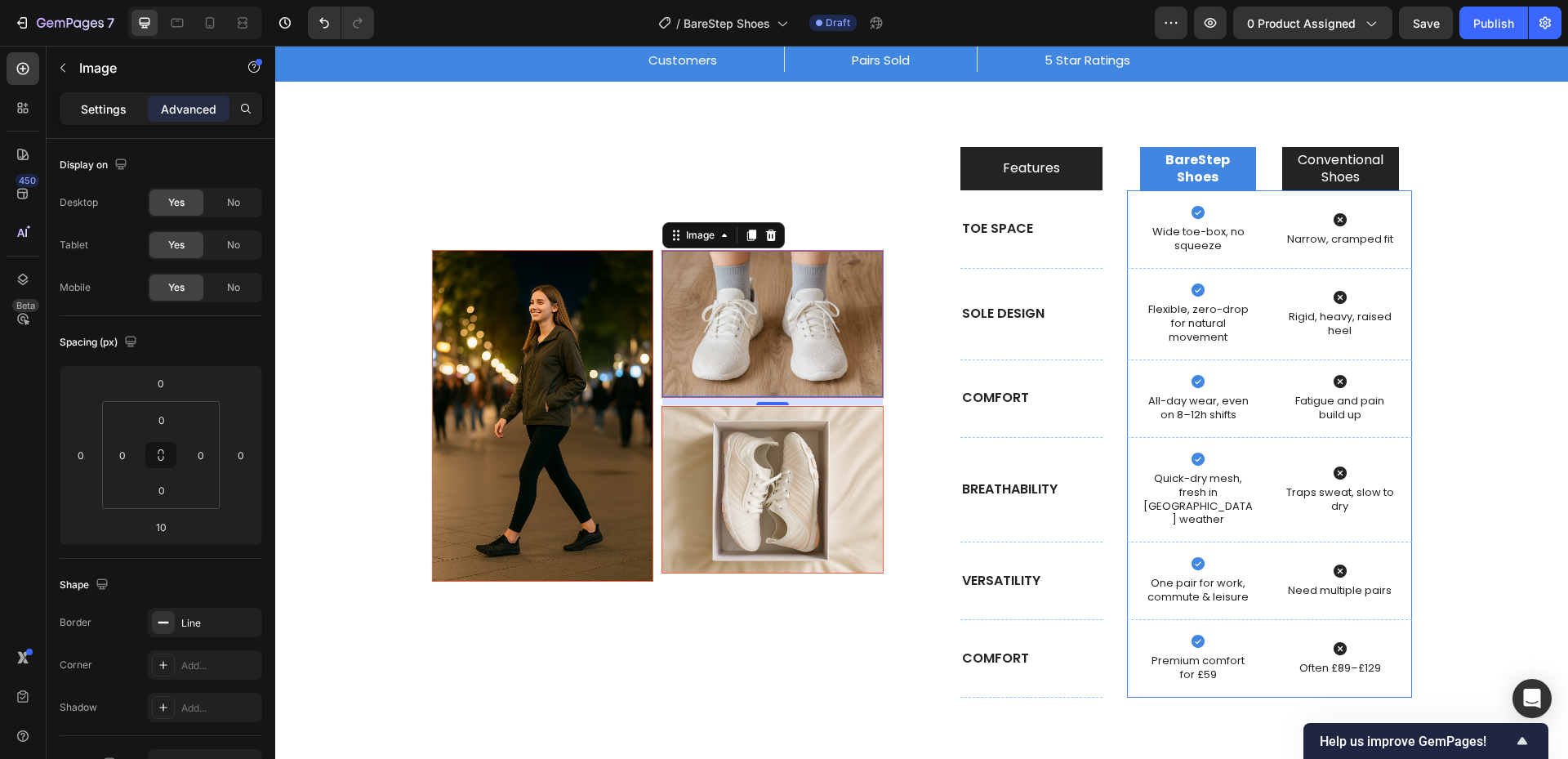
click at [96, 105] on p "Settings" at bounding box center [104, 110] width 46 height 18
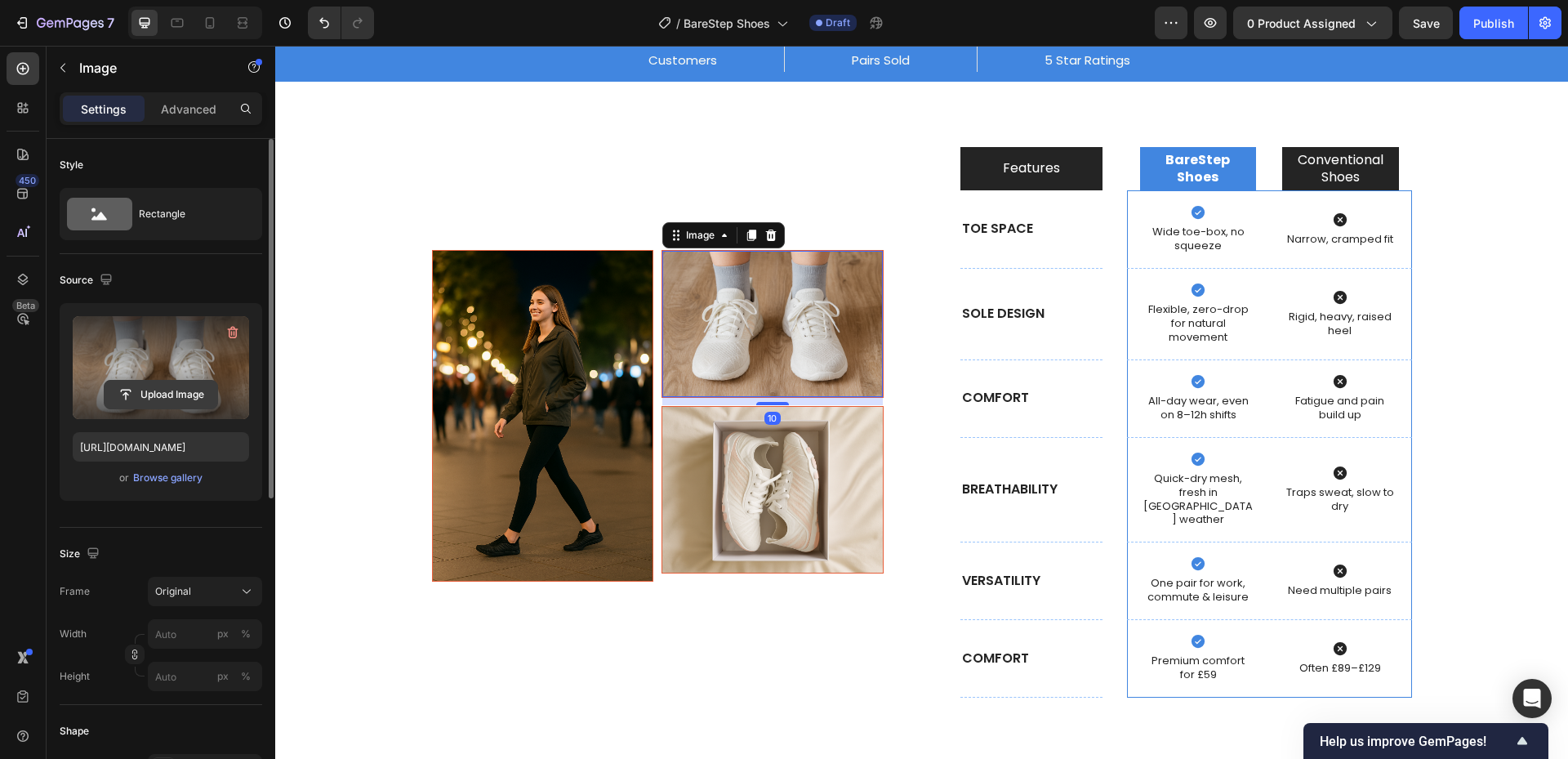
click at [185, 405] on input "file" at bounding box center [161, 395] width 113 height 27
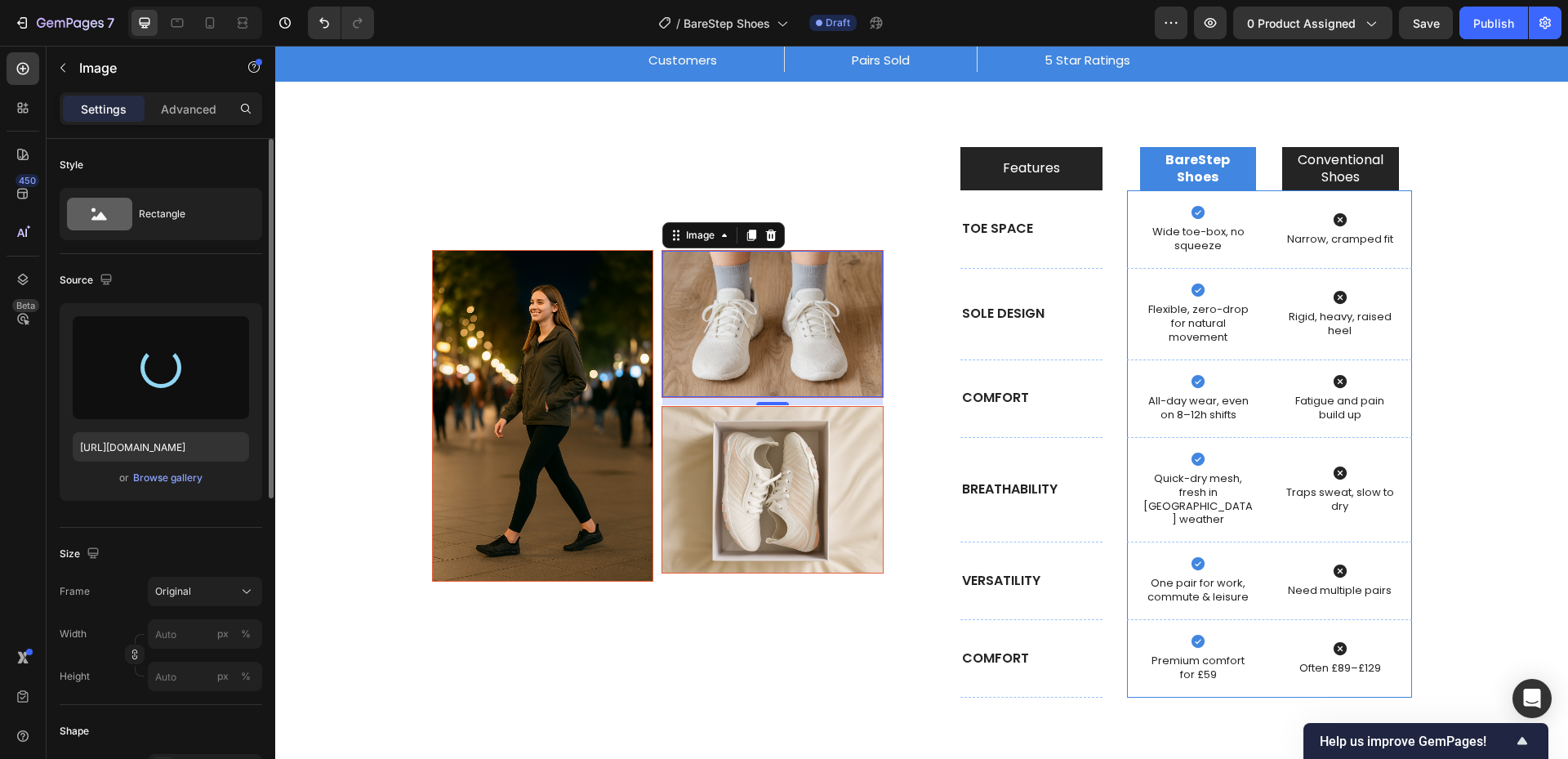
type input "[URL][DOMAIN_NAME]"
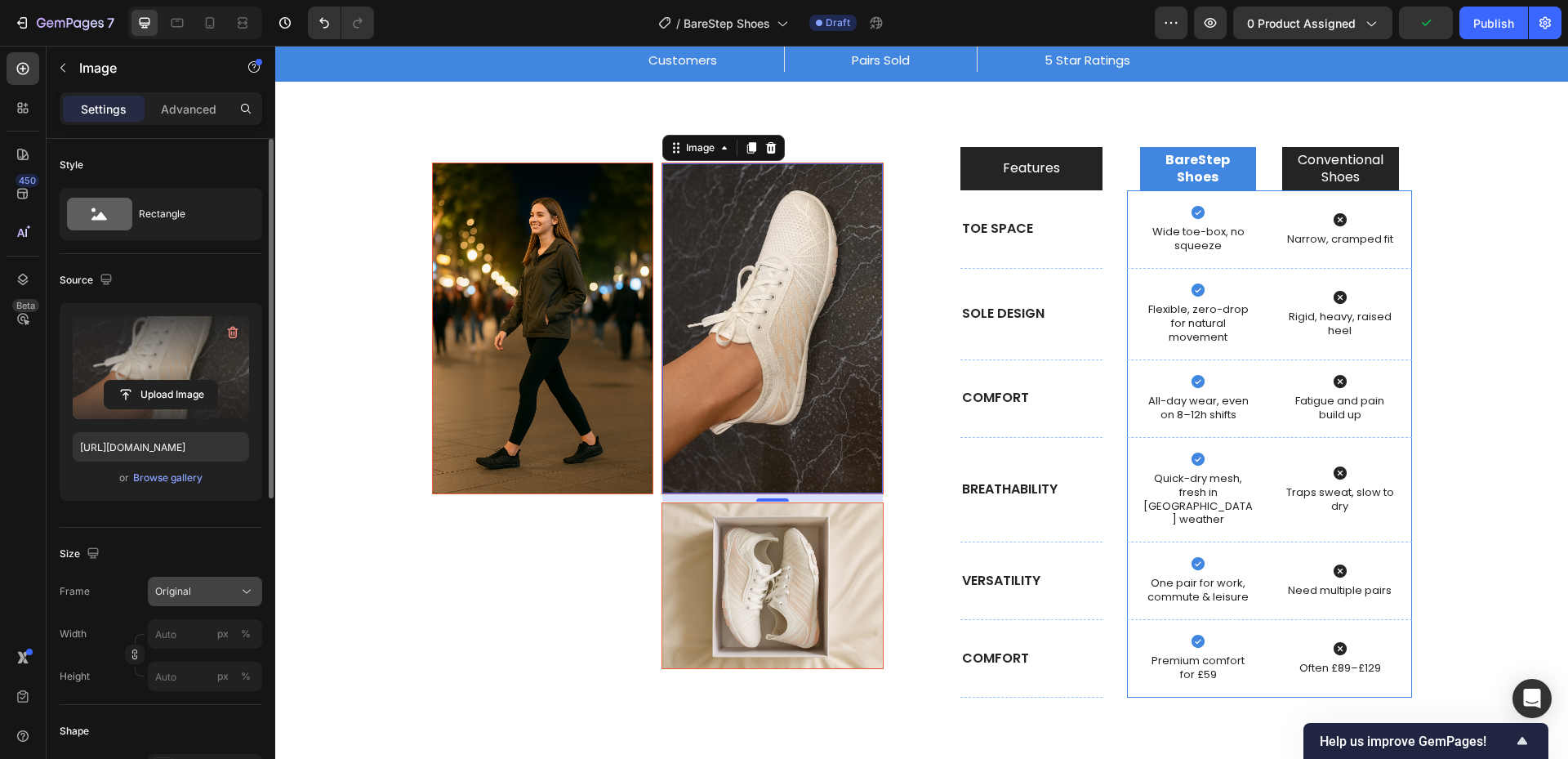
click at [202, 586] on div "Original" at bounding box center [195, 591] width 80 height 15
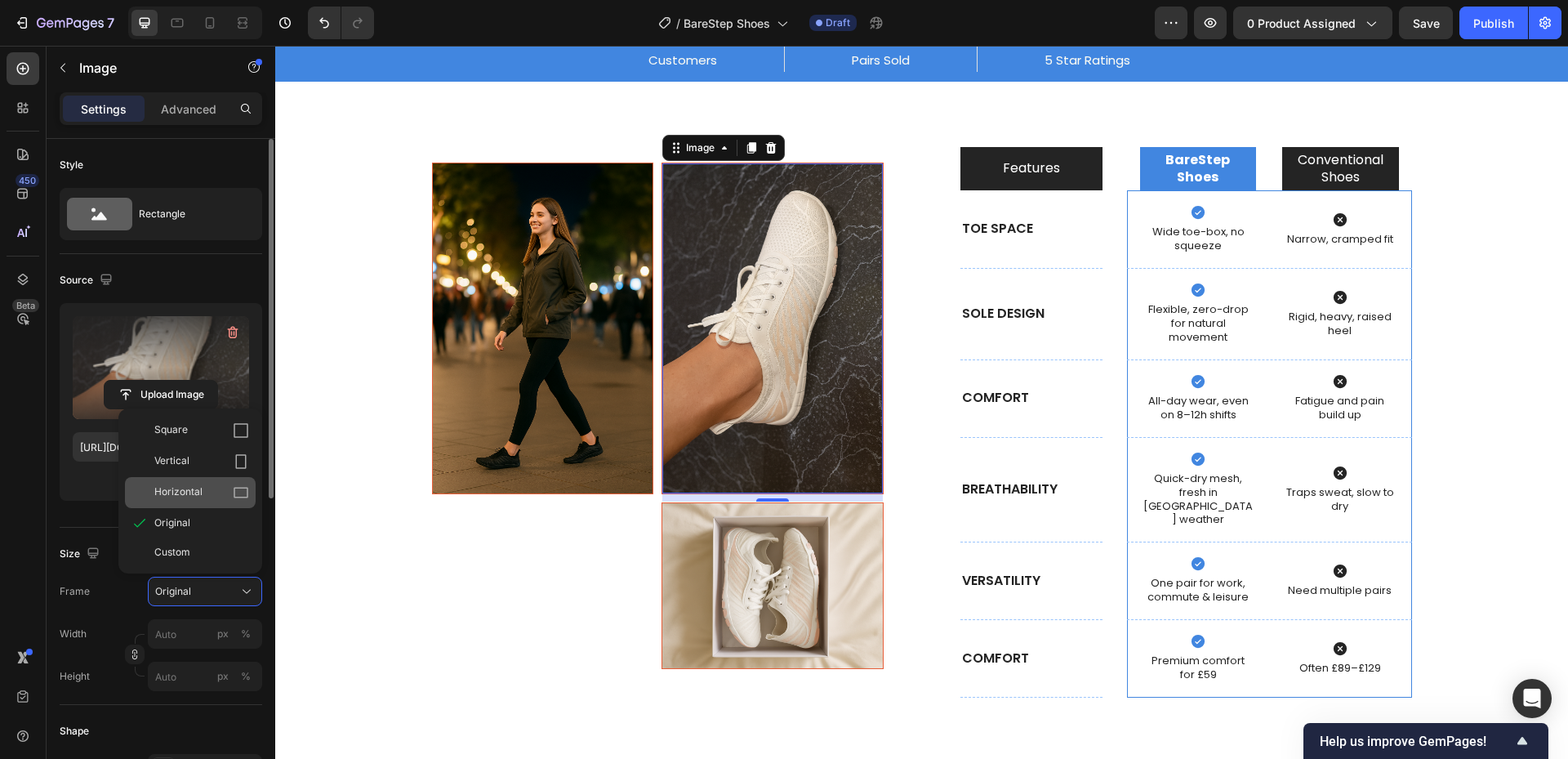
click at [214, 491] on div "Horizontal" at bounding box center [202, 493] width 95 height 17
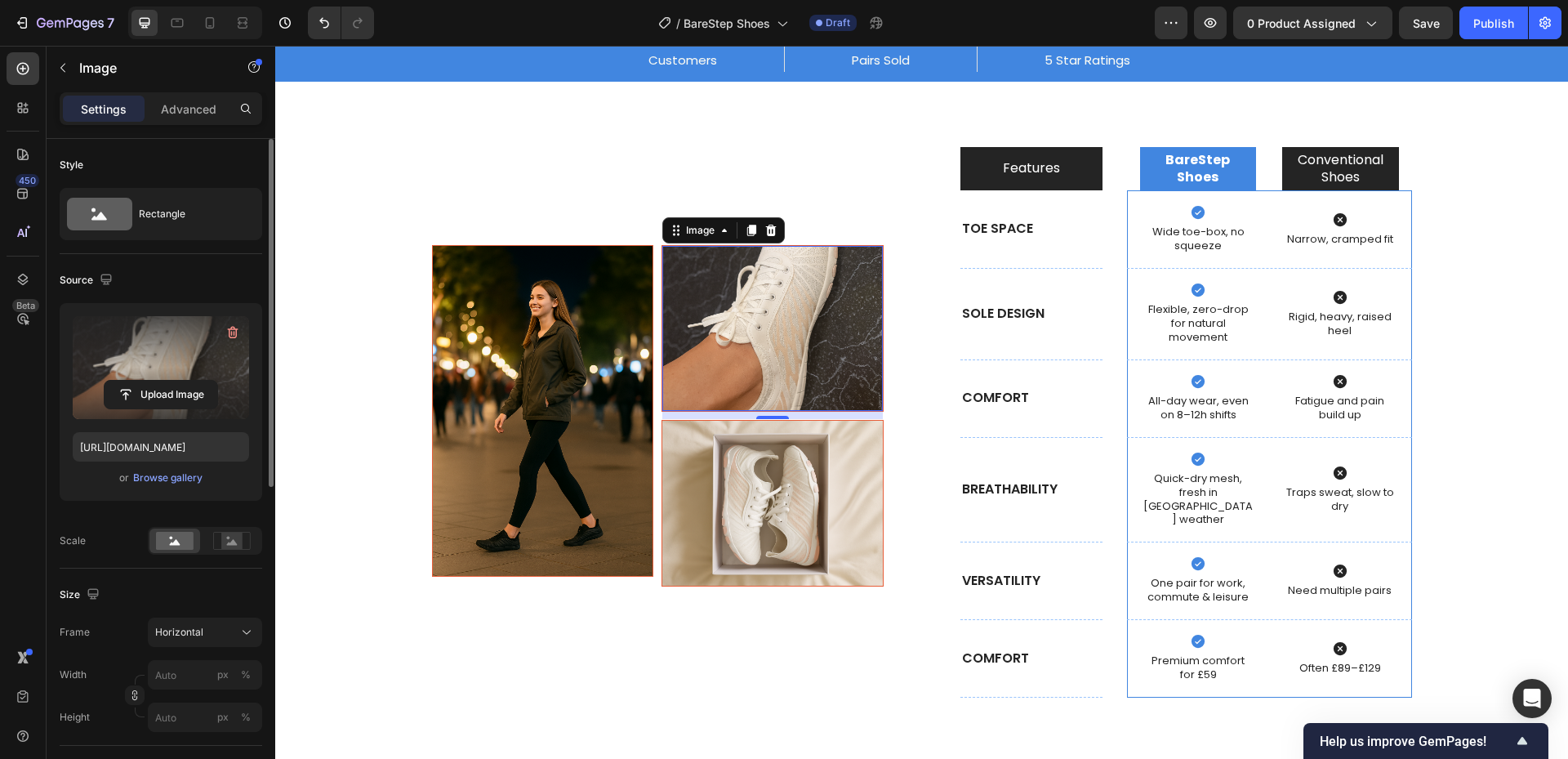
click at [831, 195] on div "Image Image 10 Image Row" at bounding box center [657, 422] width 451 height 550
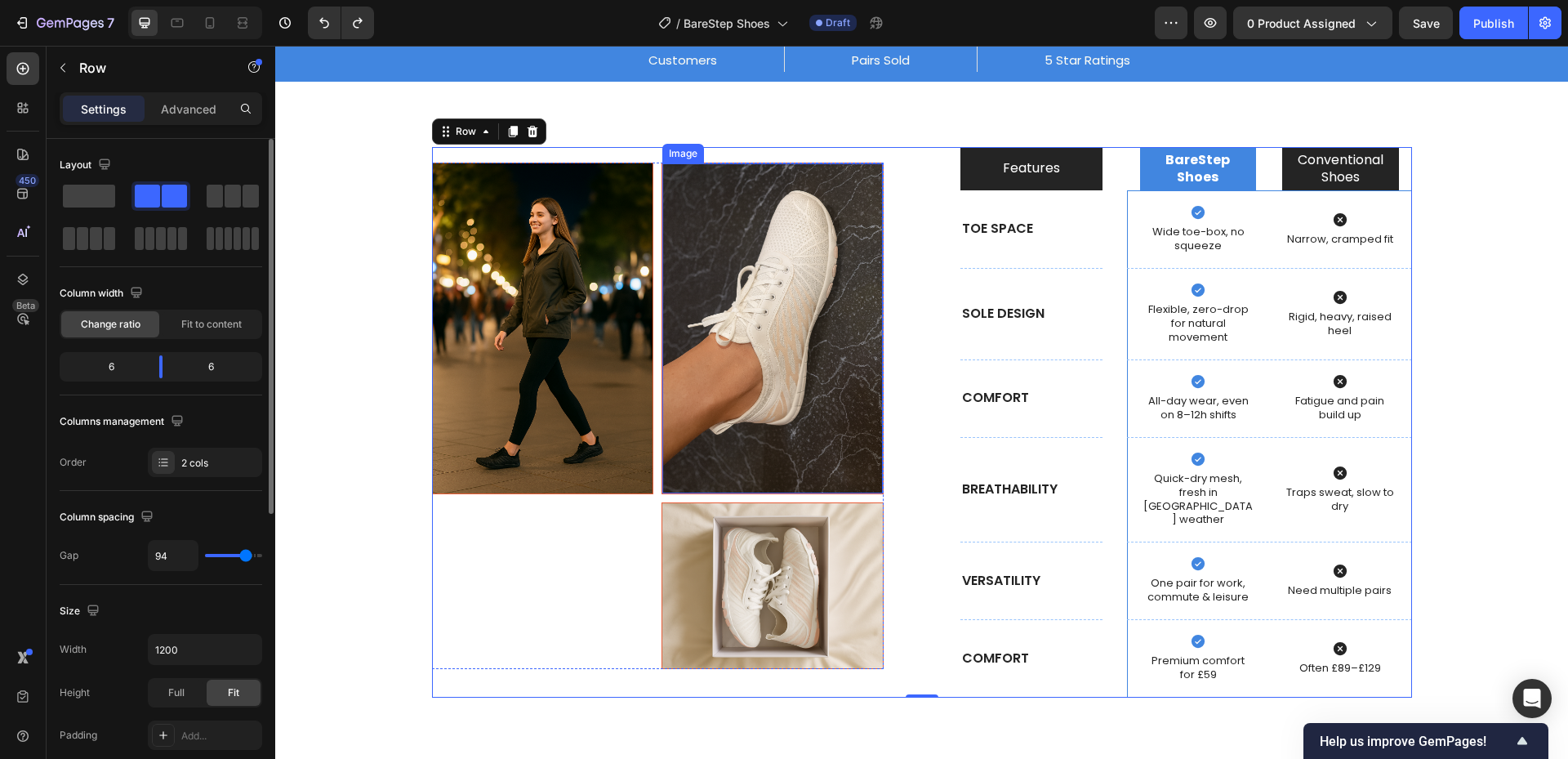
click at [813, 332] on img at bounding box center [772, 328] width 220 height 330
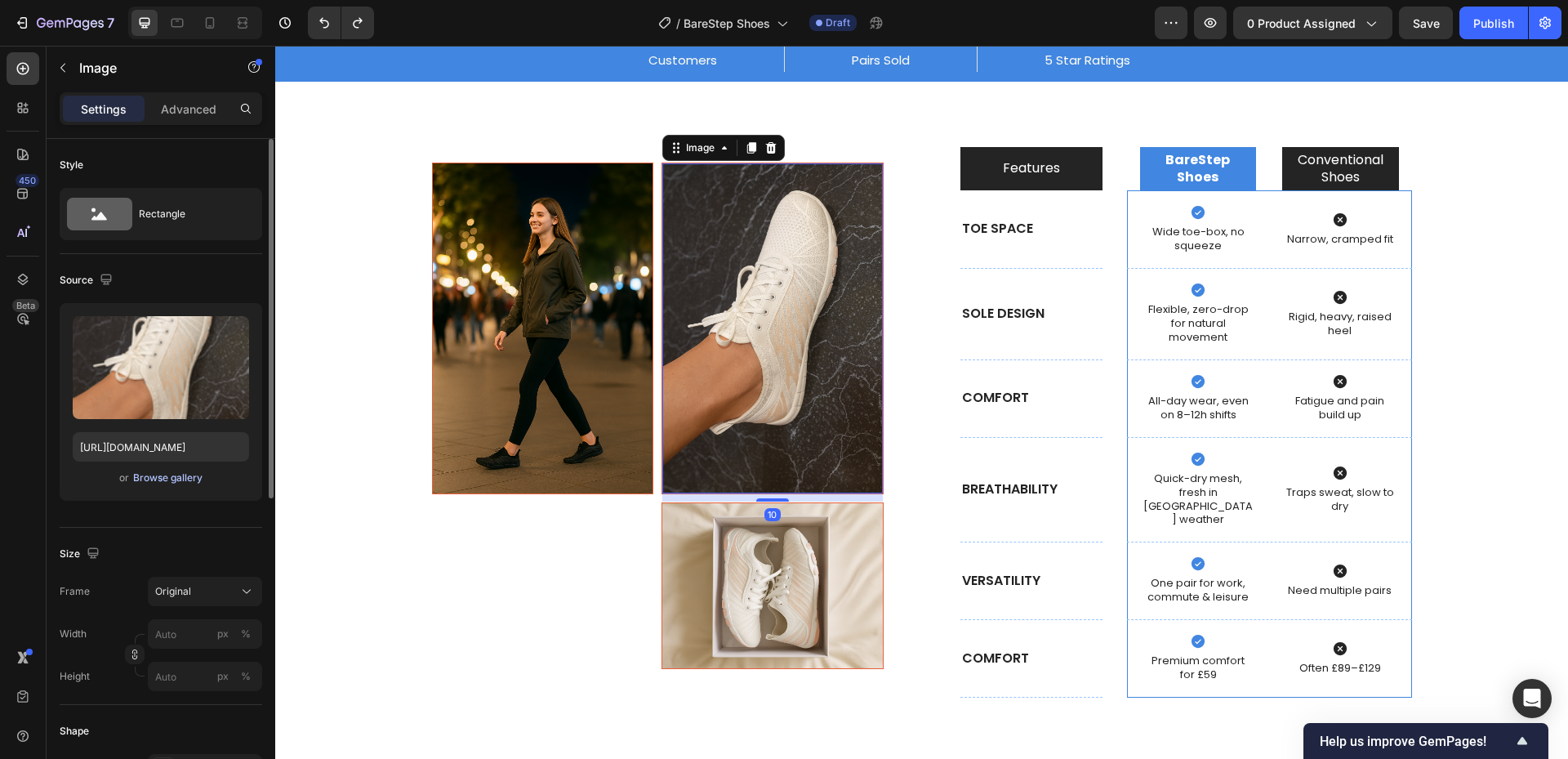
click at [171, 480] on div "Browse gallery" at bounding box center [167, 477] width 69 height 15
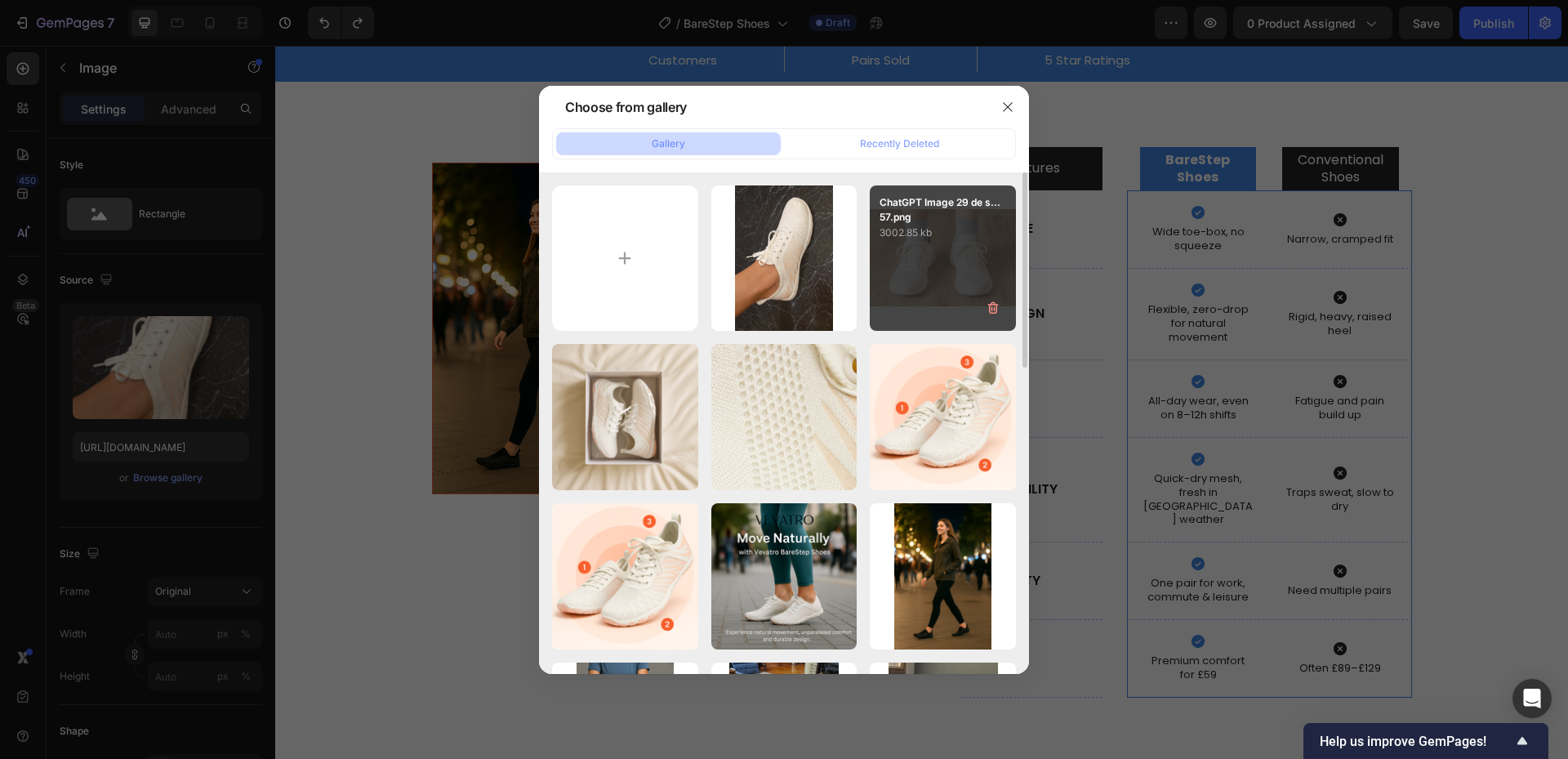
click at [911, 258] on div "ChatGPT Image 29 de s...57.png 3002.85 kb" at bounding box center [942, 258] width 146 height 146
type input "[URL][DOMAIN_NAME]"
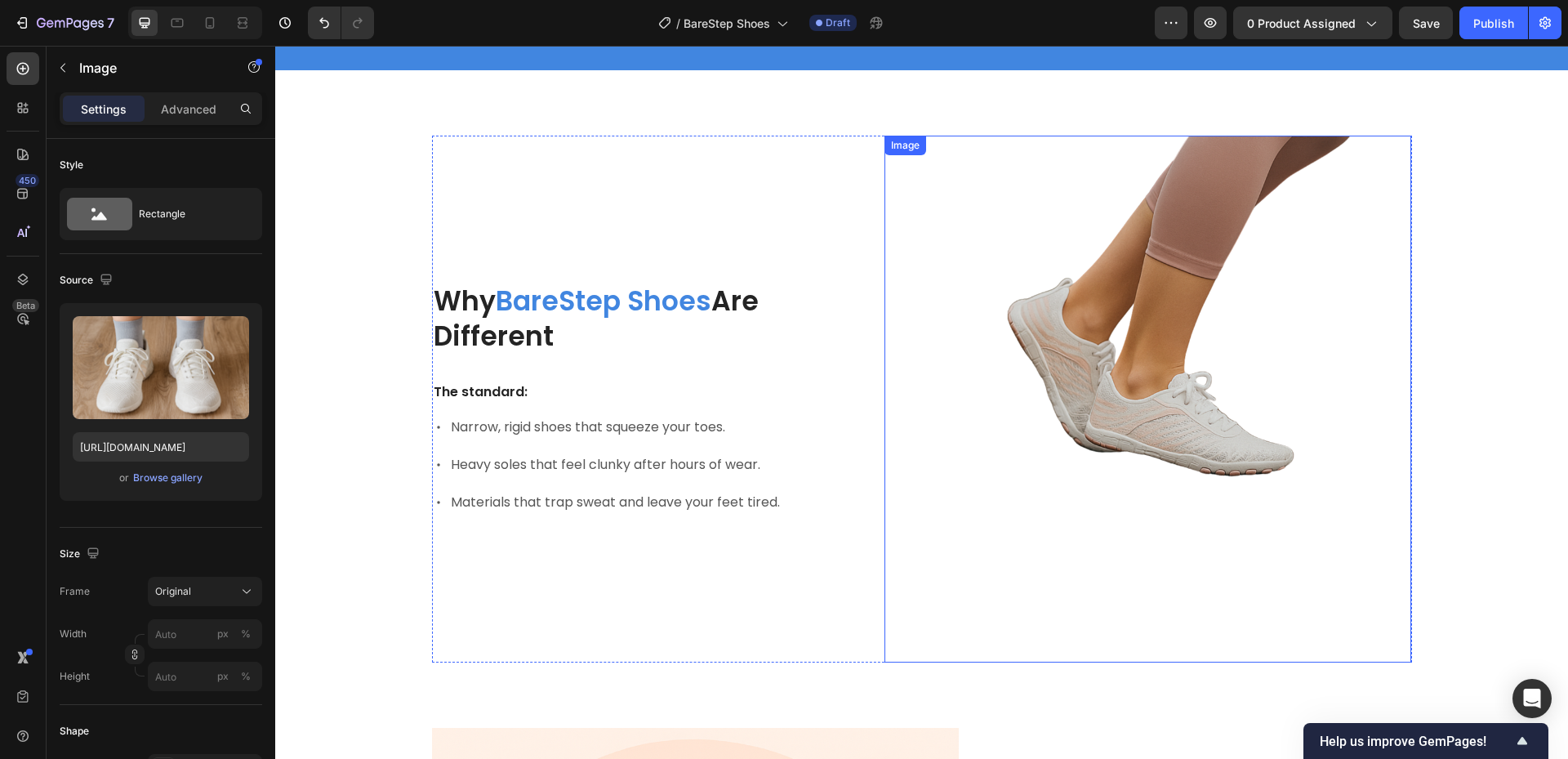
scroll to position [665, 0]
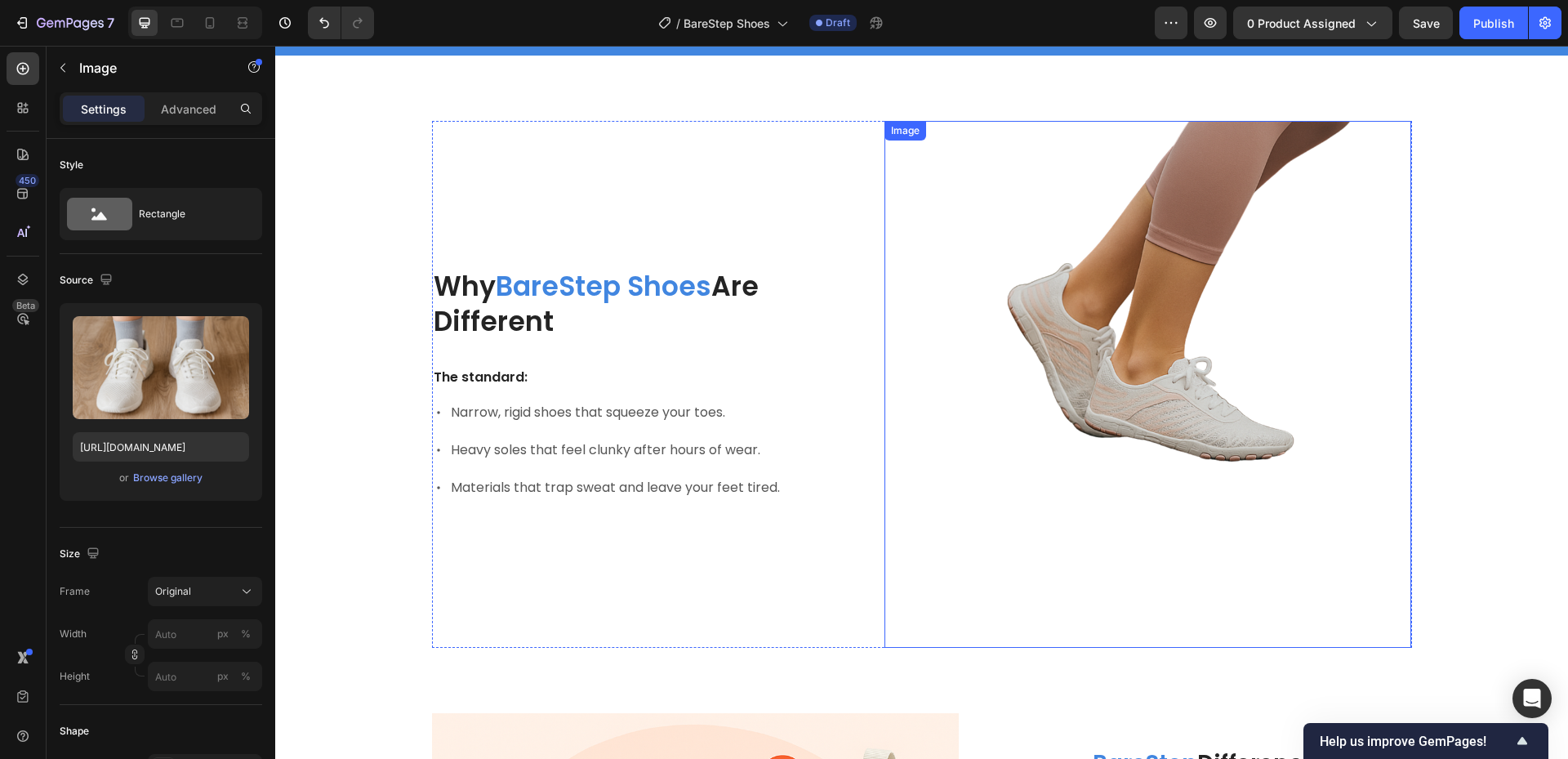
click at [1155, 343] on img at bounding box center [1147, 384] width 527 height 527
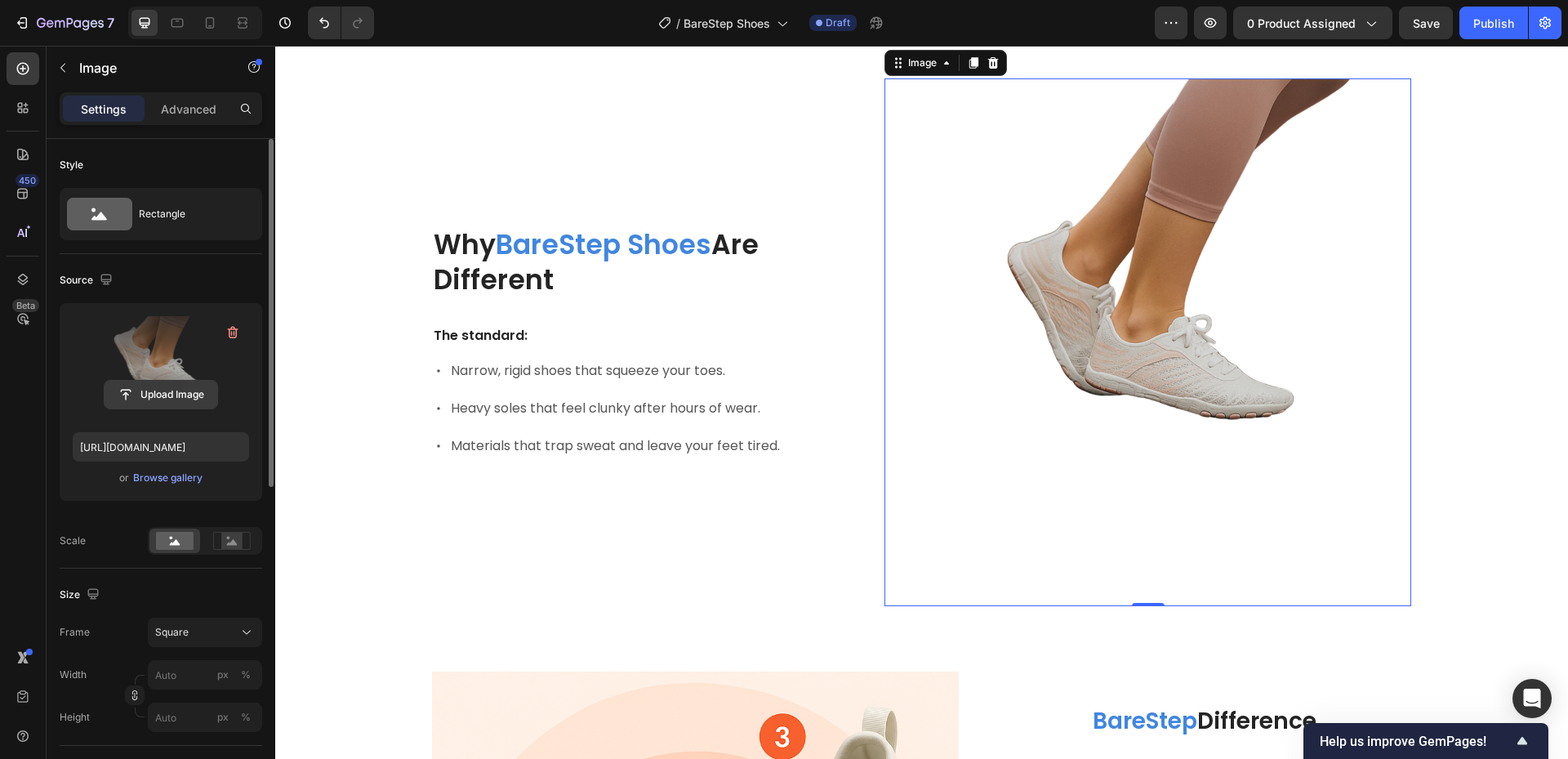
click at [175, 402] on input "file" at bounding box center [161, 395] width 113 height 27
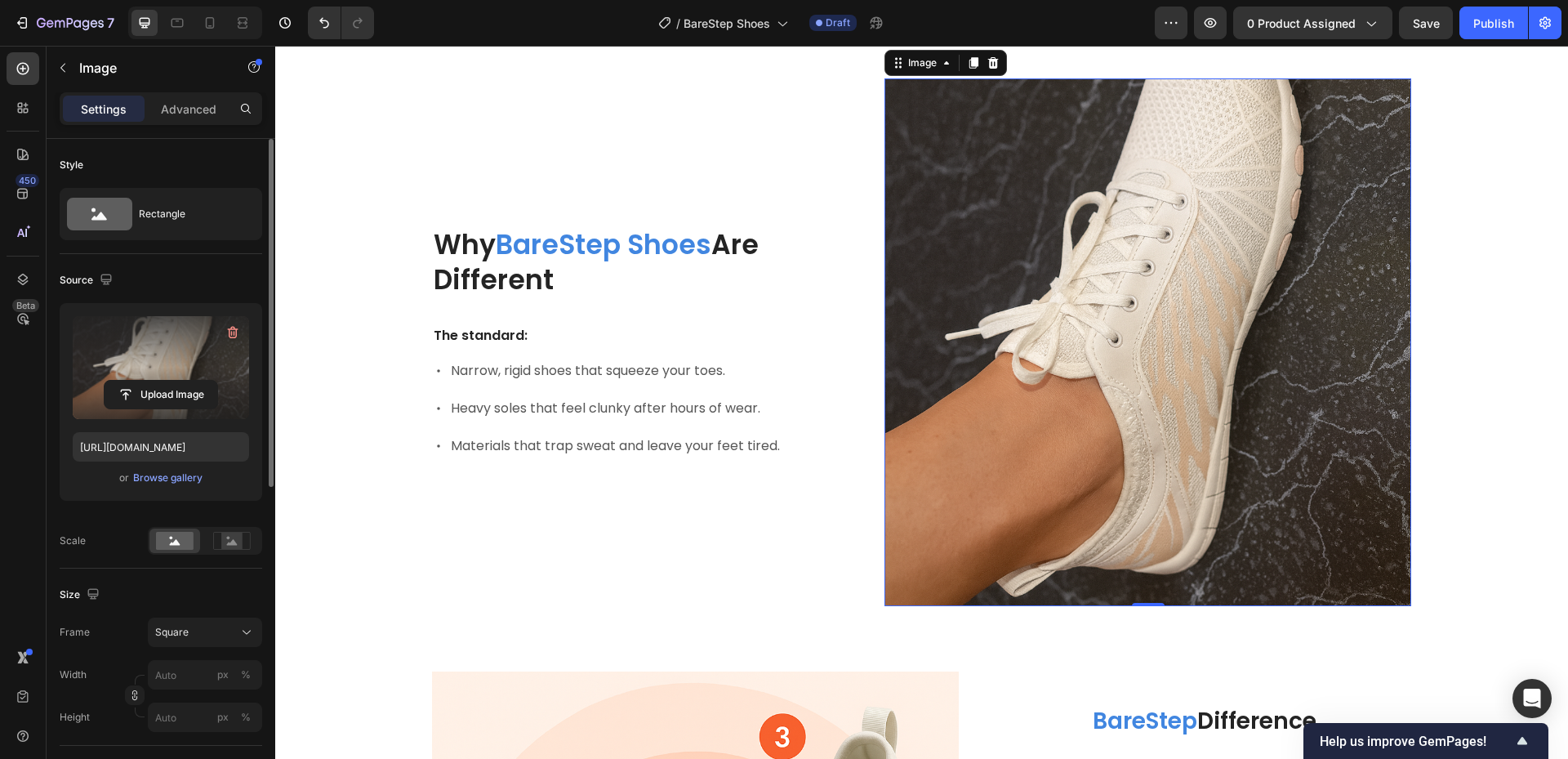
click at [1168, 284] on img at bounding box center [1147, 342] width 527 height 527
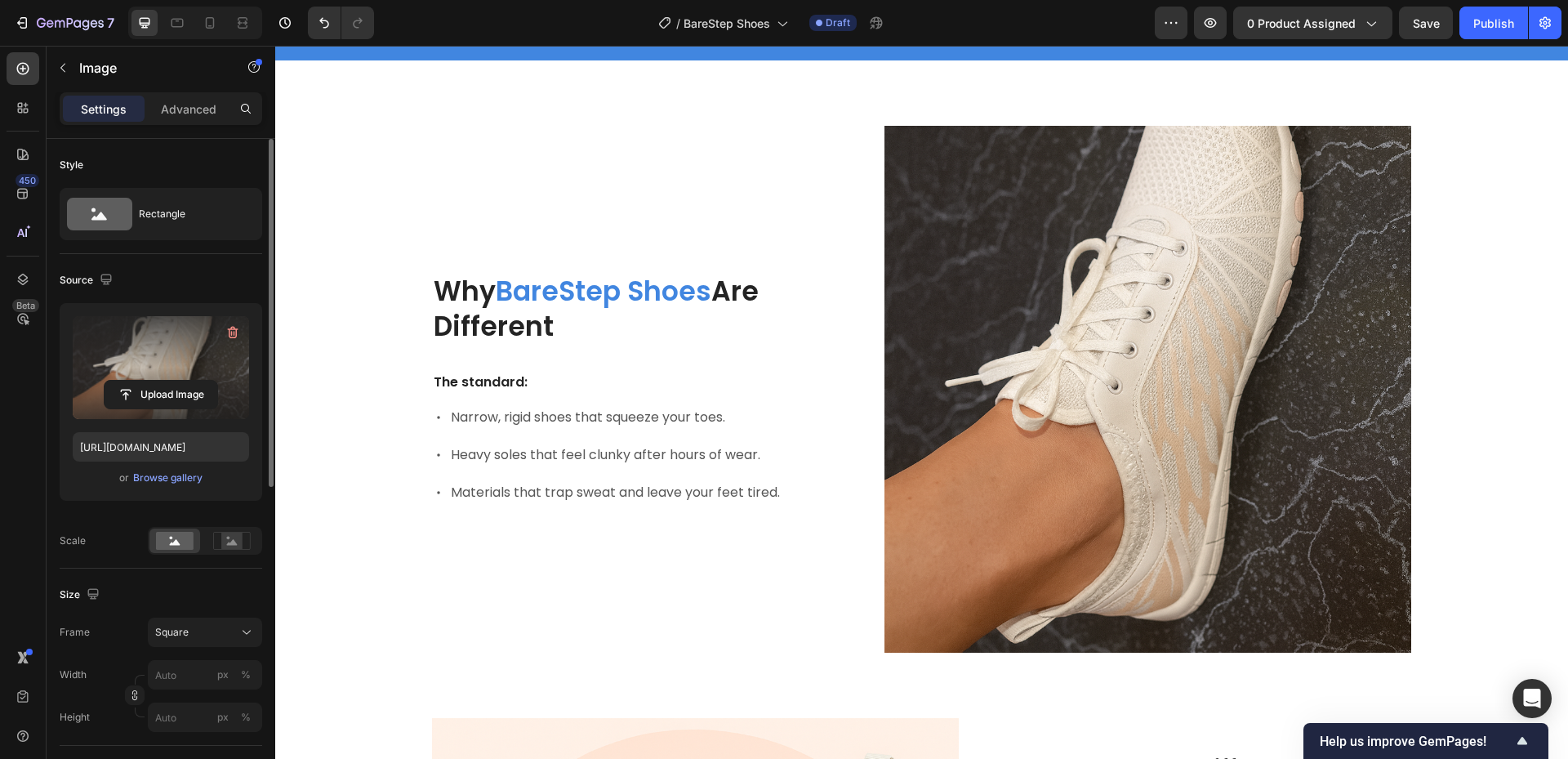
scroll to position [653, 0]
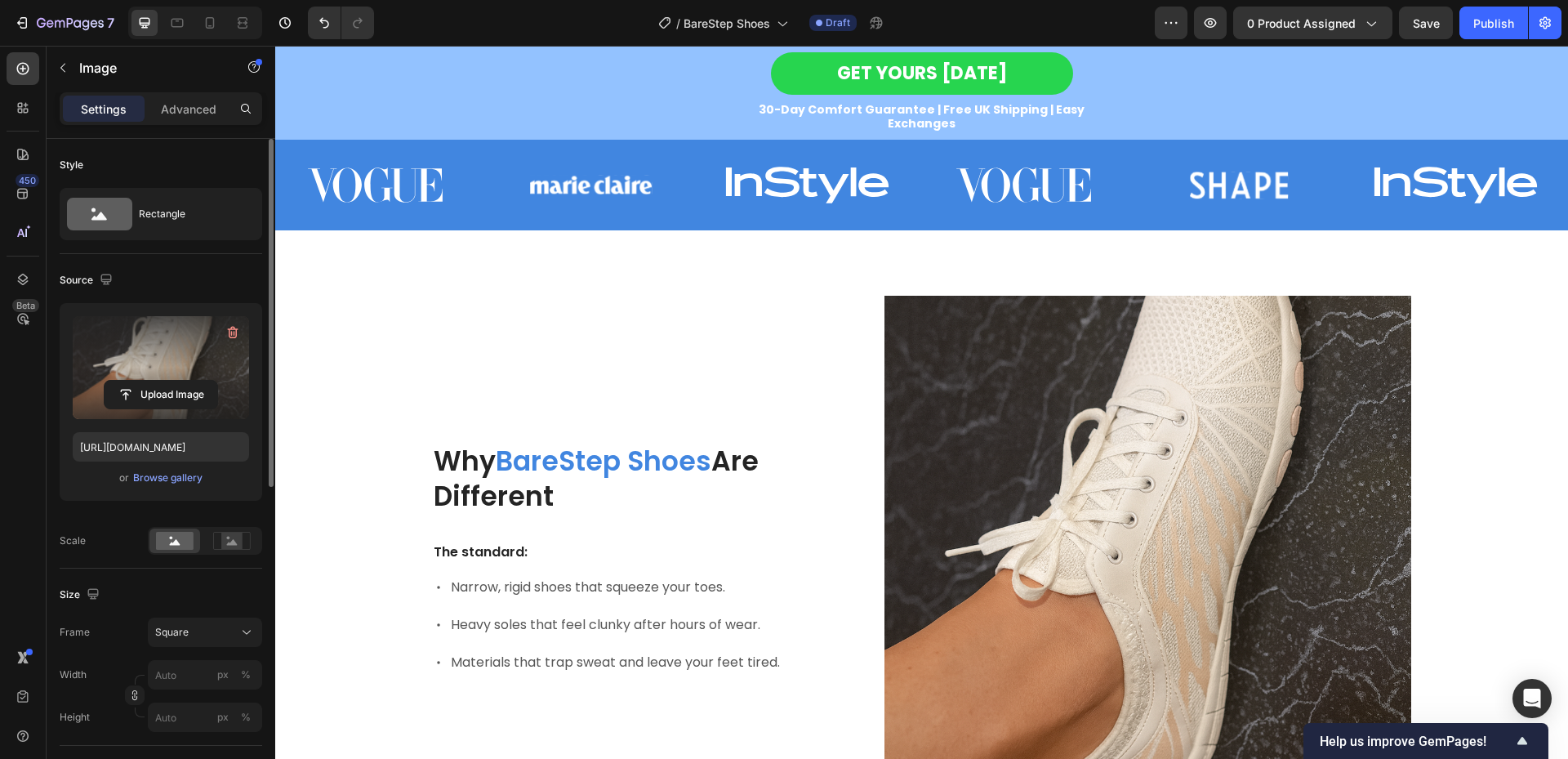
click at [1193, 465] on img at bounding box center [1147, 559] width 527 height 527
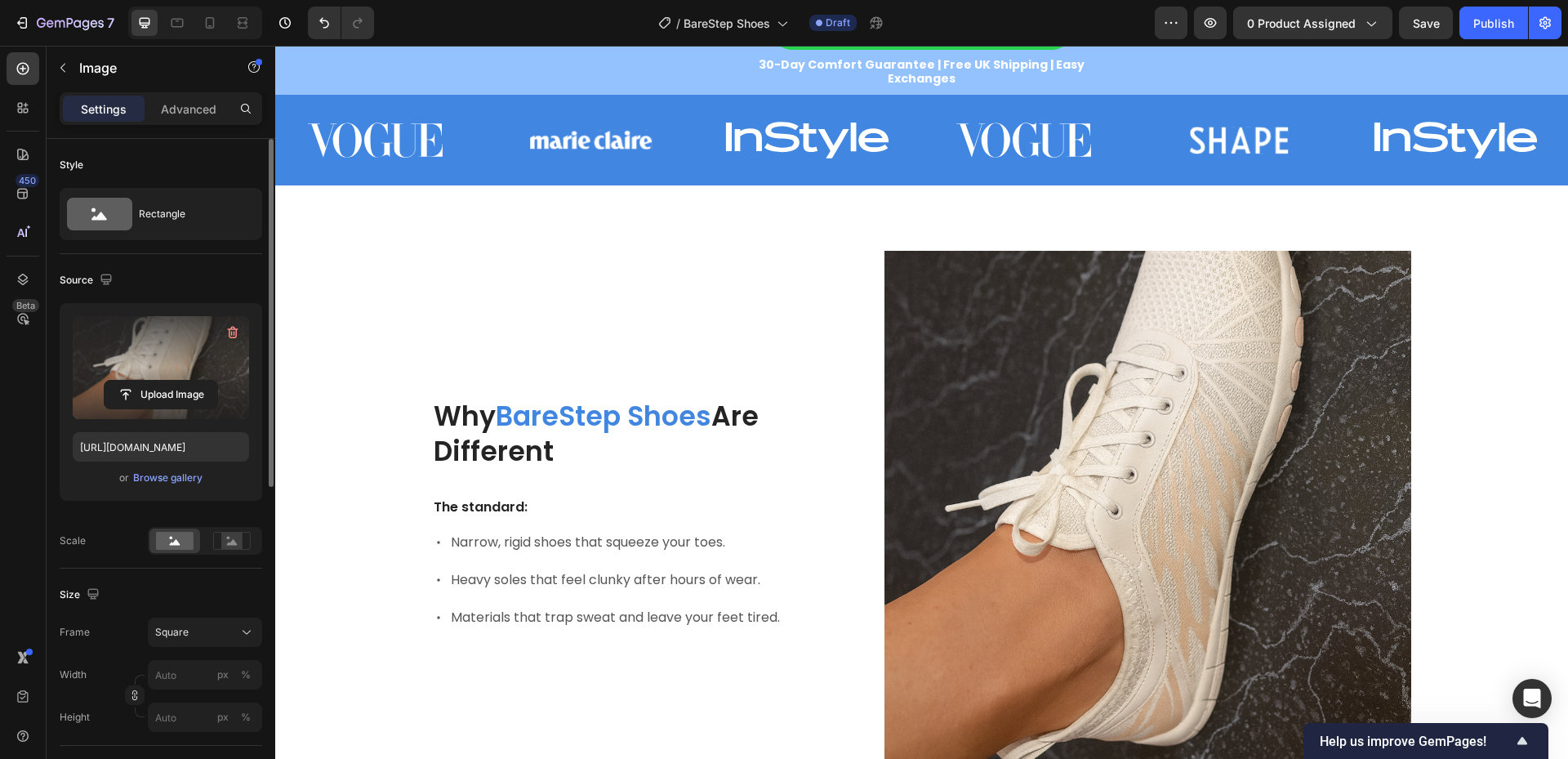
scroll to position [572, 0]
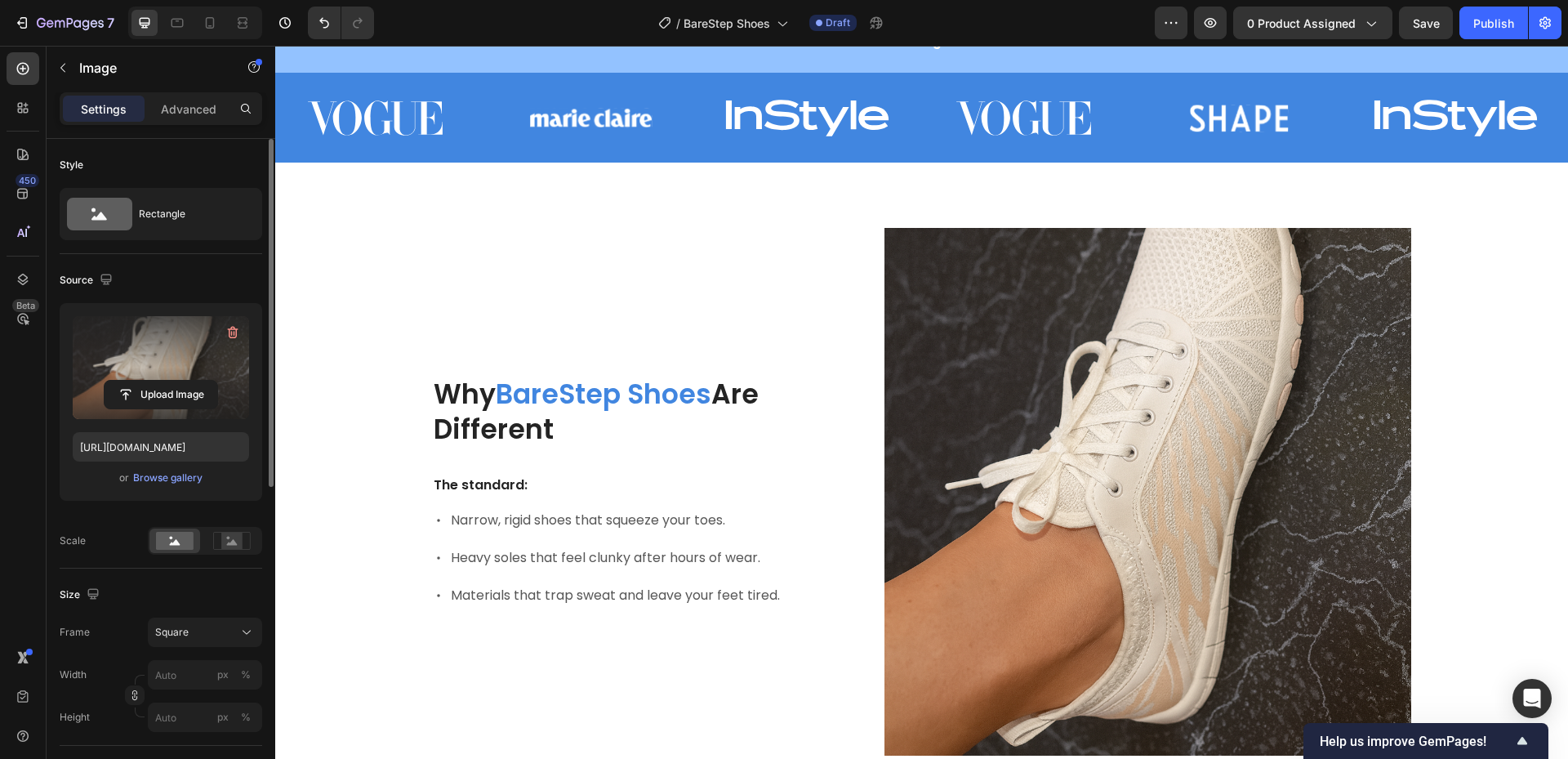
click at [1054, 392] on img at bounding box center [1147, 492] width 527 height 527
click at [193, 394] on input "file" at bounding box center [161, 395] width 113 height 27
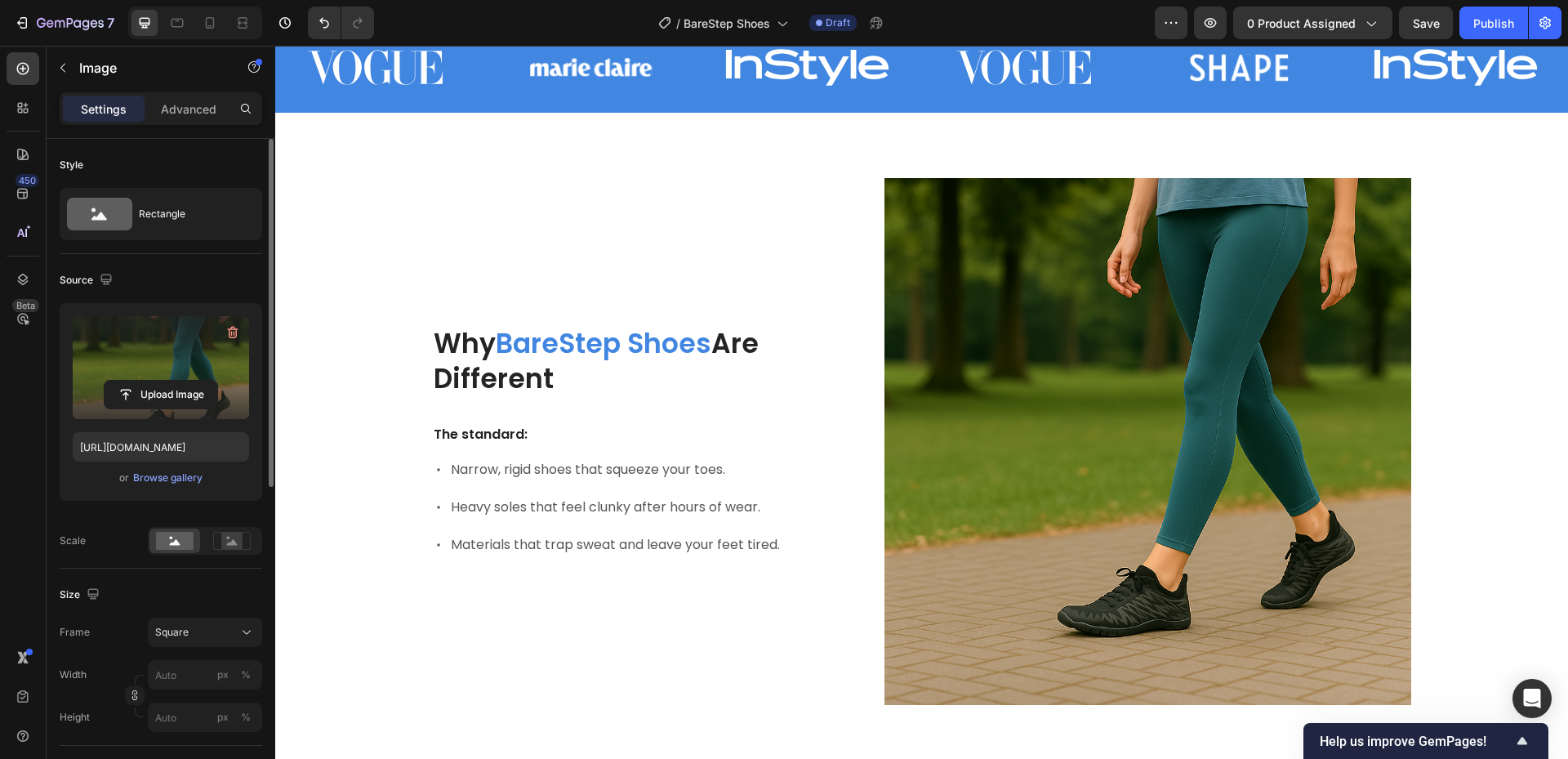
scroll to position [653, 0]
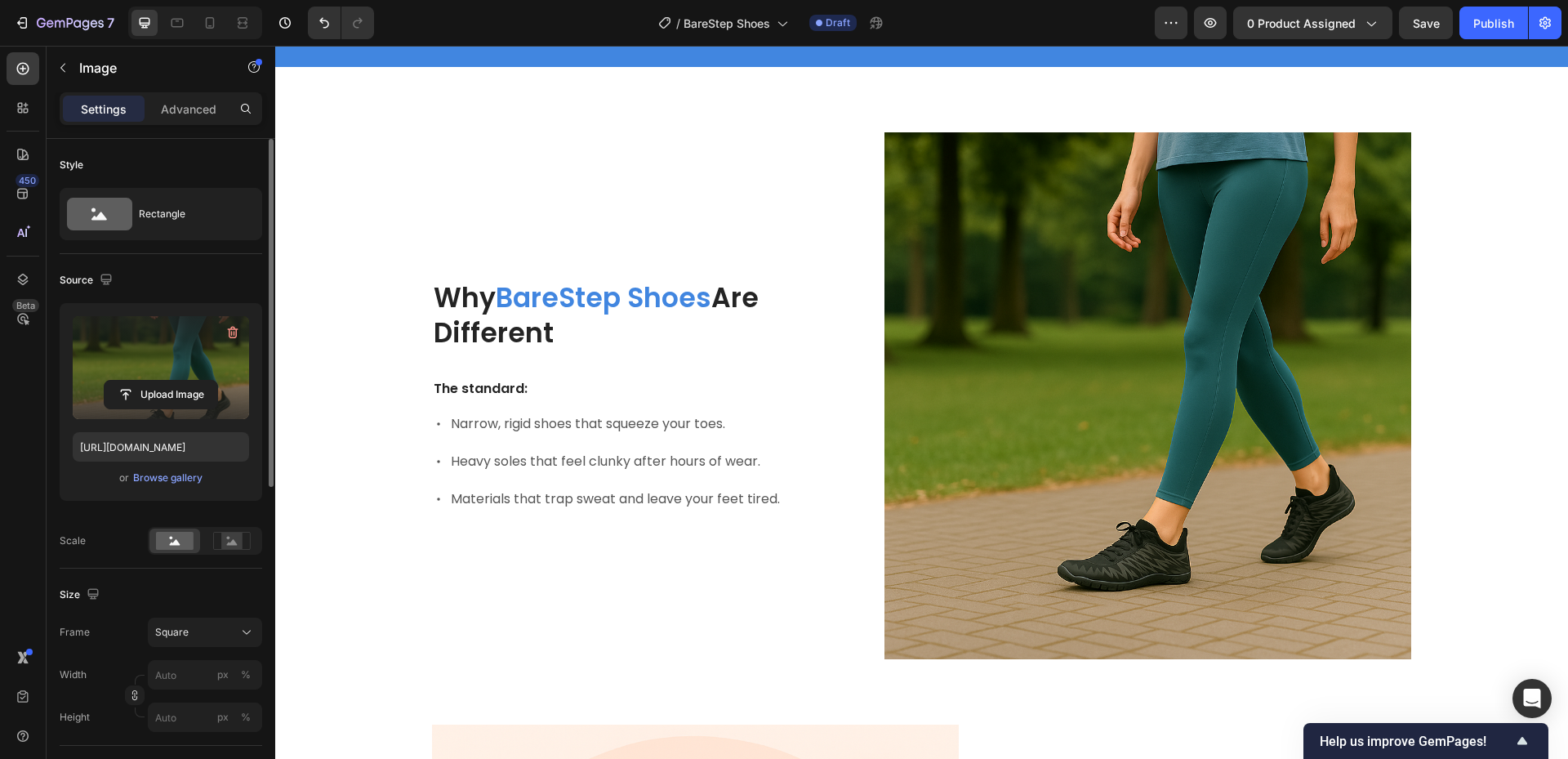
click at [1137, 355] on img at bounding box center [1147, 396] width 527 height 527
click at [1096, 213] on img at bounding box center [1147, 396] width 527 height 527
click at [170, 480] on div "Browse gallery" at bounding box center [167, 477] width 69 height 15
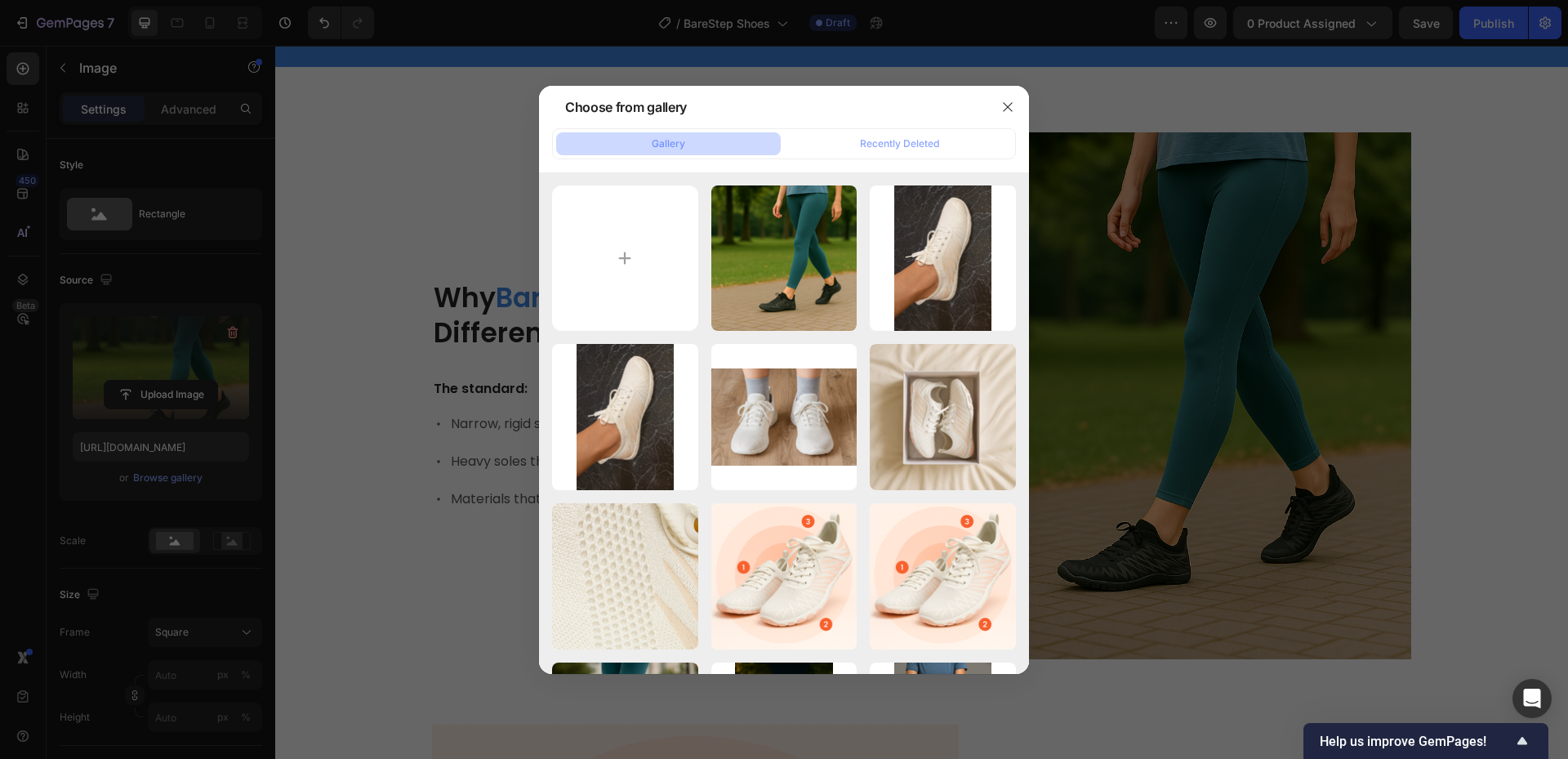
click at [1009, 91] on div at bounding box center [1007, 107] width 42 height 42
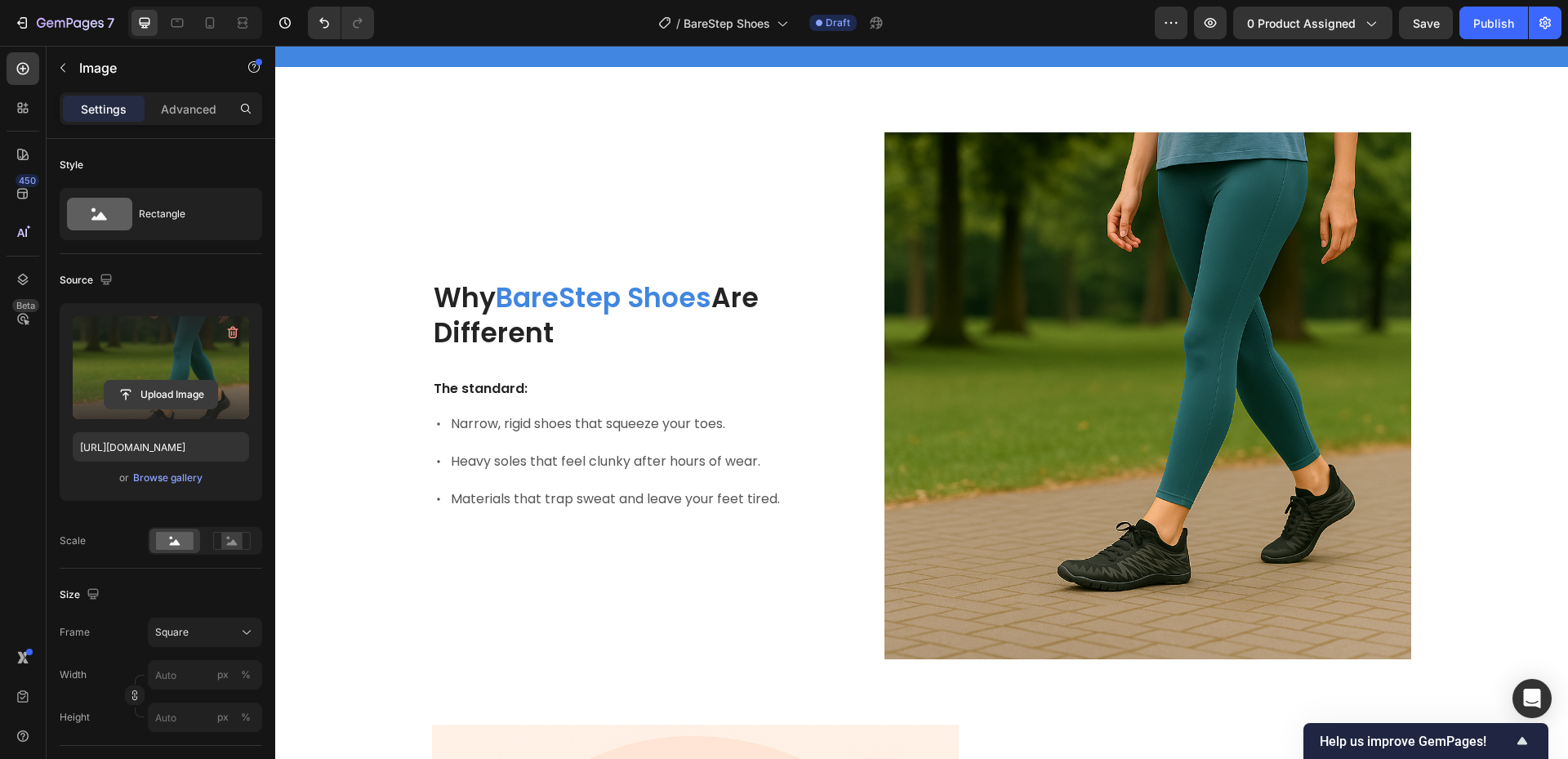
click at [142, 395] on input "file" at bounding box center [161, 395] width 113 height 27
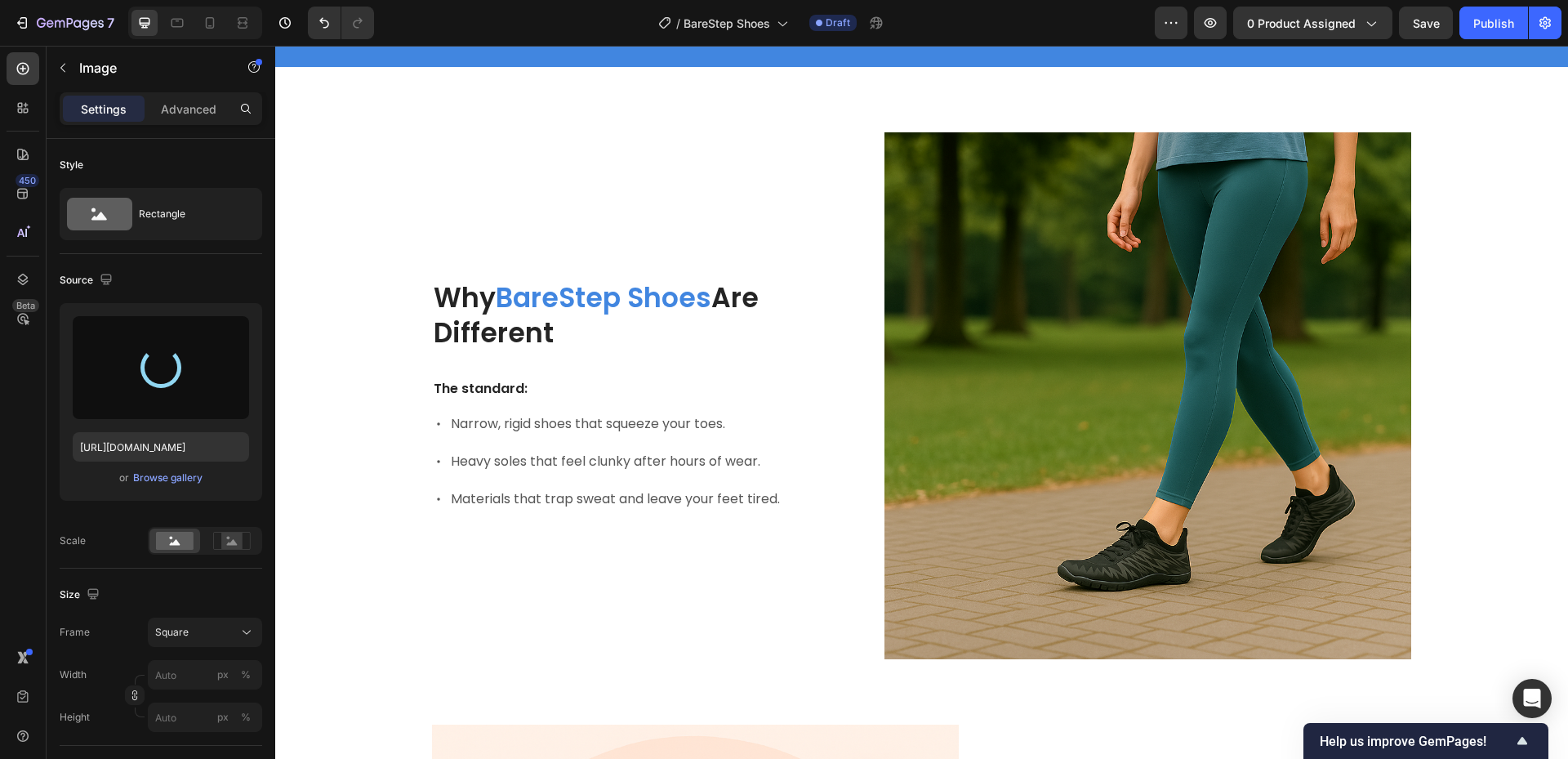
type input "[URL][DOMAIN_NAME]"
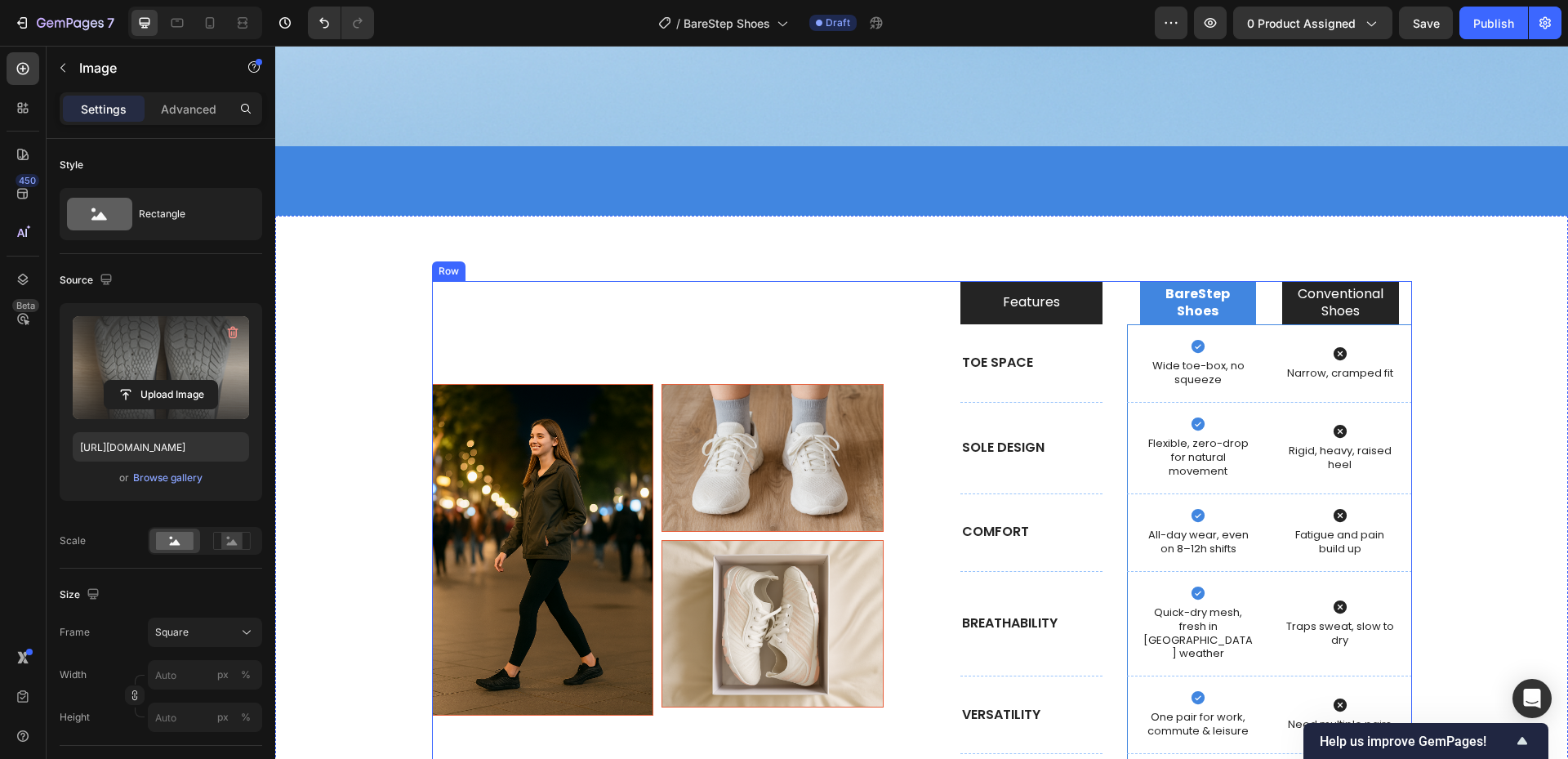
scroll to position [5310, 0]
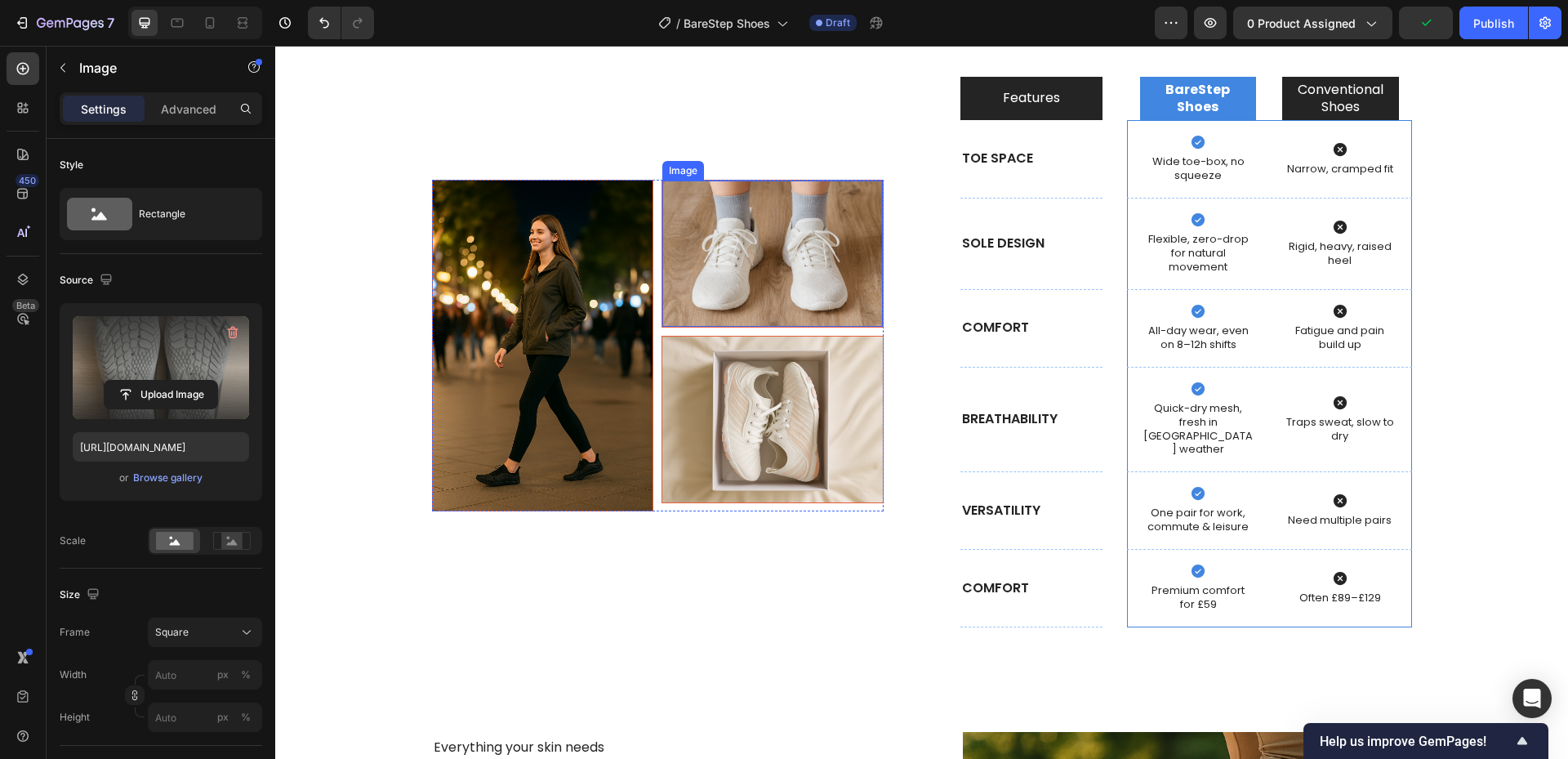
click at [801, 255] on img at bounding box center [772, 254] width 220 height 147
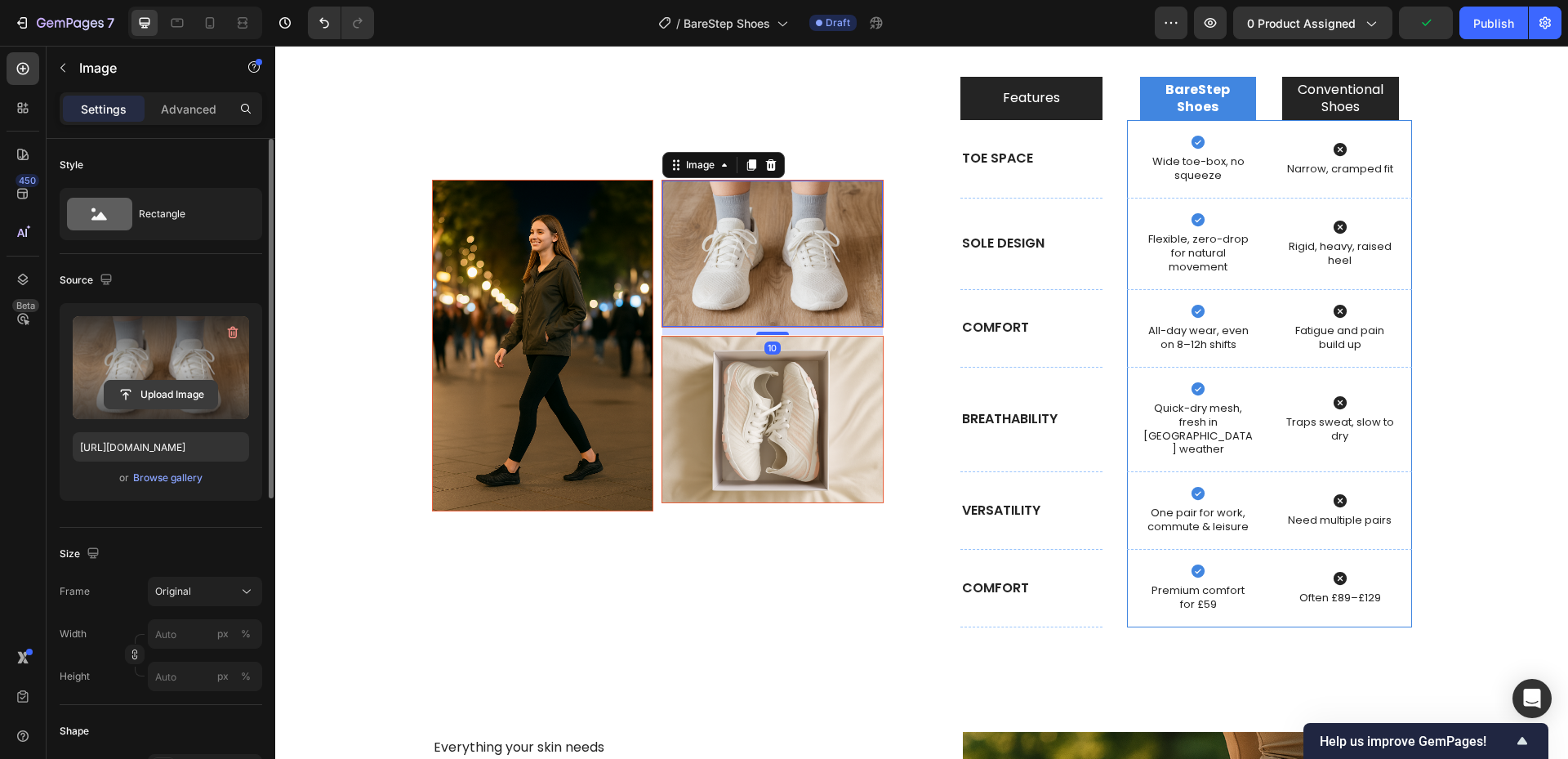
click at [154, 402] on input "file" at bounding box center [161, 395] width 113 height 27
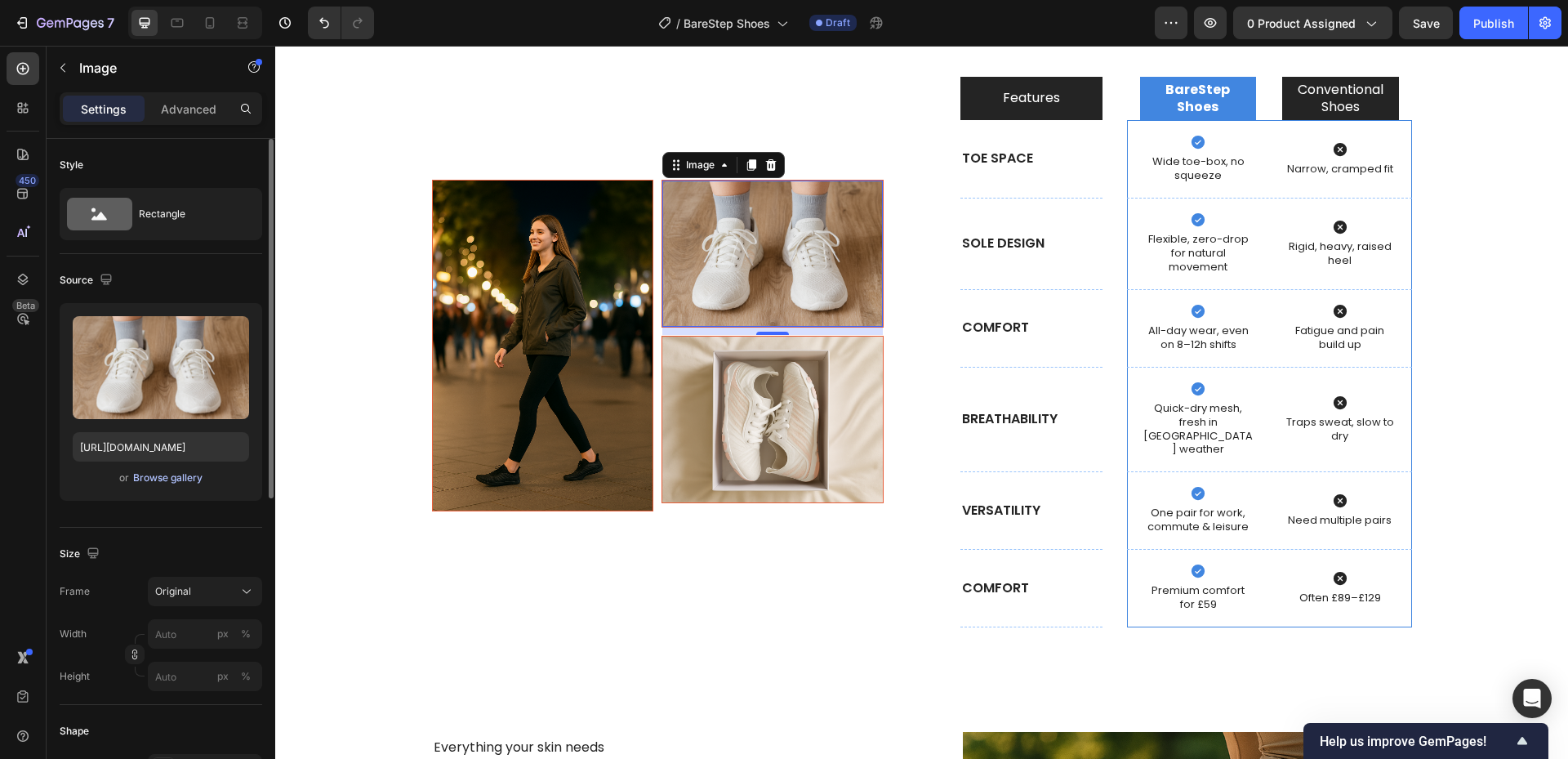
click at [155, 479] on div "Browse gallery" at bounding box center [167, 477] width 69 height 15
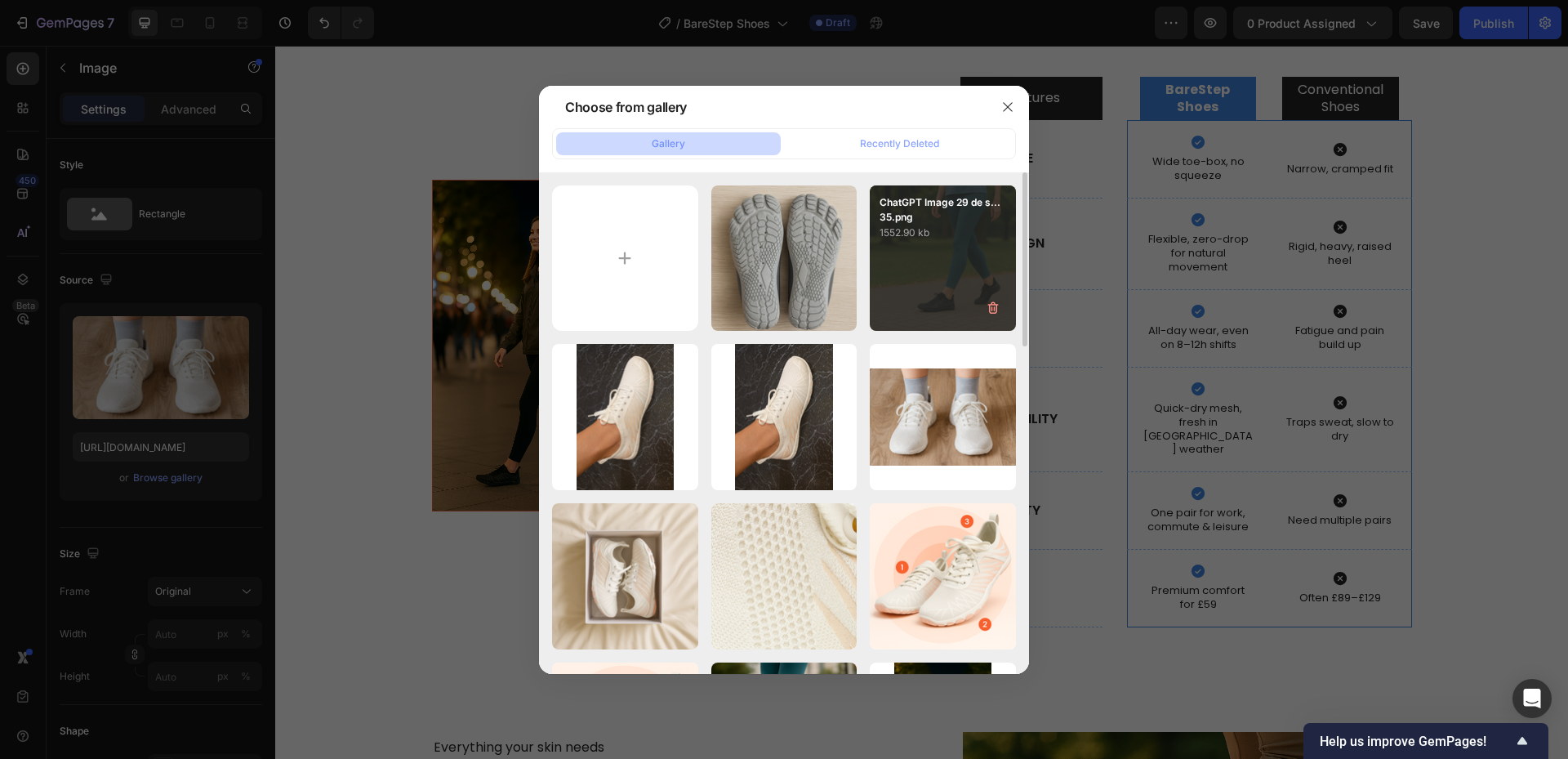
click at [977, 228] on p "1552.90 kb" at bounding box center [942, 232] width 126 height 17
type input "[URL][DOMAIN_NAME]"
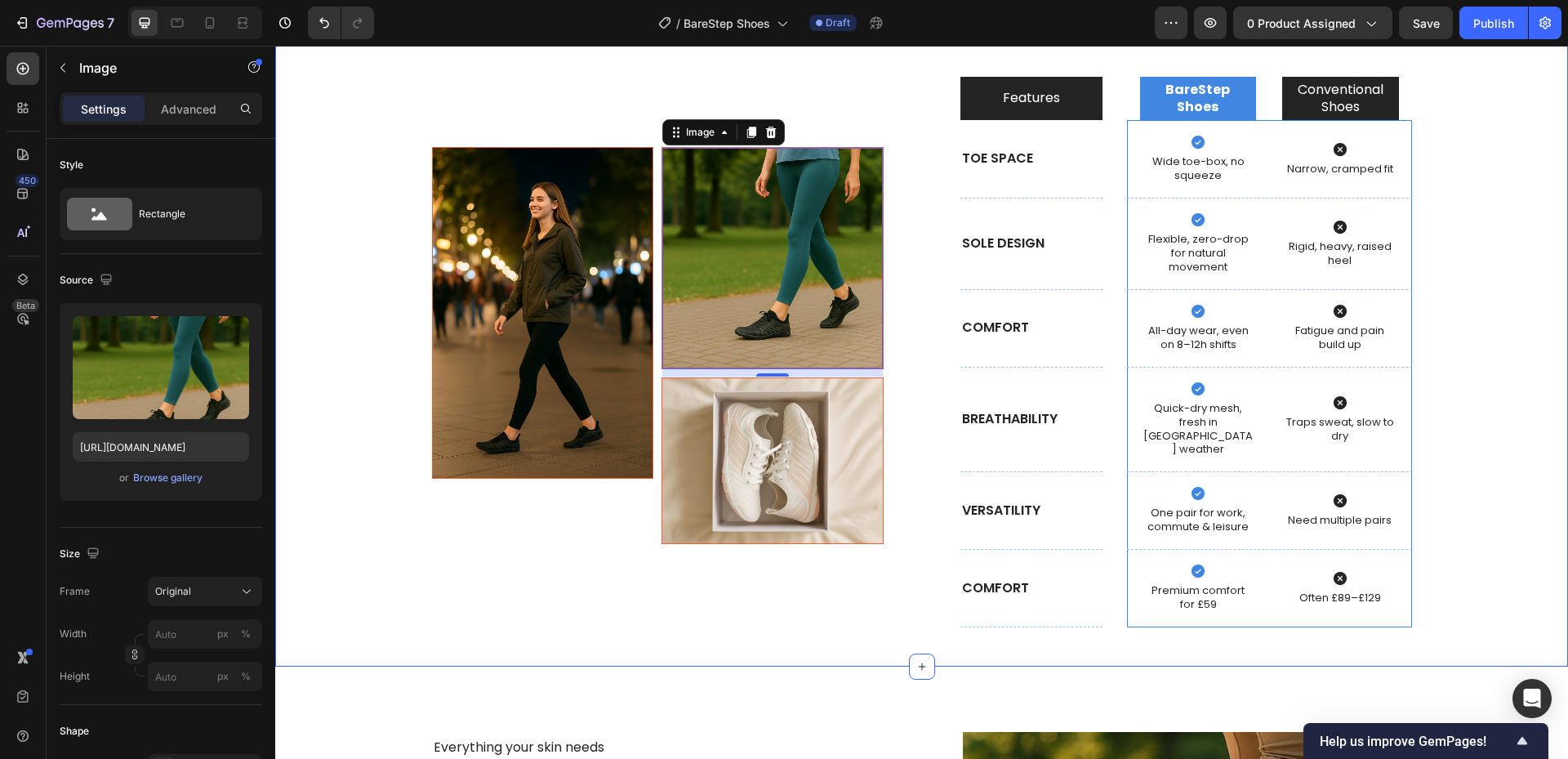
click at [1432, 207] on div "Image Image 10 Image Row Features Text Block Hero Banner BareStep Shoes Text Bl…" at bounding box center [921, 352] width 1268 height 550
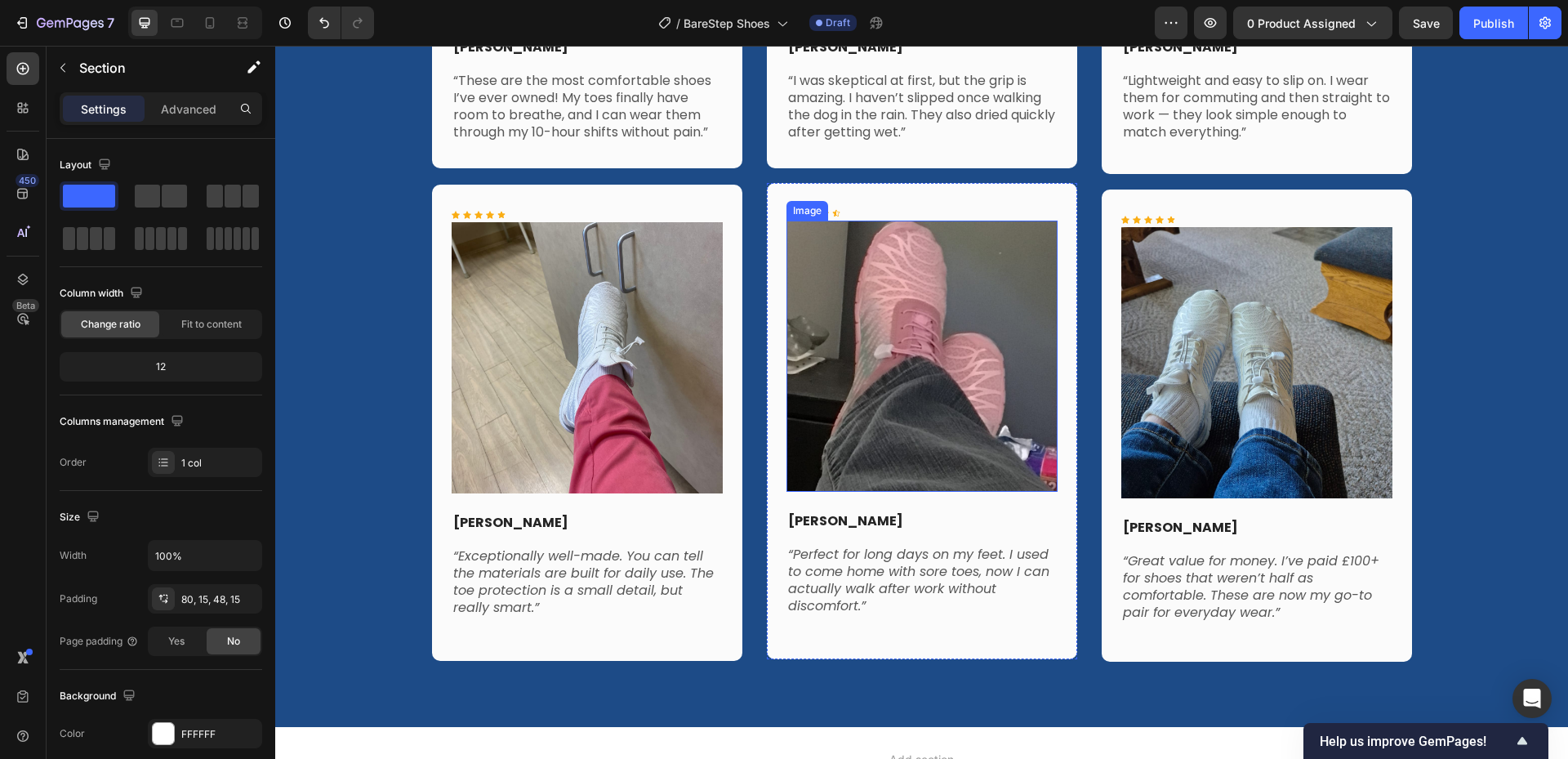
scroll to position [9762, 0]
